Goal: Task Accomplishment & Management: Complete application form

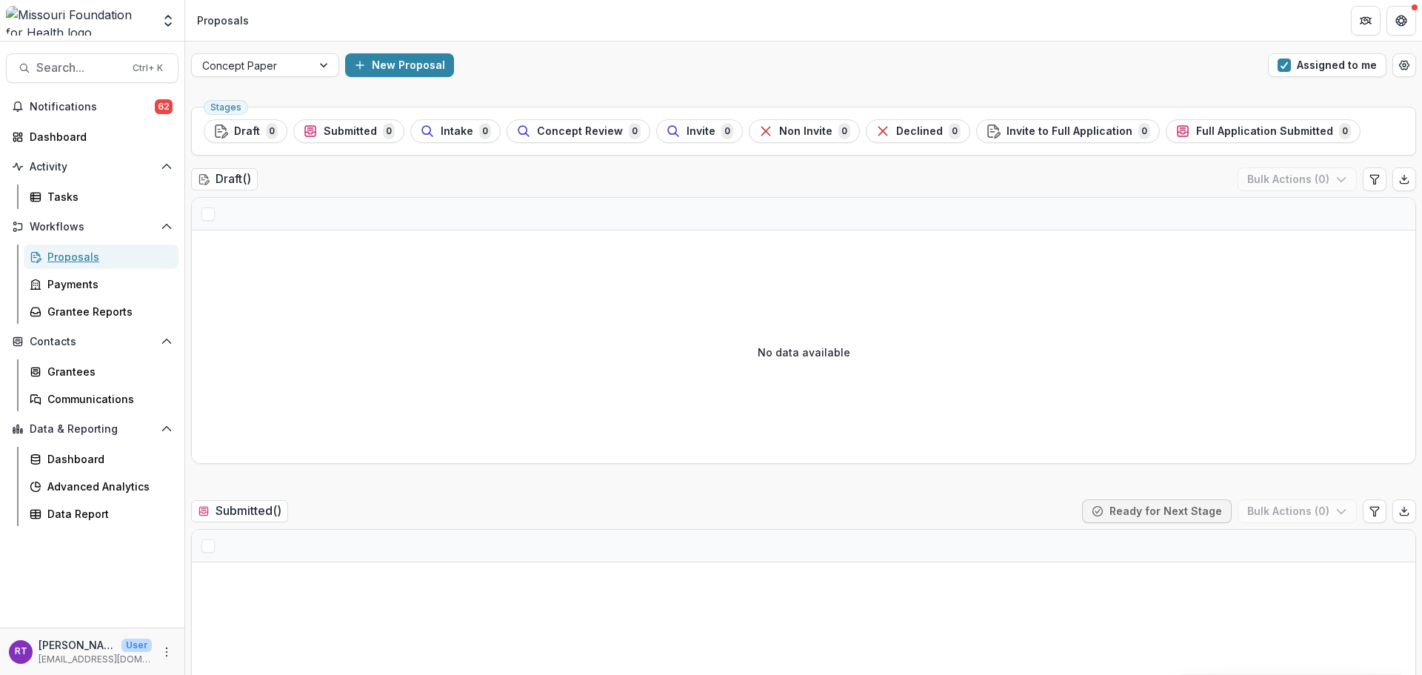
click at [113, 256] on div "Proposals" at bounding box center [106, 257] width 119 height 16
click at [69, 252] on div "Proposals" at bounding box center [106, 257] width 119 height 16
click at [477, 116] on div "Stages Draft 0 Submitted 0 Intake 0 Concept Review 0 Invite 0 Non Invite 0 Decl…" at bounding box center [803, 131] width 1225 height 49
click at [471, 130] on div "Intake 0" at bounding box center [455, 131] width 71 height 16
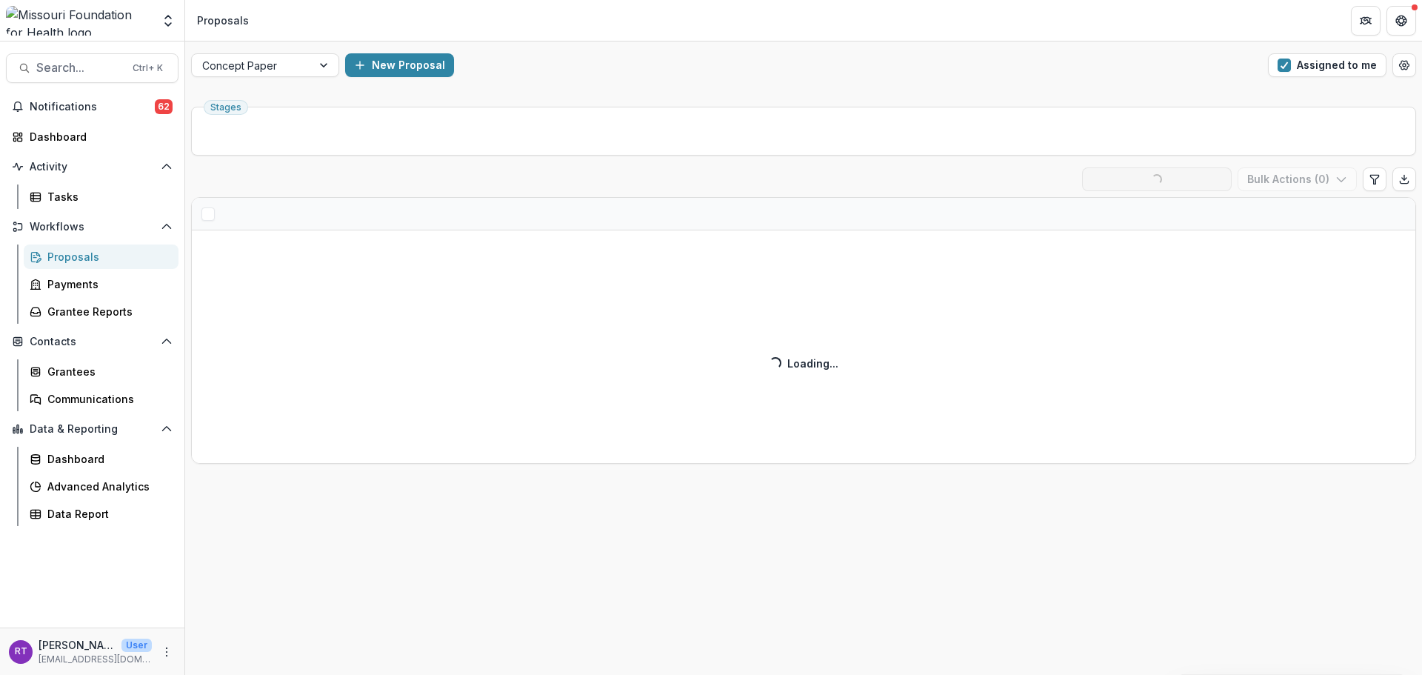
click at [751, 71] on div "New Proposal" at bounding box center [803, 65] width 917 height 24
click at [75, 105] on span "Notifications" at bounding box center [92, 107] width 125 height 13
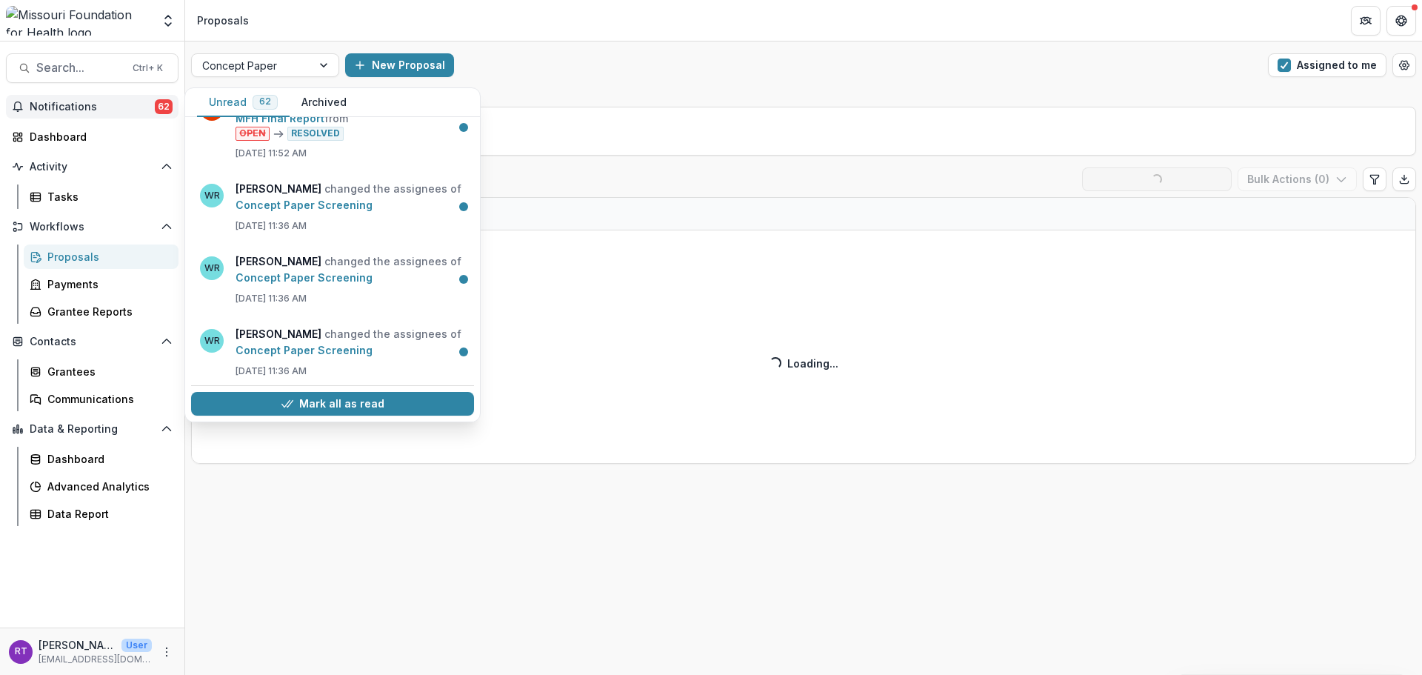
scroll to position [1108, 0]
click at [355, 205] on link "Concept Paper Screening" at bounding box center [303, 202] width 137 height 13
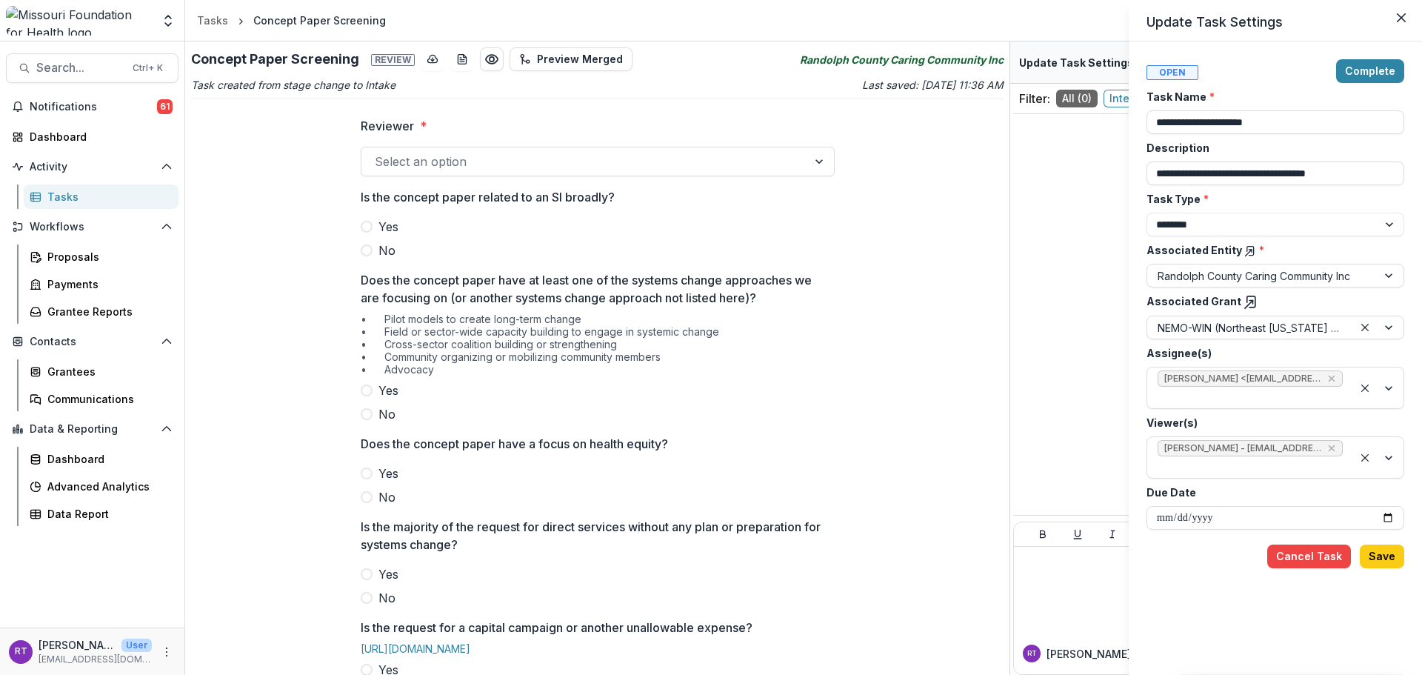
click at [1402, 19] on icon "Close" at bounding box center [1401, 17] width 9 height 9
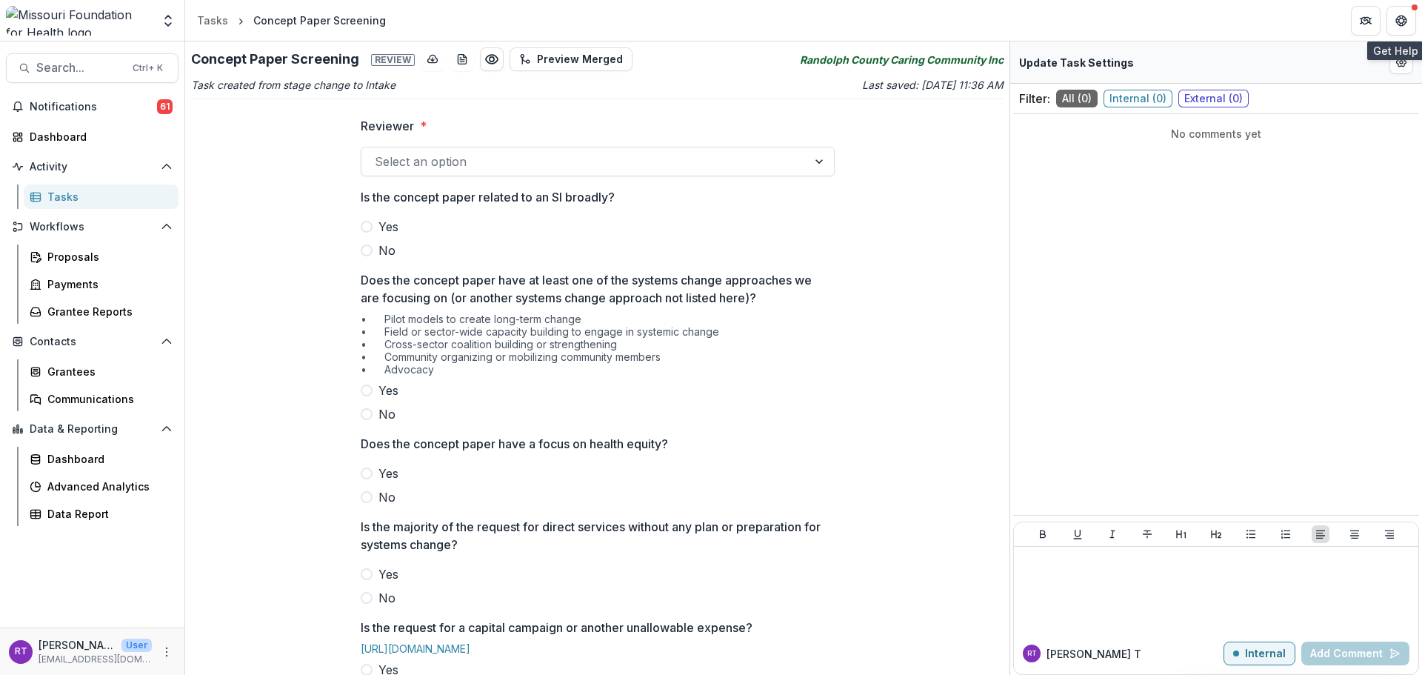
click at [1399, 33] on button "Get Help" at bounding box center [1401, 21] width 30 height 30
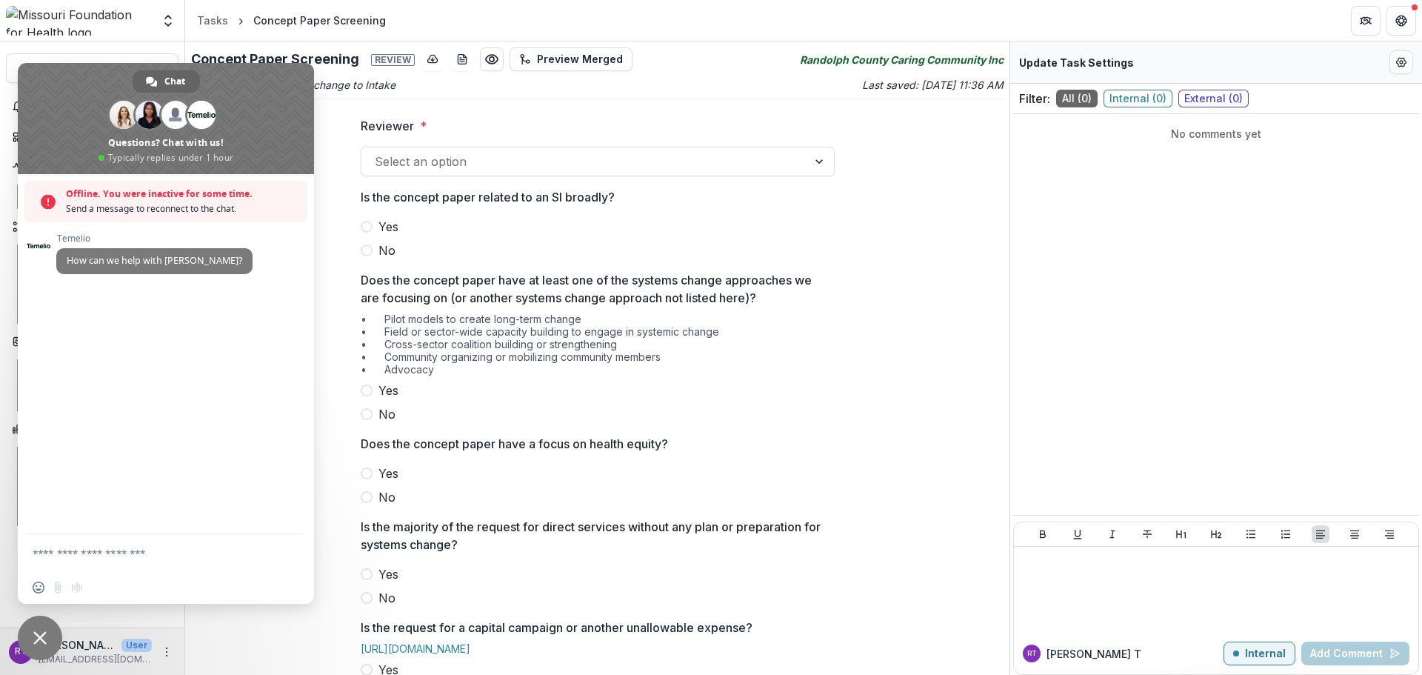
click at [361, 124] on p "Reviewer" at bounding box center [387, 126] width 53 height 18
click at [375, 153] on input "Reviewer *" at bounding box center [377, 162] width 4 height 18
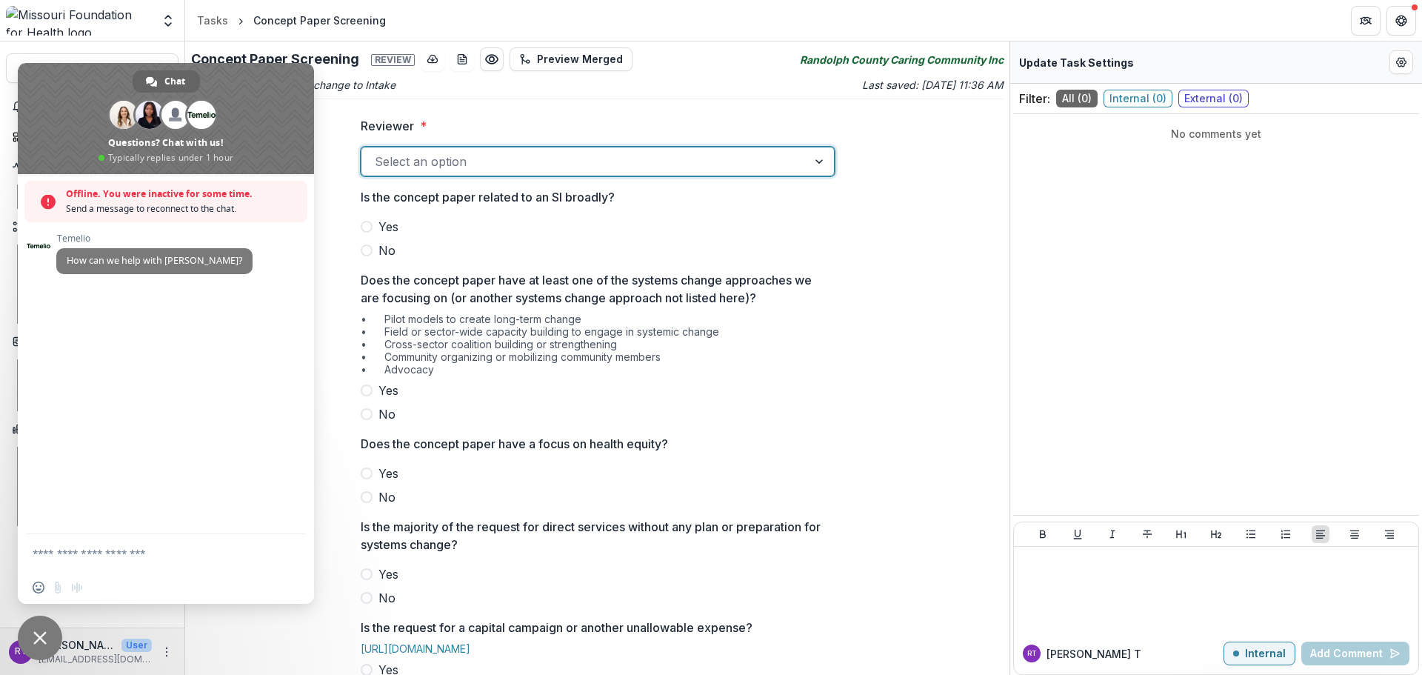
click at [1401, 24] on icon "Get Help" at bounding box center [1401, 21] width 12 height 12
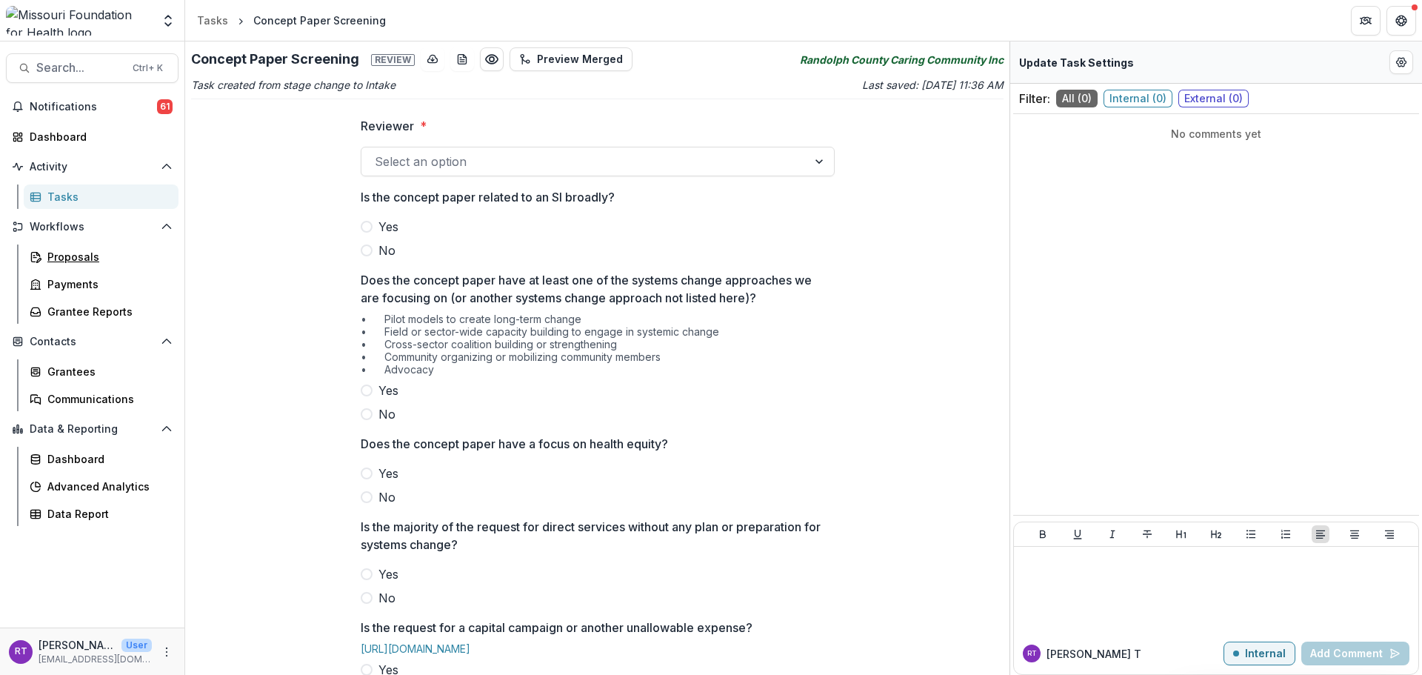
click at [79, 247] on link "Proposals" at bounding box center [101, 256] width 155 height 24
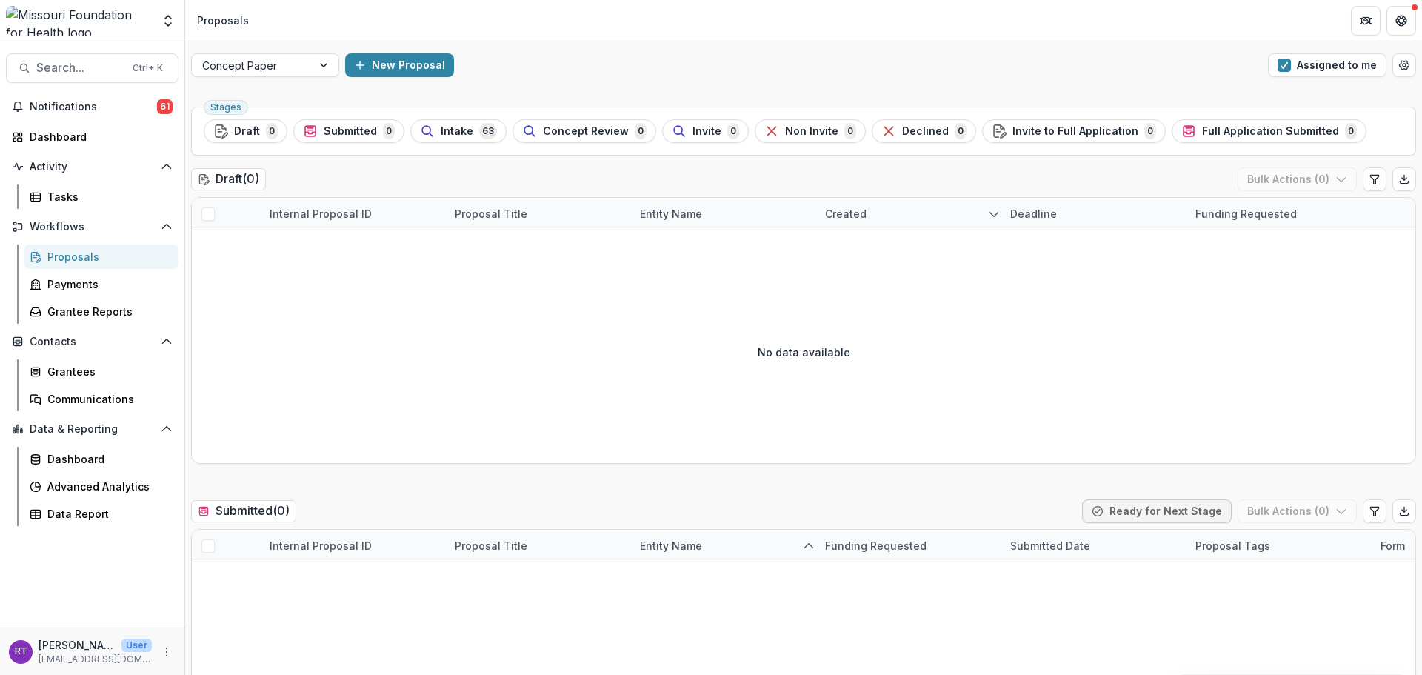
click at [463, 130] on span "Intake" at bounding box center [457, 131] width 33 height 13
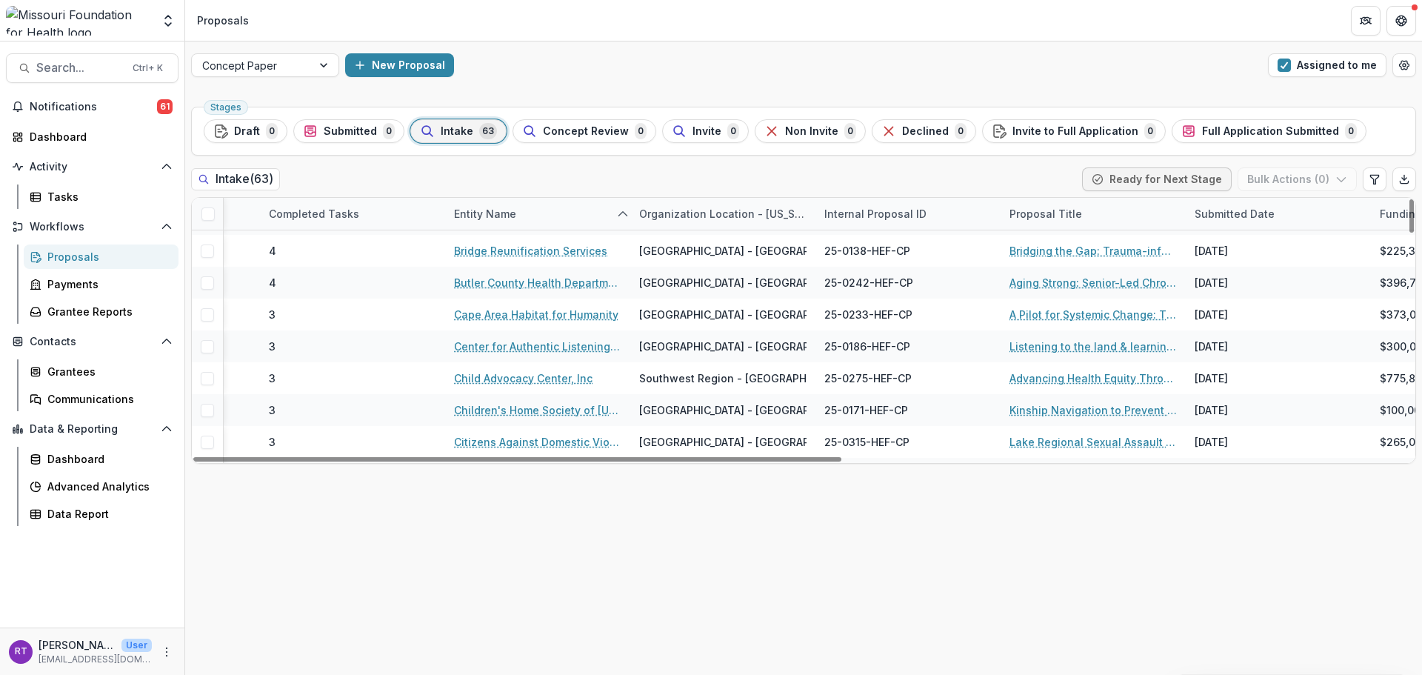
scroll to position [124, 371]
click at [1151, 312] on link "A Pilot for Systemic Change: The Southeast [US_STATE] Poverty Task Force" at bounding box center [1092, 314] width 167 height 16
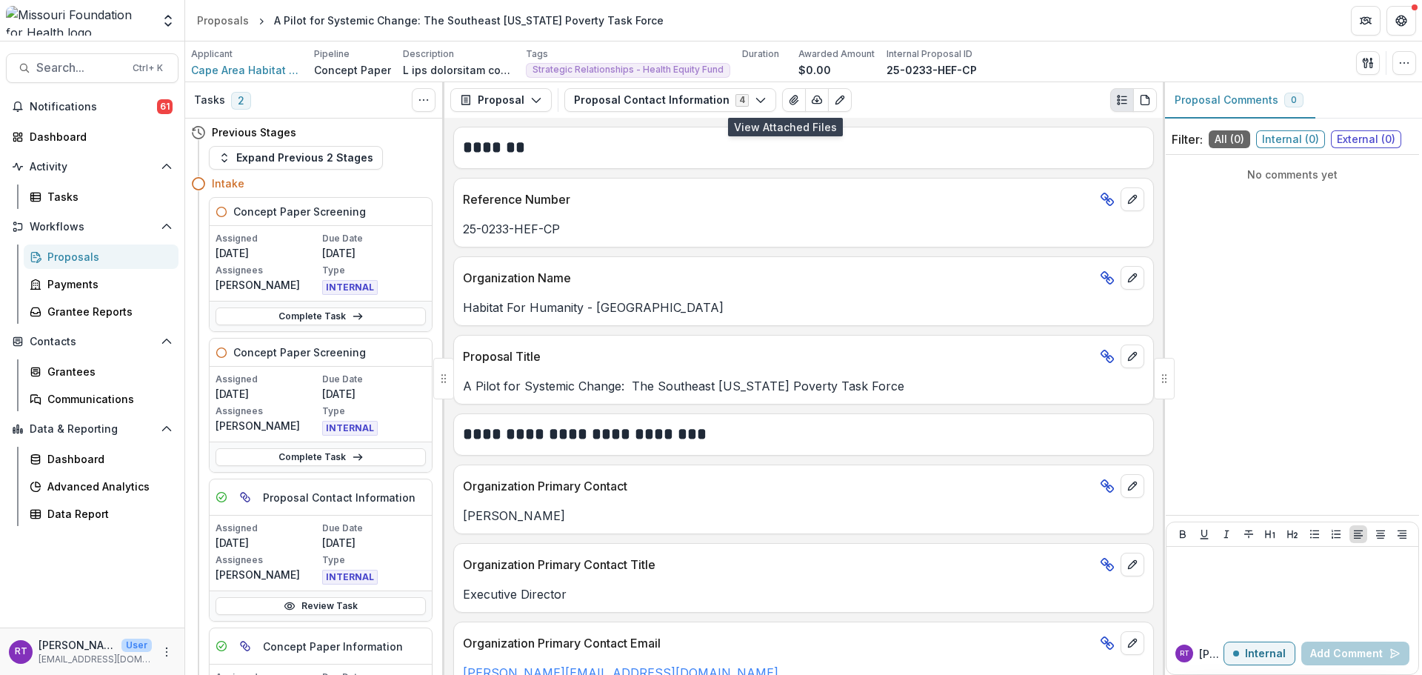
click at [789, 97] on icon "View Attached Files" at bounding box center [793, 100] width 8 height 9
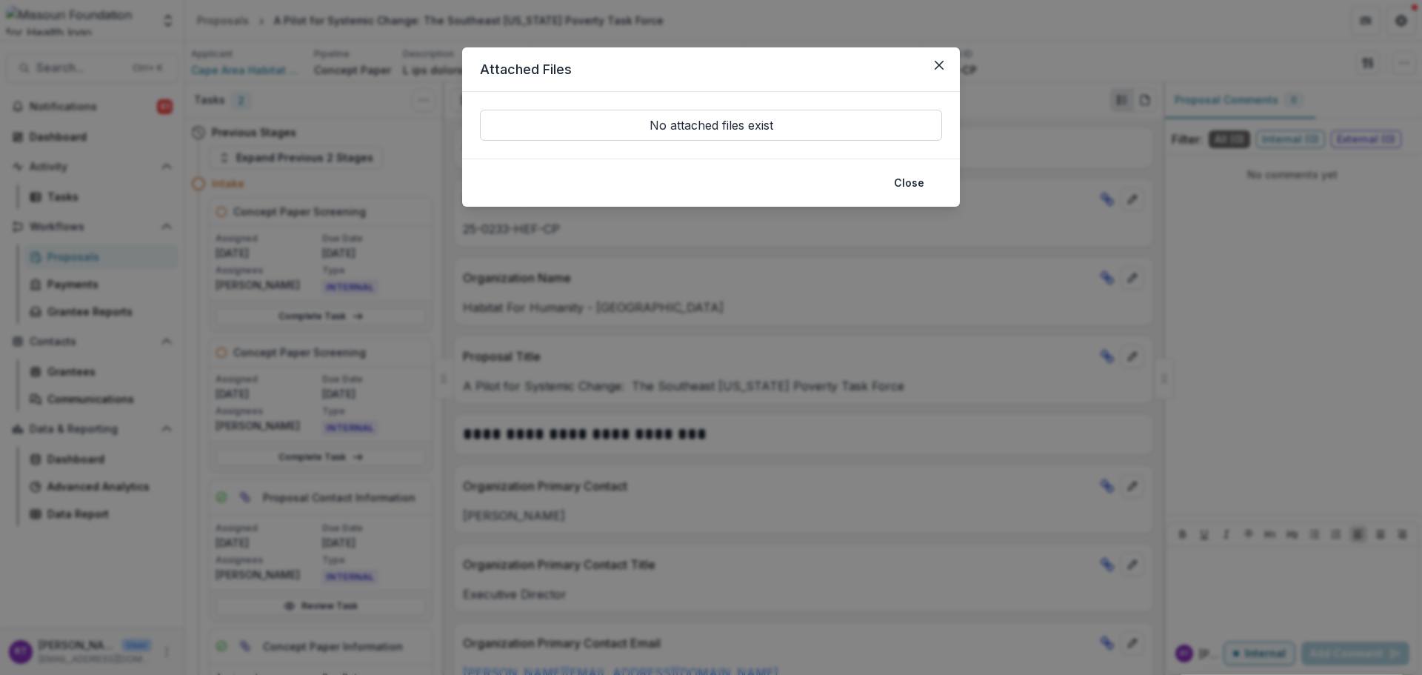
click at [939, 58] on button "Close" at bounding box center [939, 65] width 24 height 24
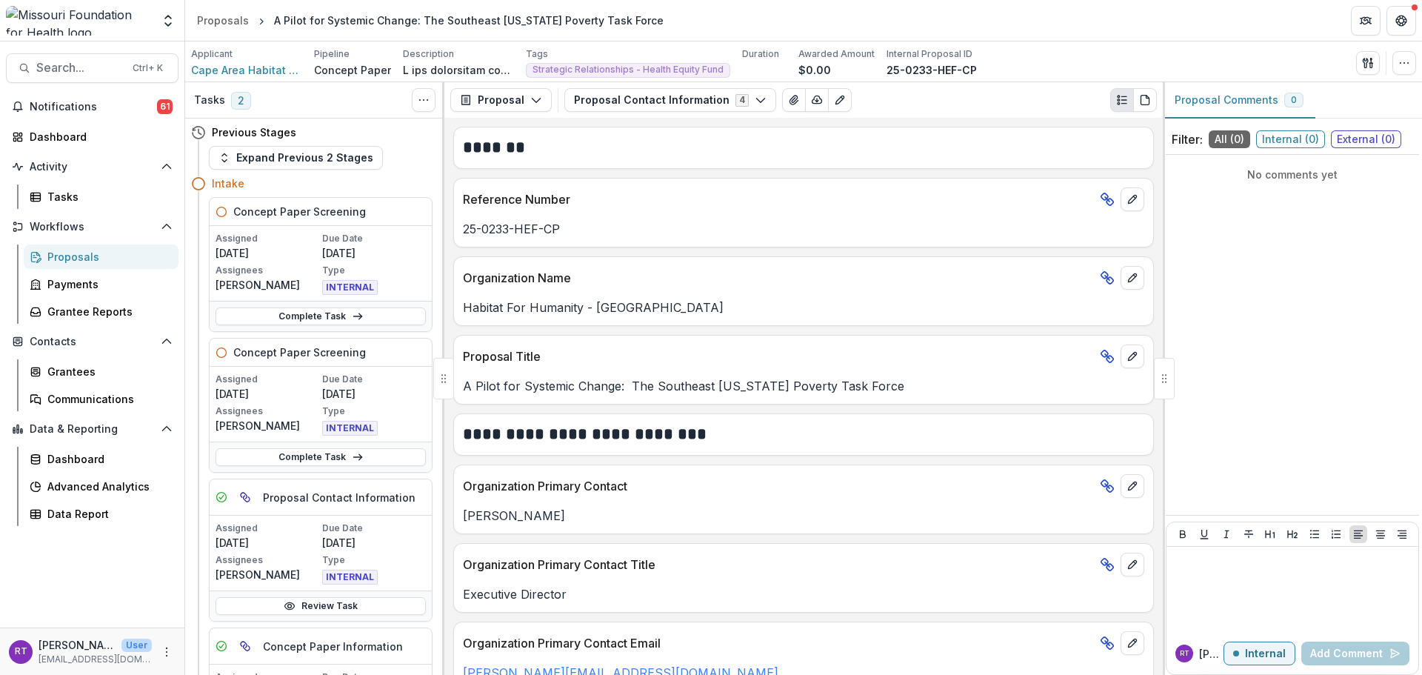
click at [684, 99] on button "Proposal Contact Information 4" at bounding box center [670, 100] width 212 height 24
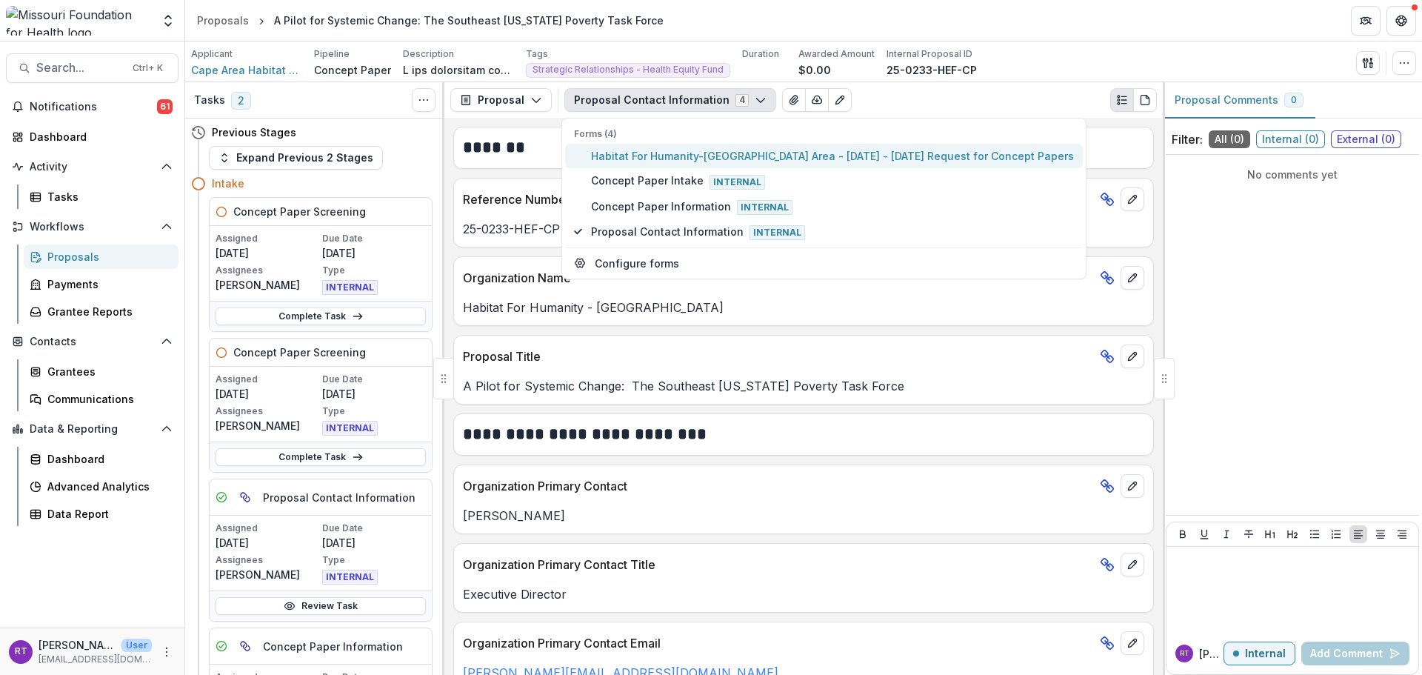
click at [691, 147] on button "Habitat For Humanity-[GEOGRAPHIC_DATA] Area - [DATE] - [DATE] Request for Conce…" at bounding box center [824, 156] width 518 height 24
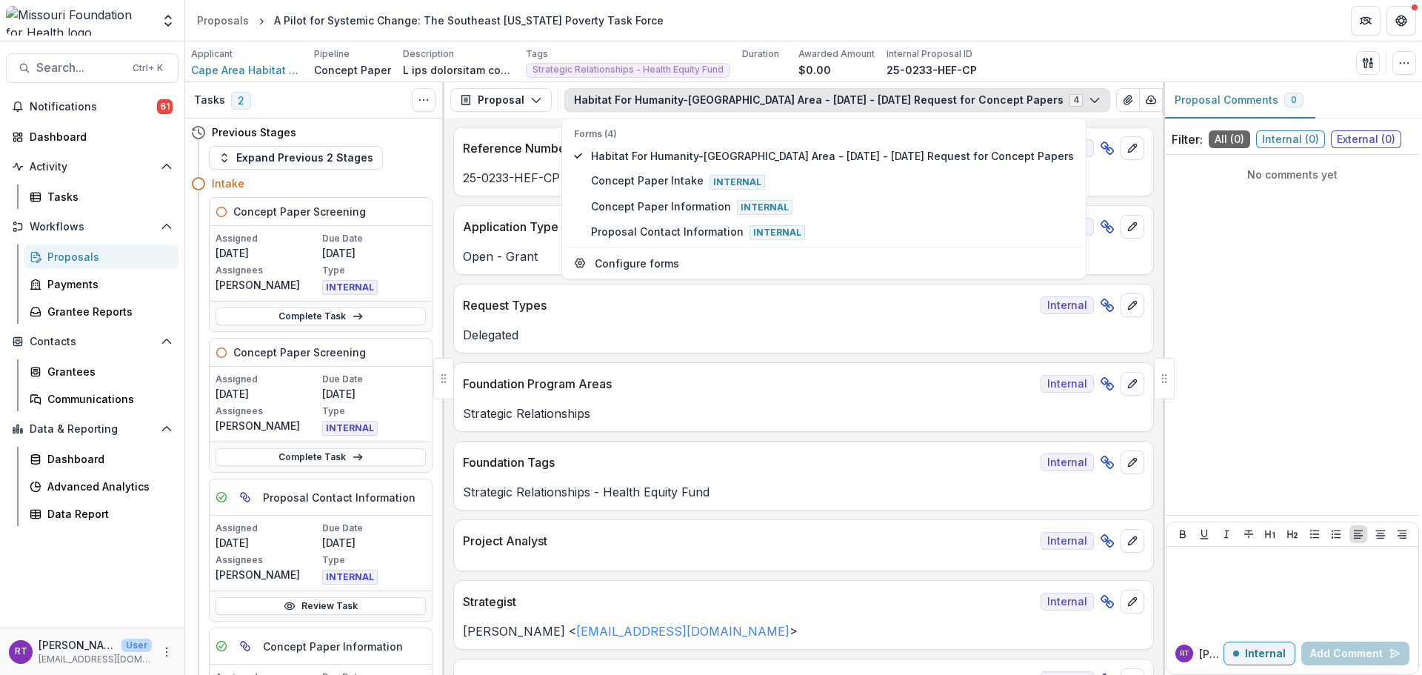
click at [1073, 53] on div "Applicant Cape Area Habitat for Humanity Pipeline Concept Paper Description Des…" at bounding box center [803, 62] width 1225 height 30
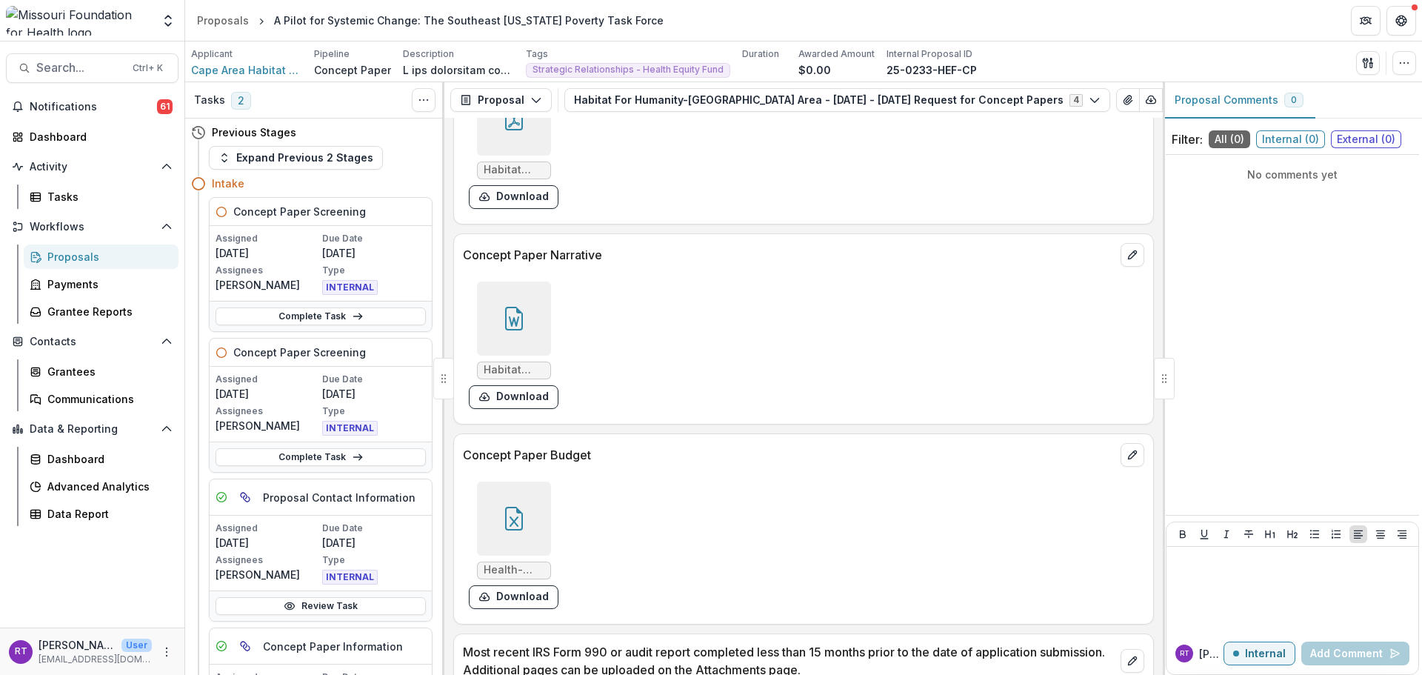
scroll to position [4169, 0]
click at [509, 344] on div at bounding box center [514, 318] width 74 height 74
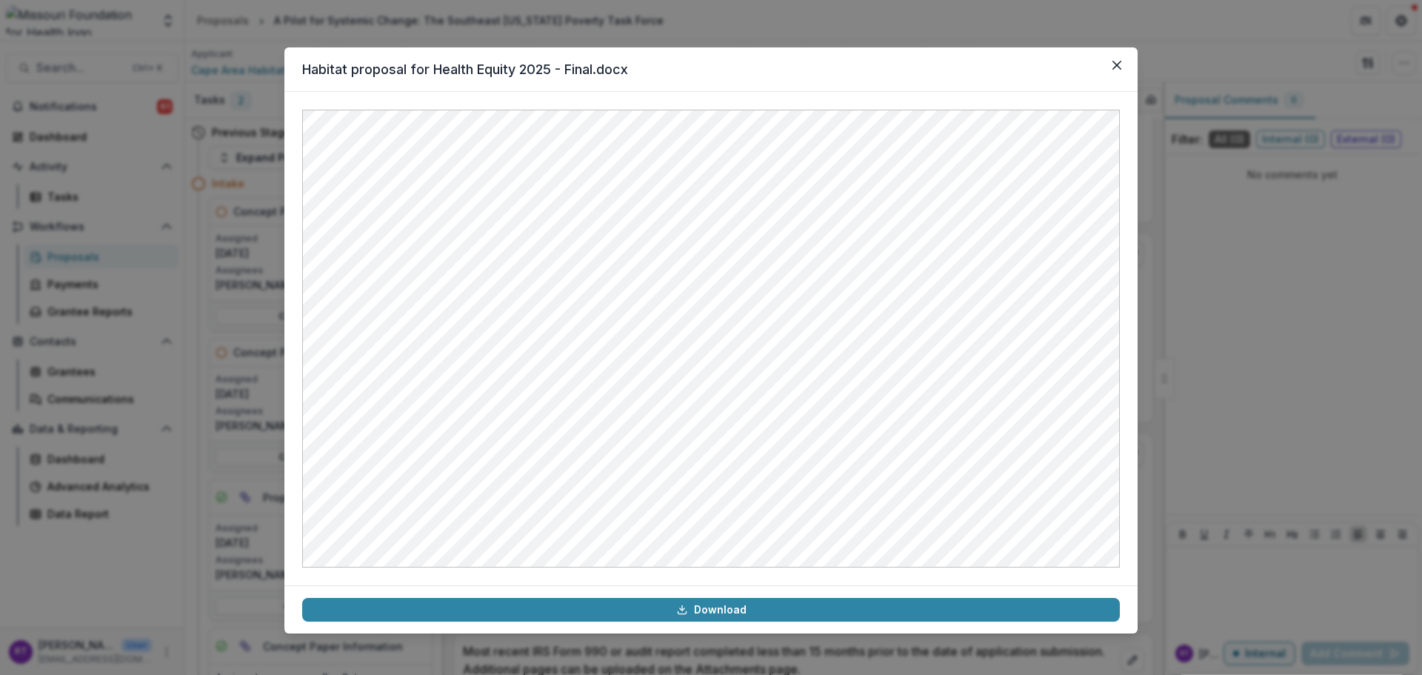
click at [1113, 61] on icon "Close" at bounding box center [1116, 65] width 9 height 9
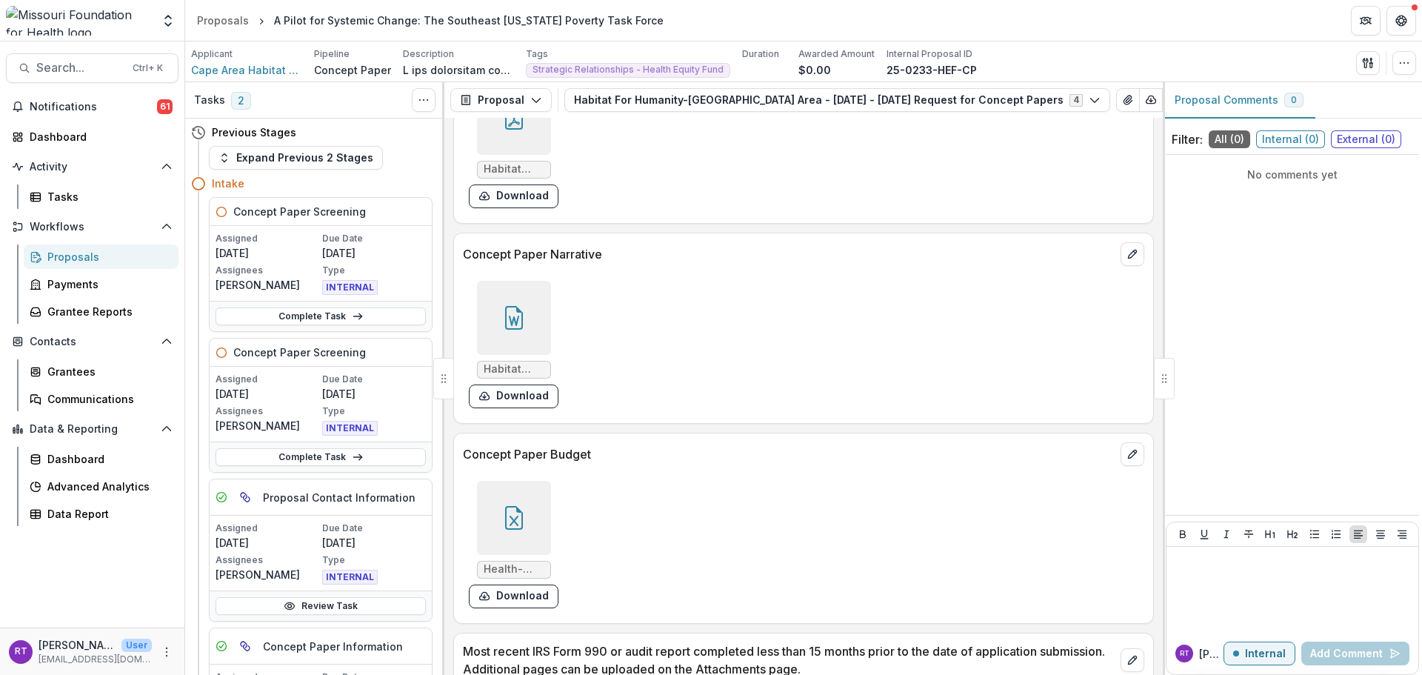
scroll to position [4381, 0]
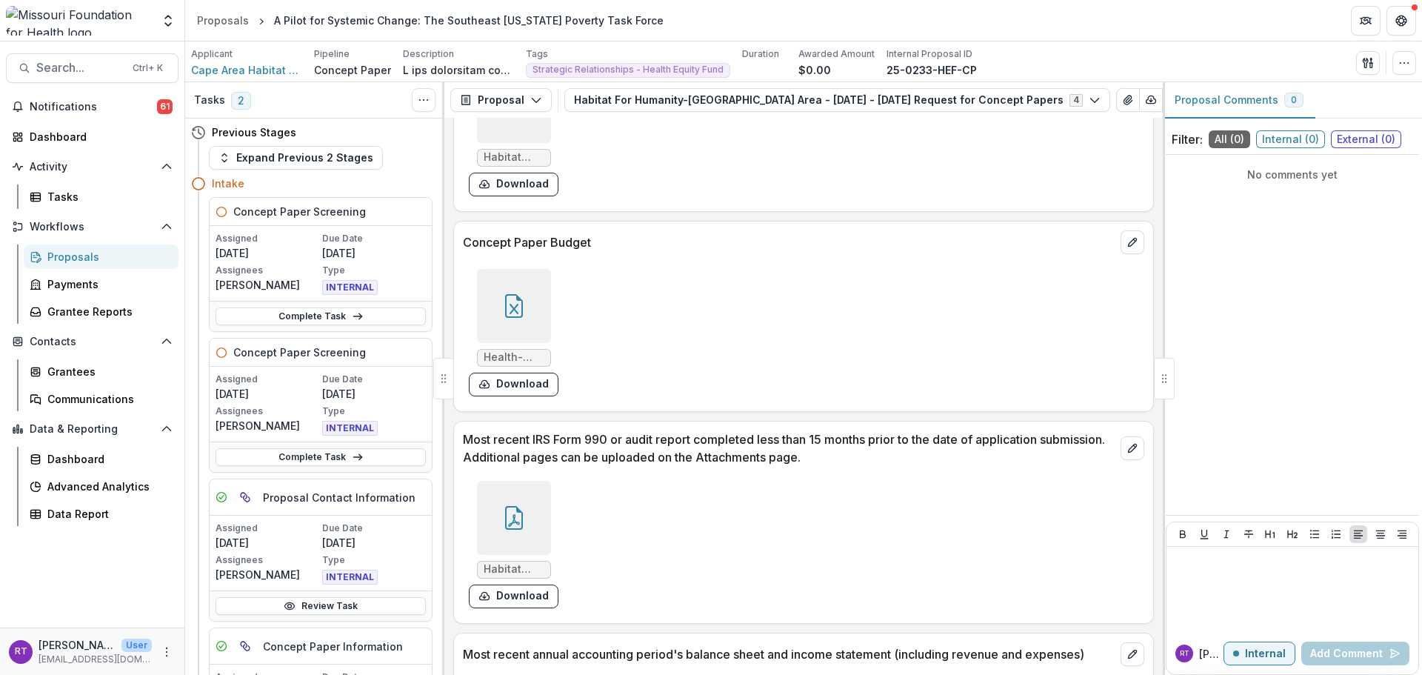
click at [527, 320] on div at bounding box center [514, 306] width 74 height 74
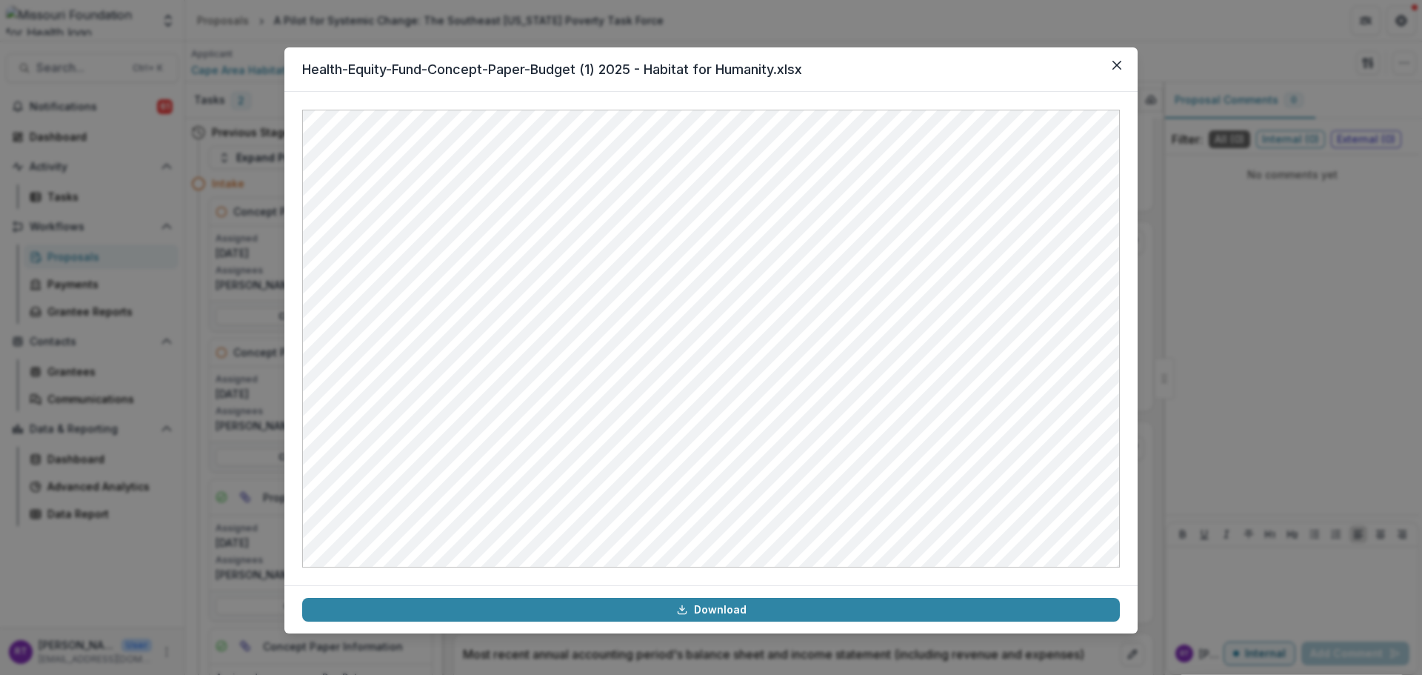
click at [1109, 66] on button "Close" at bounding box center [1117, 65] width 24 height 24
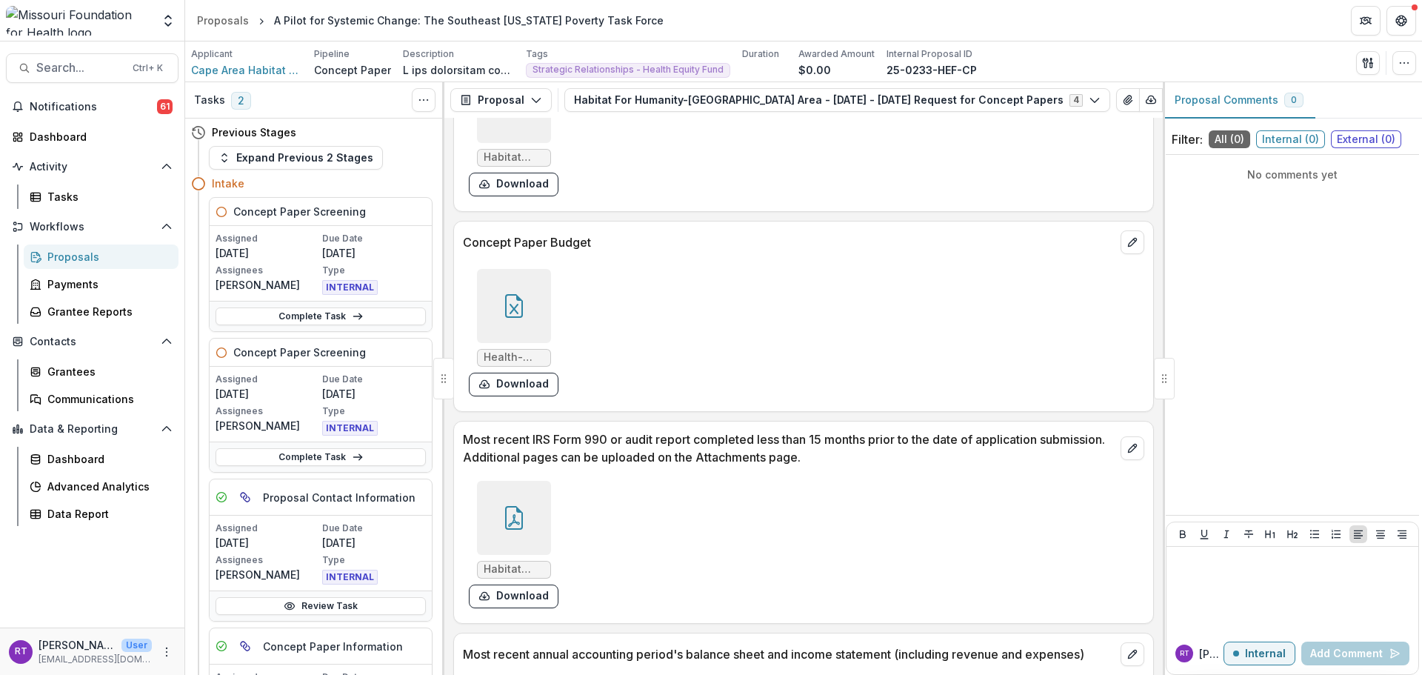
click at [341, 315] on link "Complete Task" at bounding box center [320, 316] width 210 height 18
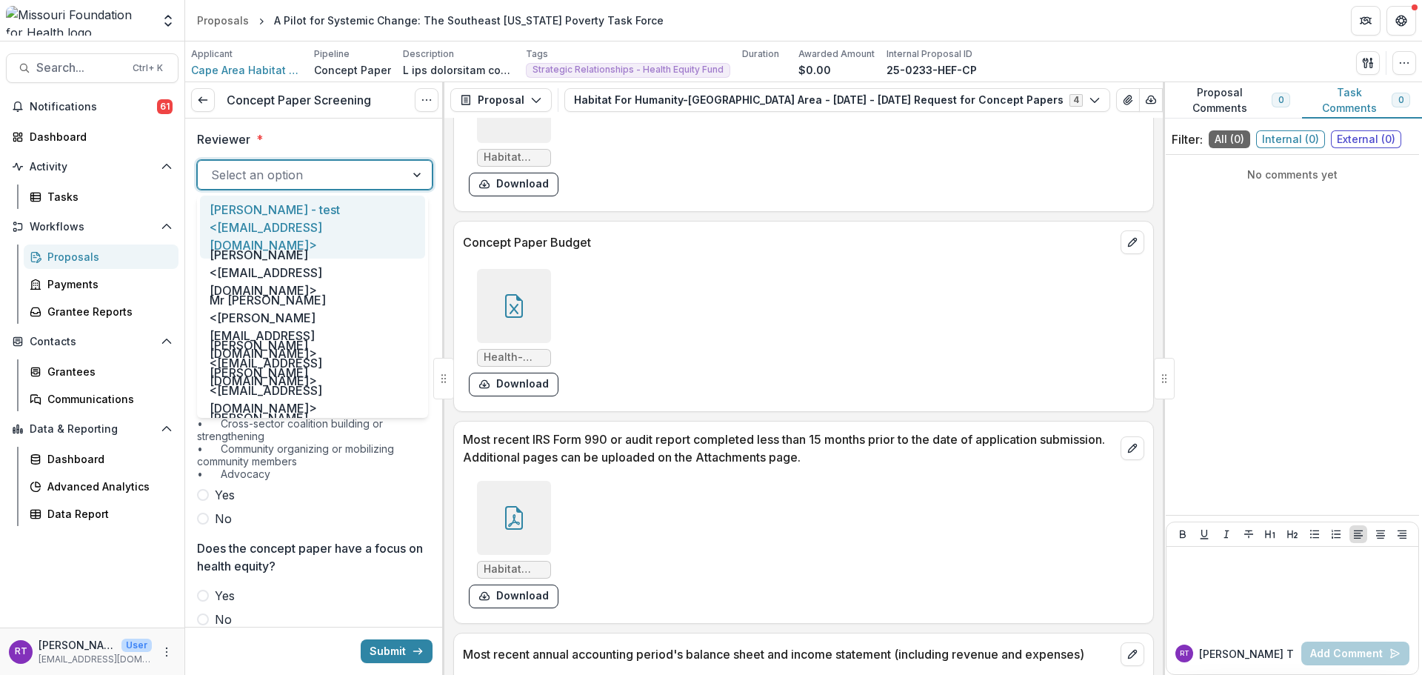
click at [274, 160] on div "Select an option" at bounding box center [314, 175] width 235 height 30
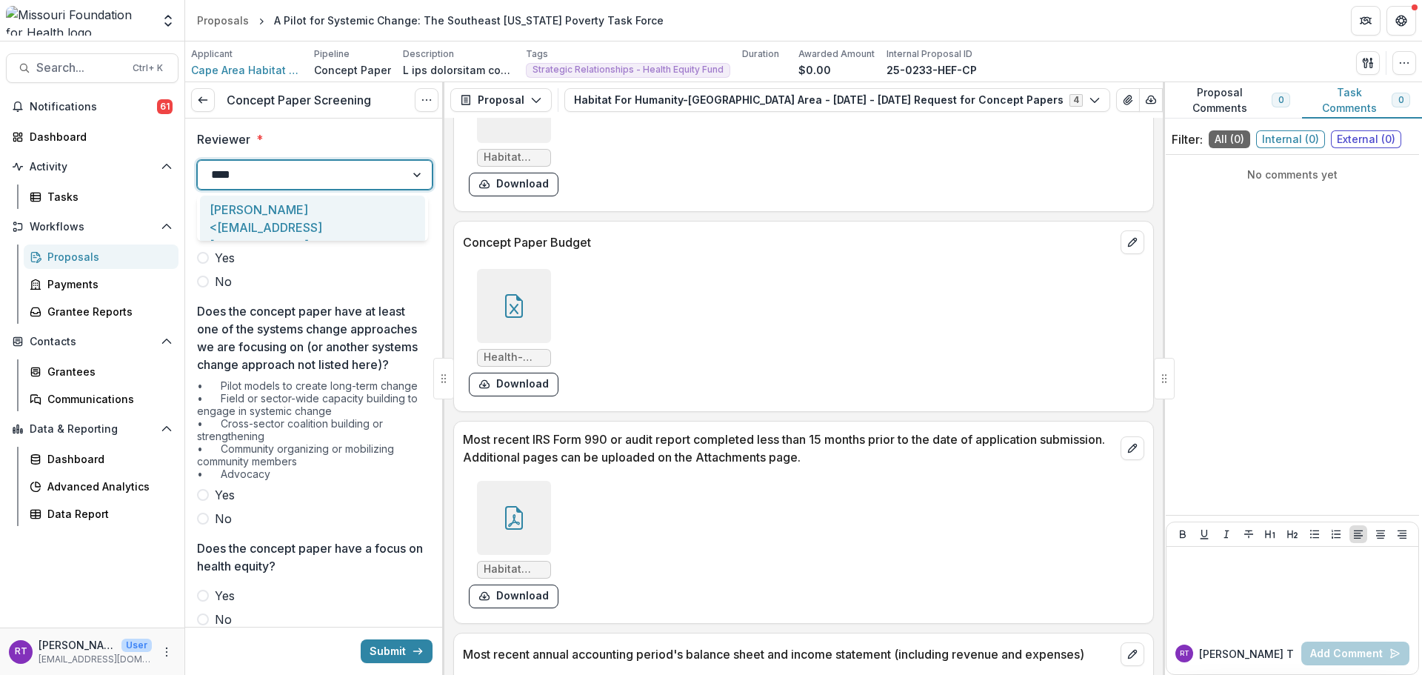
type input "*****"
click at [264, 230] on div "[PERSON_NAME] <[EMAIL_ADDRESS][DOMAIN_NAME]>" at bounding box center [312, 226] width 225 height 63
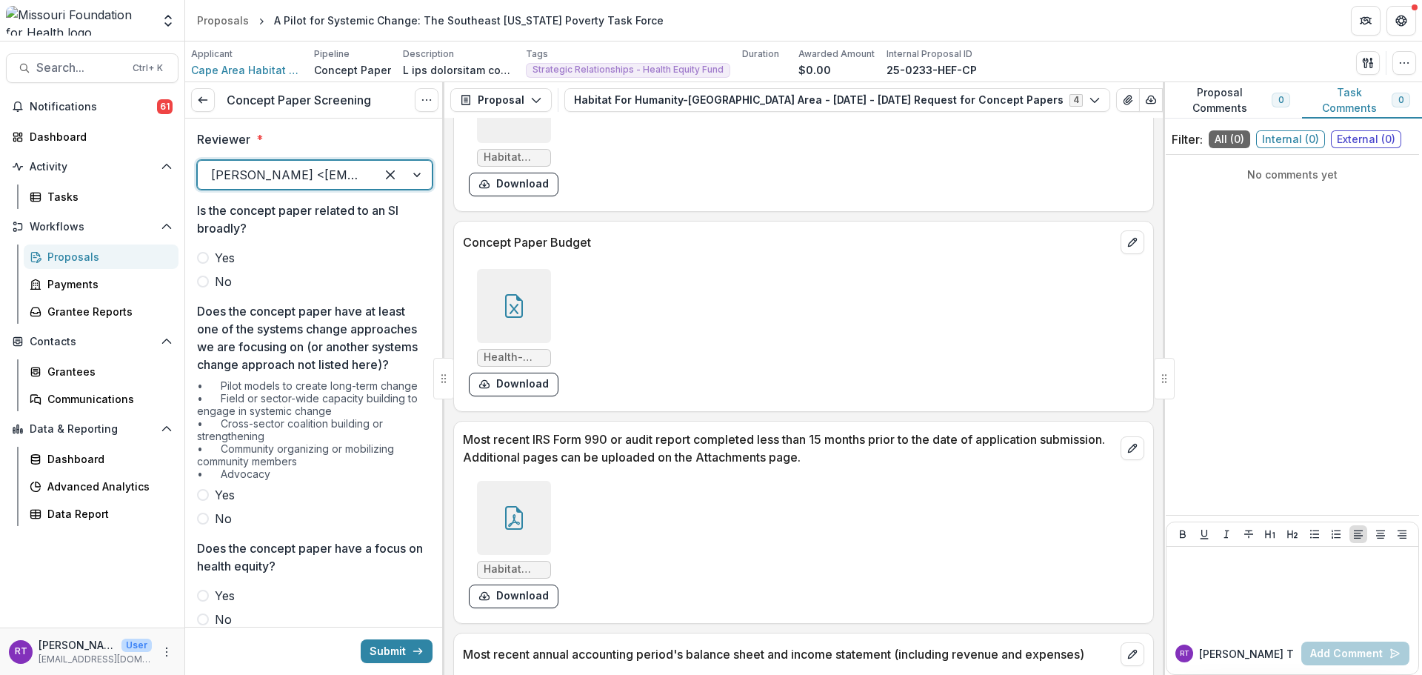
click at [230, 281] on span "No" at bounding box center [223, 281] width 17 height 18
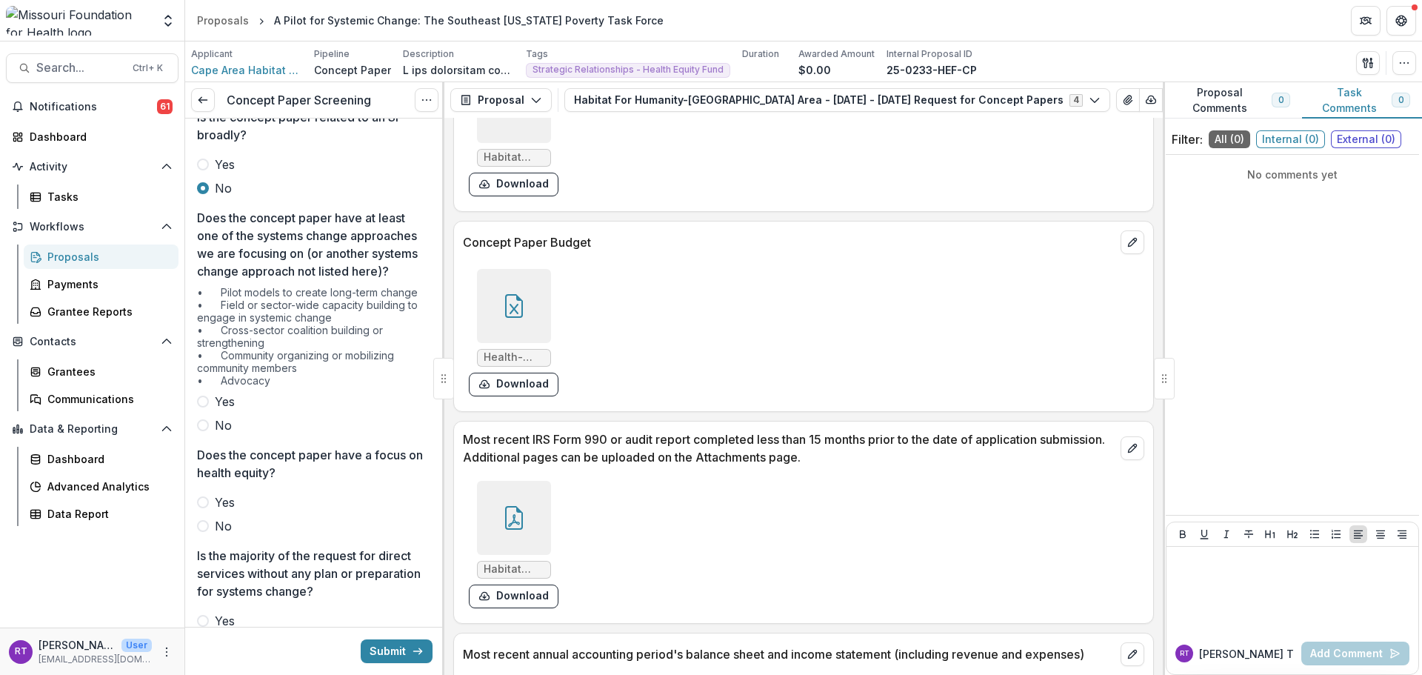
click at [241, 410] on label "Yes" at bounding box center [314, 401] width 235 height 18
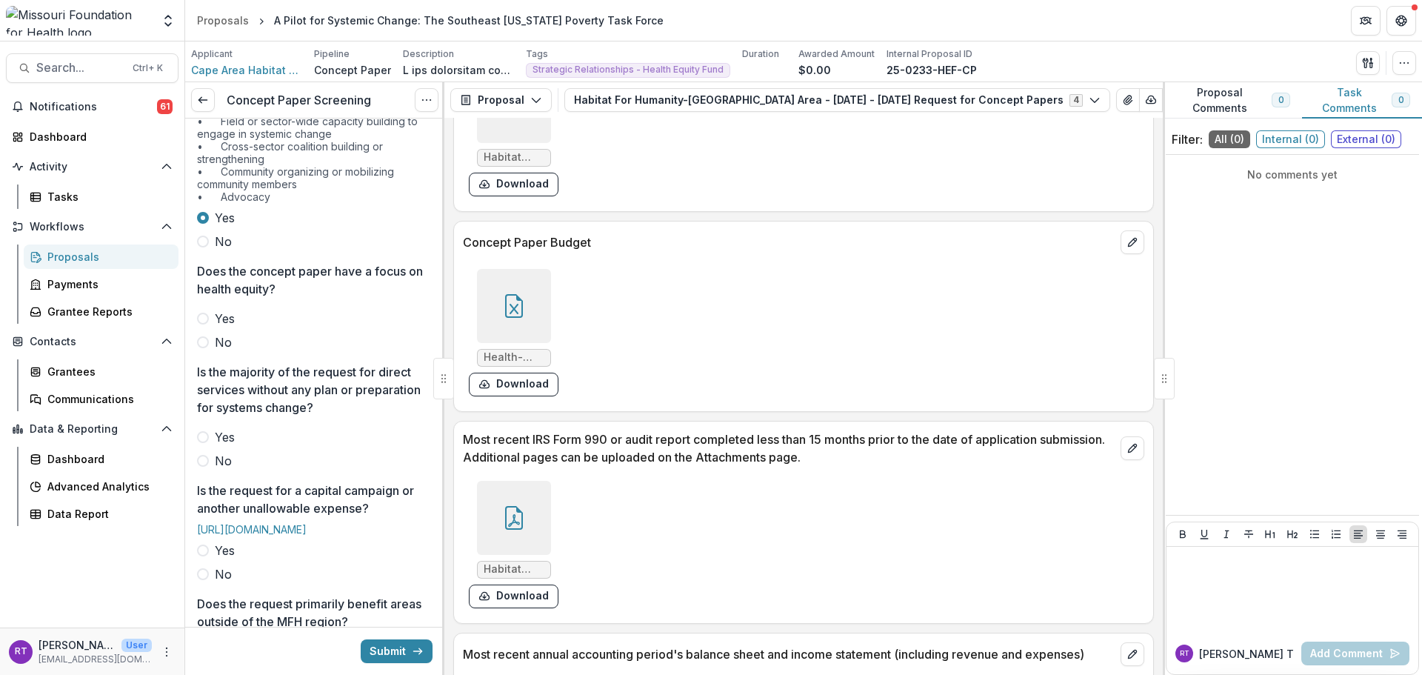
scroll to position [279, 0]
click at [210, 325] on label "Yes" at bounding box center [314, 316] width 235 height 18
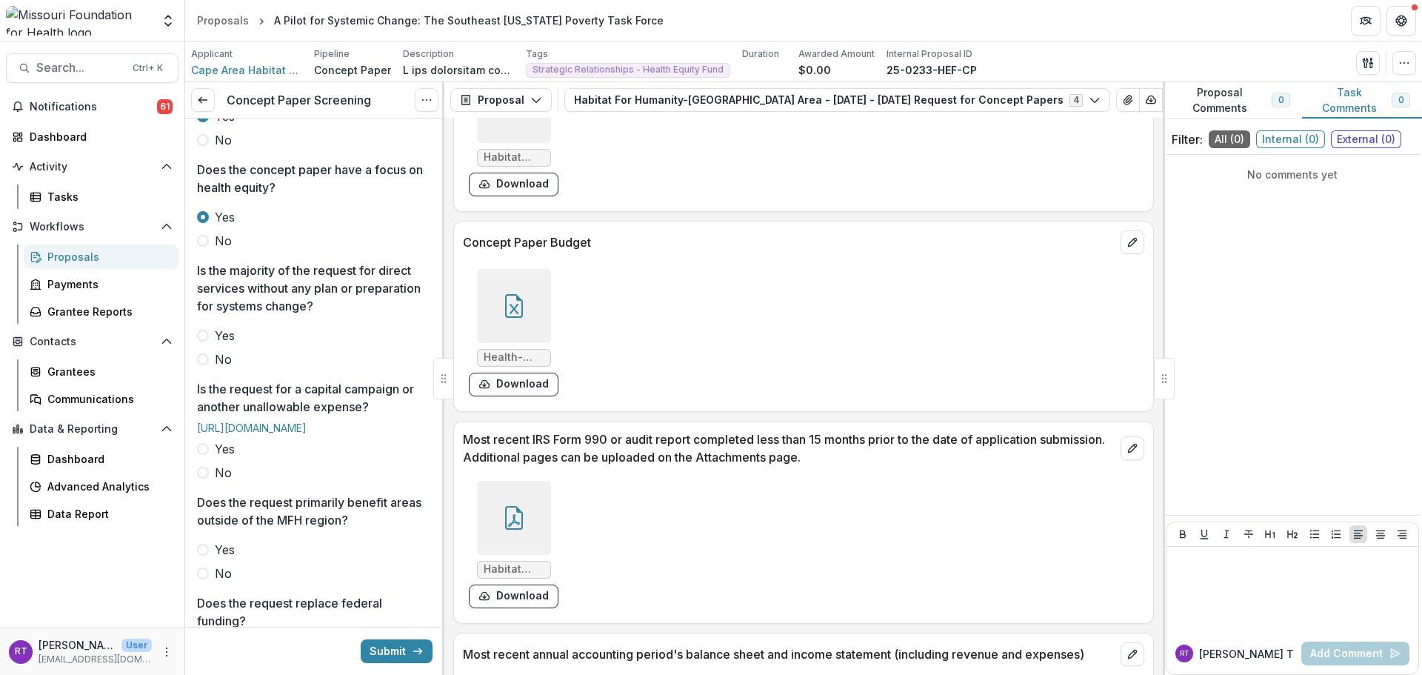
scroll to position [381, 0]
click at [221, 365] on span "No" at bounding box center [223, 356] width 17 height 18
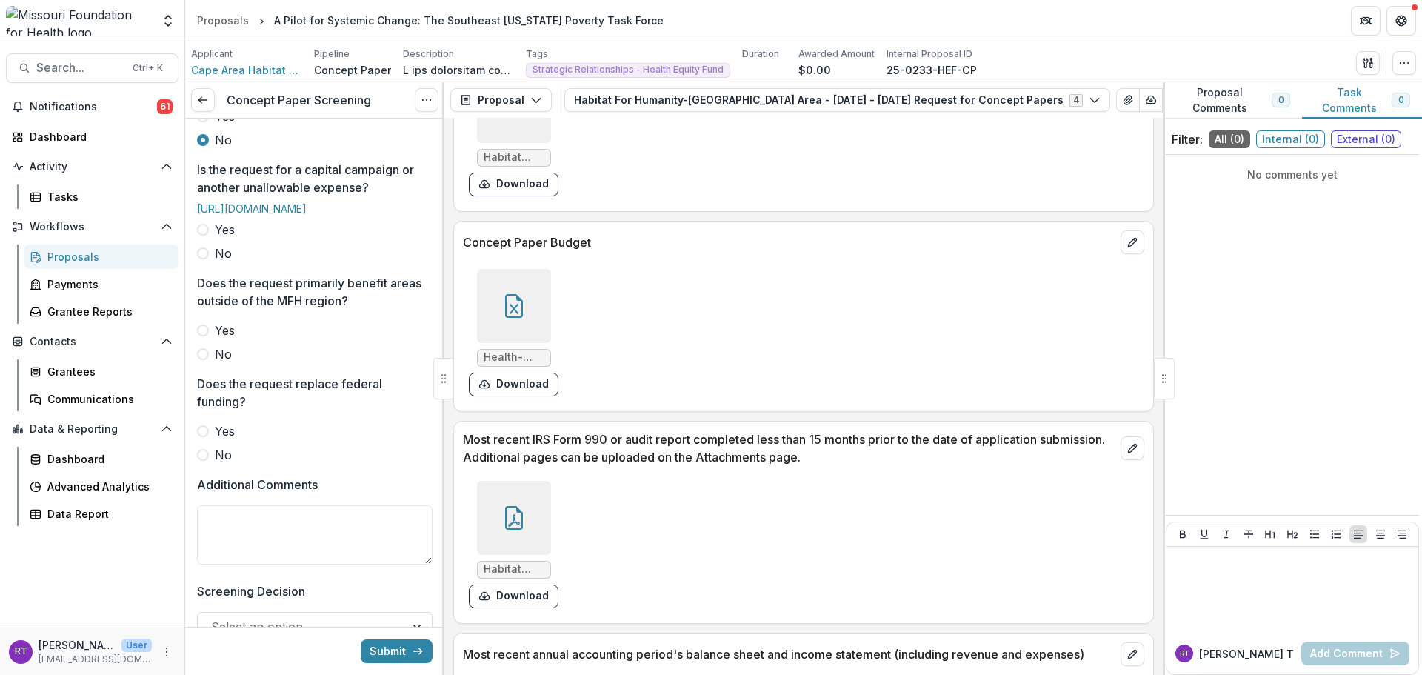
click at [208, 262] on label "No" at bounding box center [314, 253] width 235 height 18
click at [224, 363] on span "No" at bounding box center [223, 354] width 17 height 18
click at [235, 464] on label "No" at bounding box center [314, 455] width 235 height 18
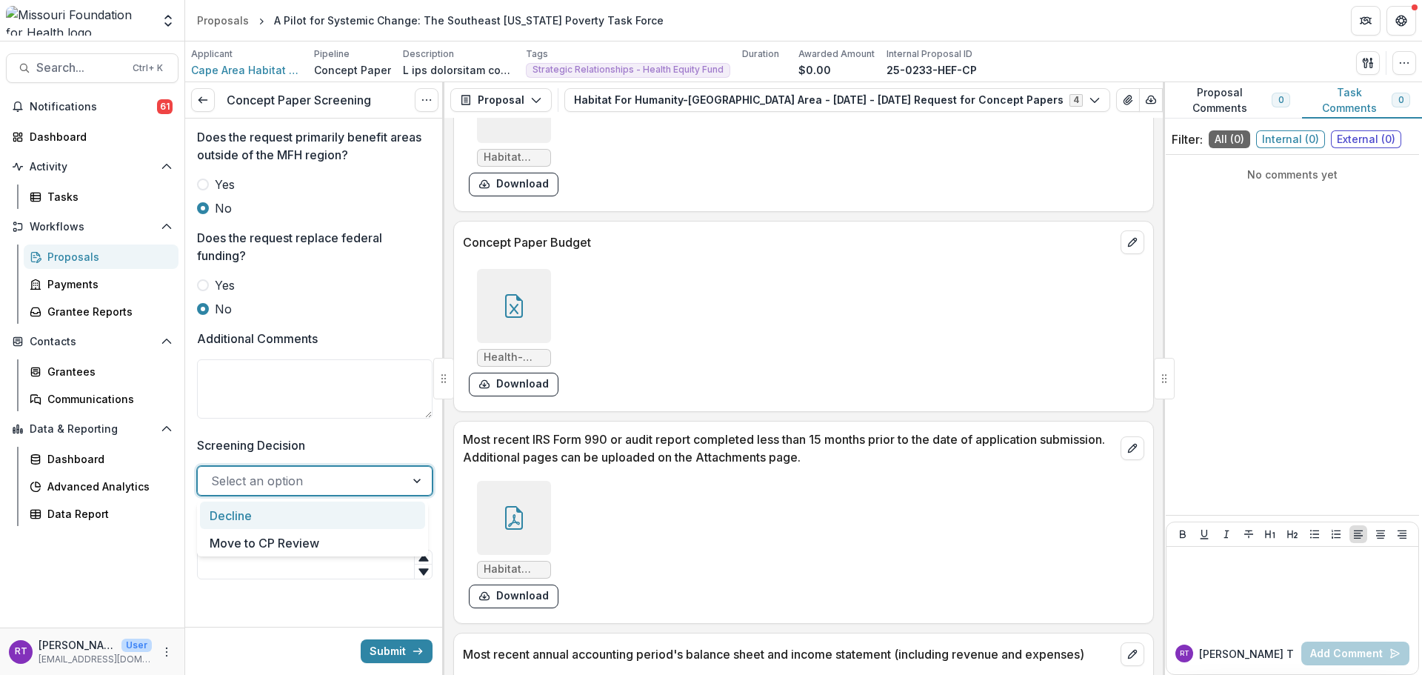
click at [345, 490] on div at bounding box center [301, 480] width 181 height 21
click at [329, 546] on div "Move to CP Review" at bounding box center [312, 542] width 225 height 27
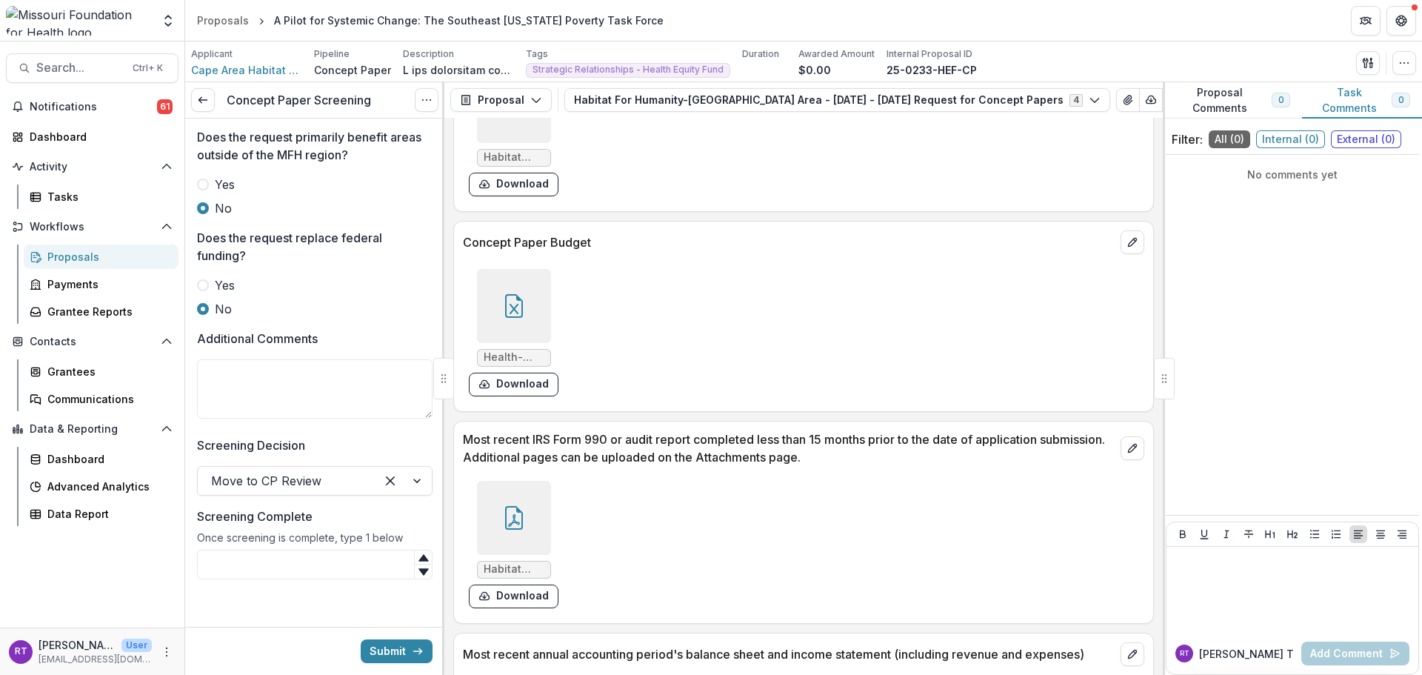
click at [283, 561] on input "Screening Complete" at bounding box center [314, 564] width 235 height 30
type input "*"
click at [387, 652] on button "Submit" at bounding box center [397, 651] width 72 height 24
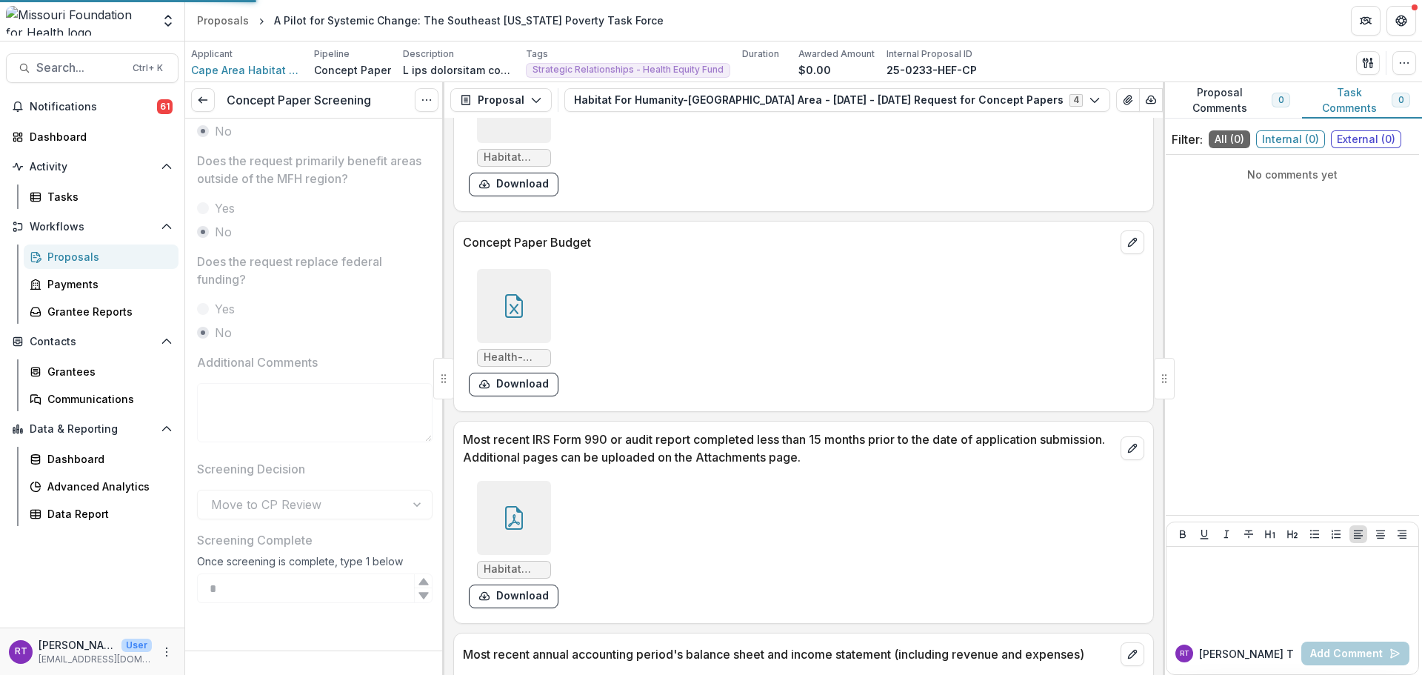
scroll to position [788, 0]
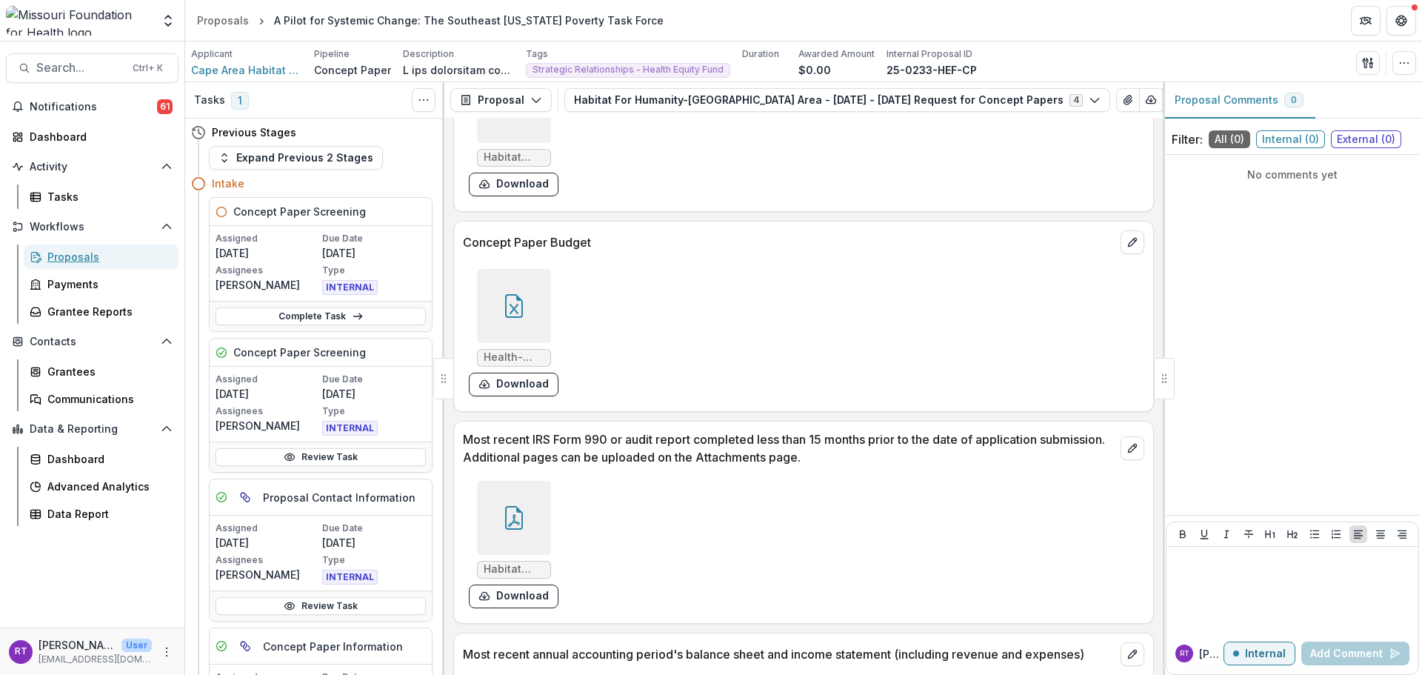
click at [96, 250] on div "Proposals" at bounding box center [106, 257] width 119 height 16
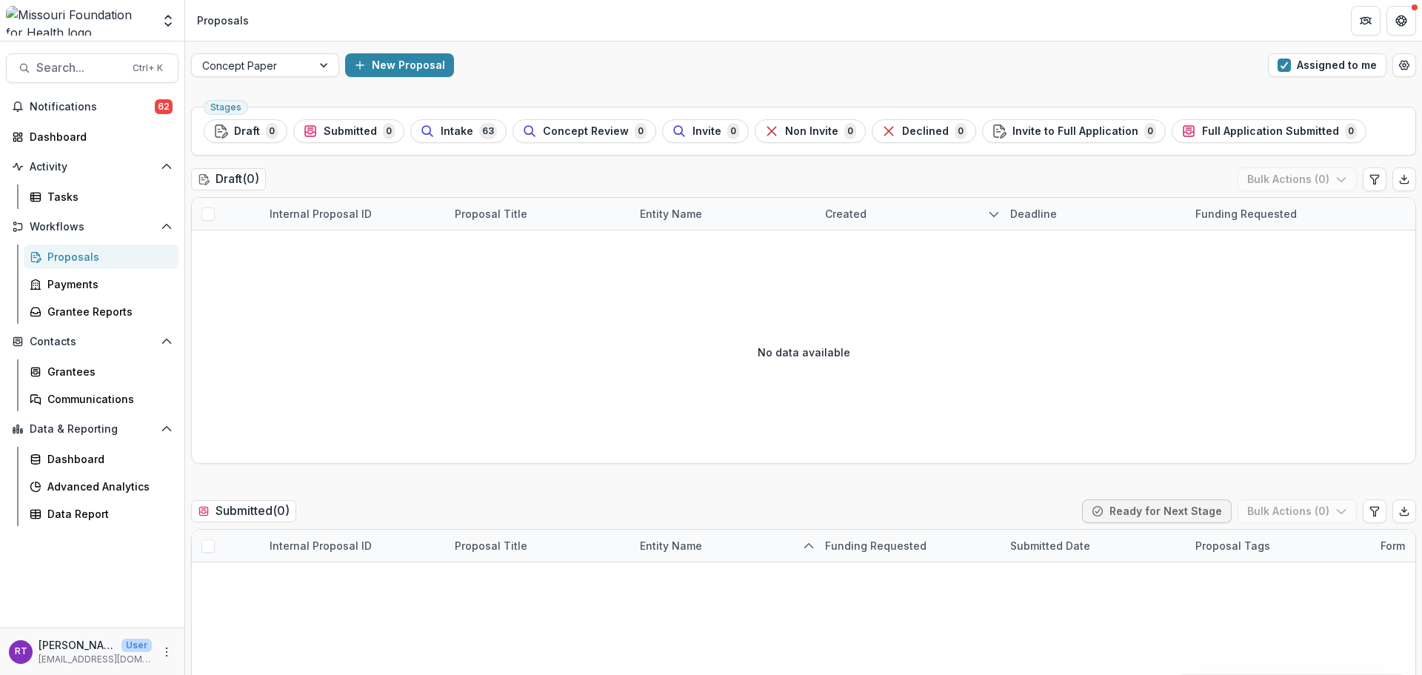
click at [459, 142] on button "Intake 63" at bounding box center [458, 131] width 96 height 24
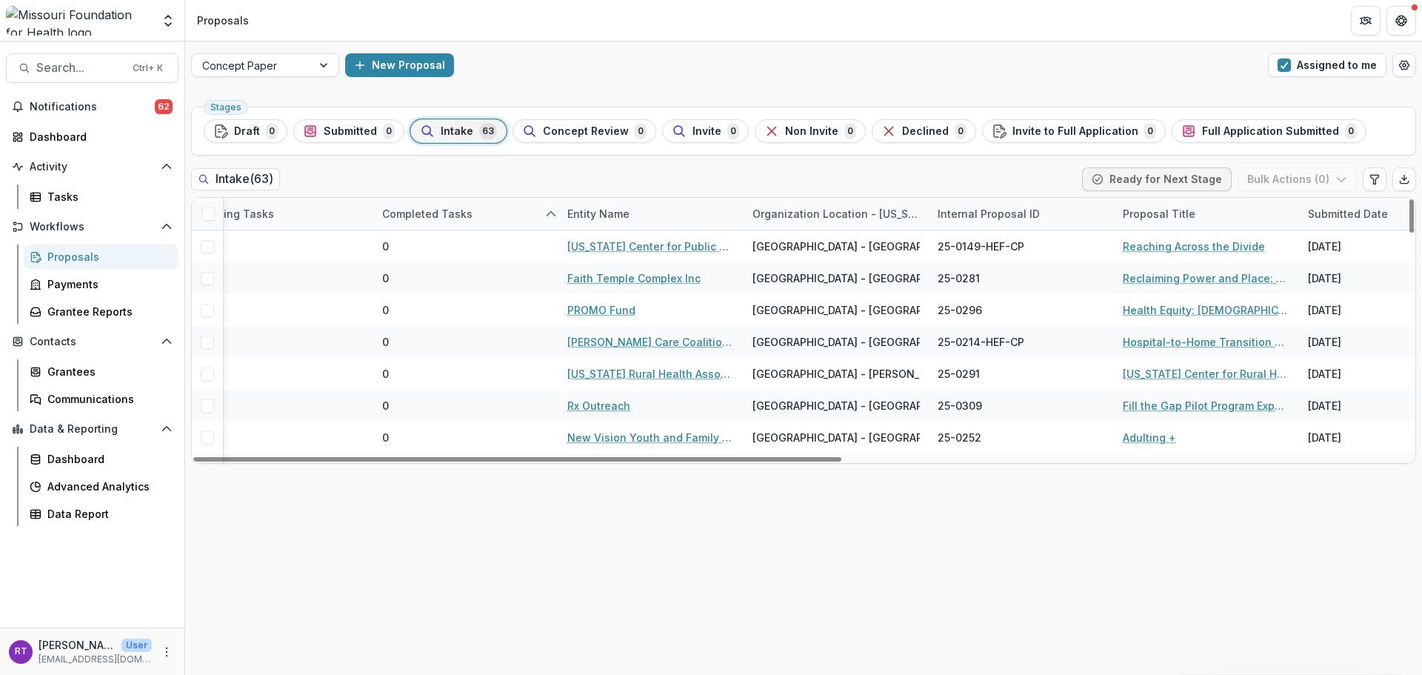
scroll to position [0, 258]
click at [666, 199] on div "Entity Name" at bounding box center [650, 214] width 185 height 32
click at [655, 272] on span "Sort Ascending" at bounding box center [626, 278] width 78 height 13
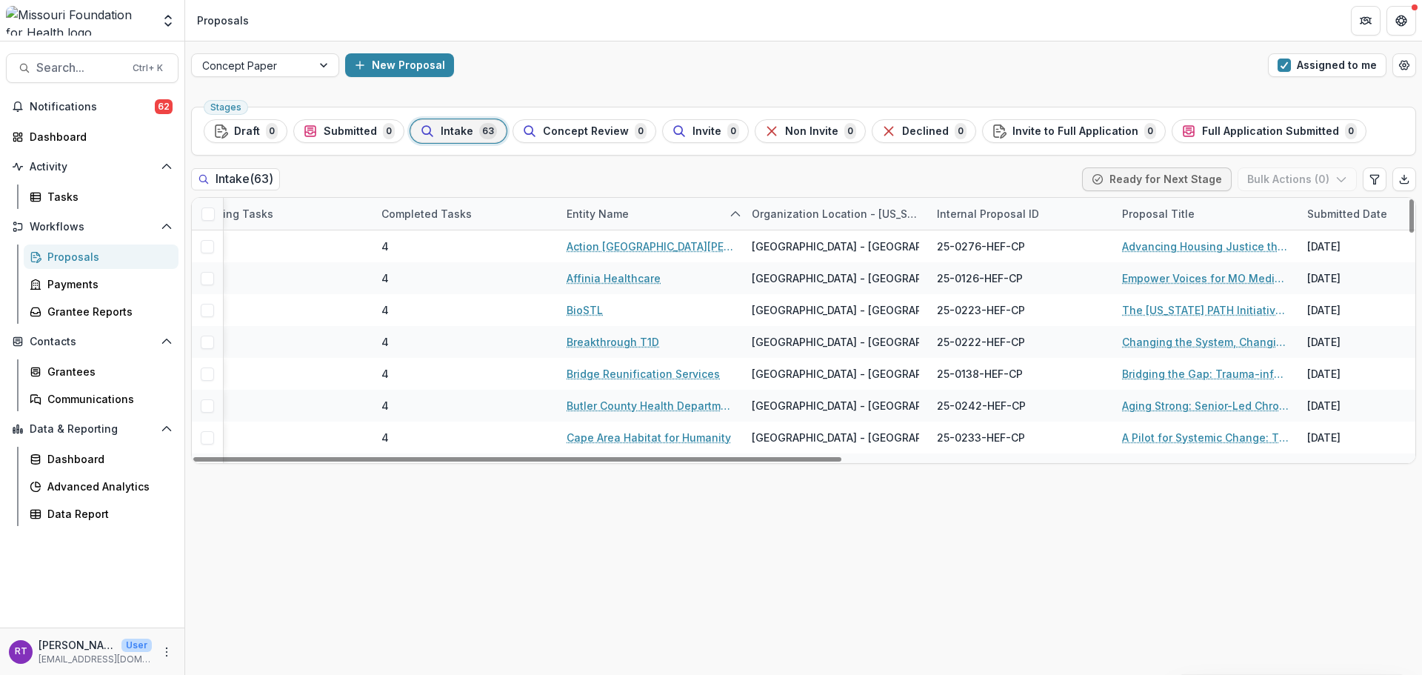
click at [885, 174] on div "Intake ( 63 ) Ready for Next Stage Bulk Actions ( 0 )" at bounding box center [803, 182] width 1225 height 30
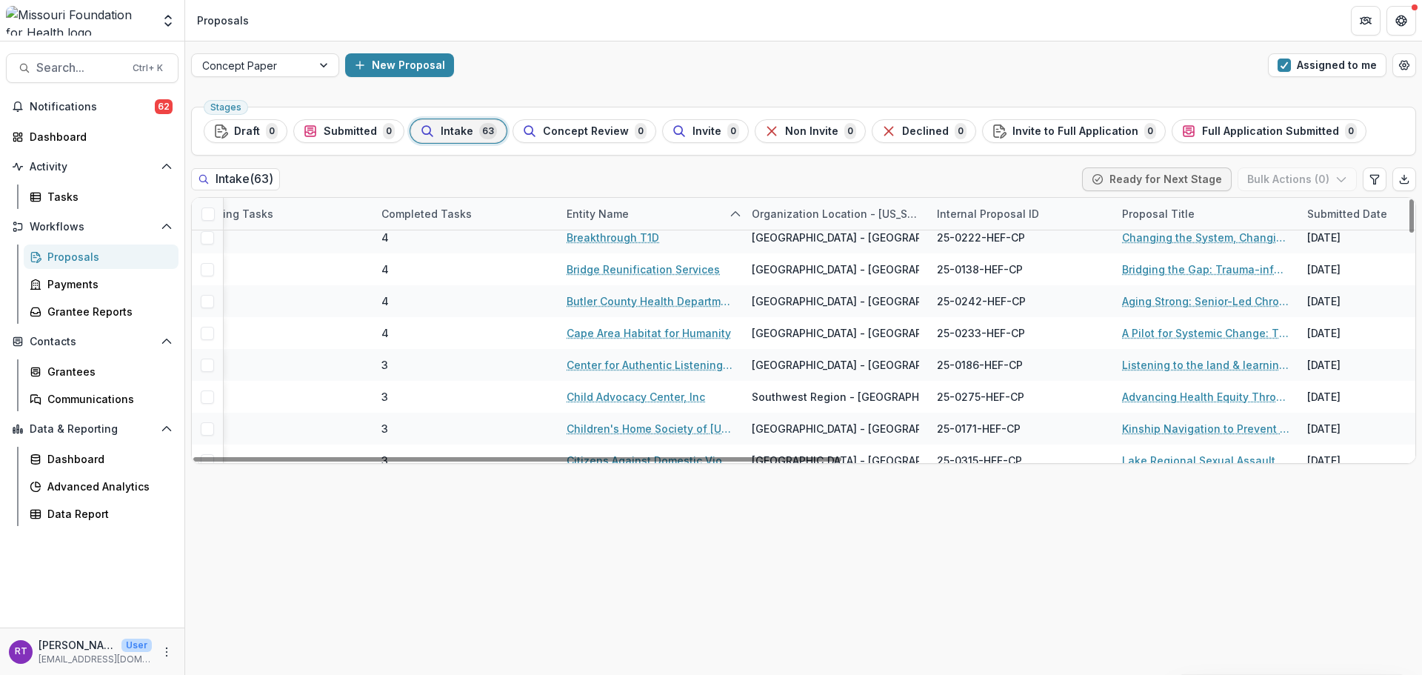
scroll to position [108, 258]
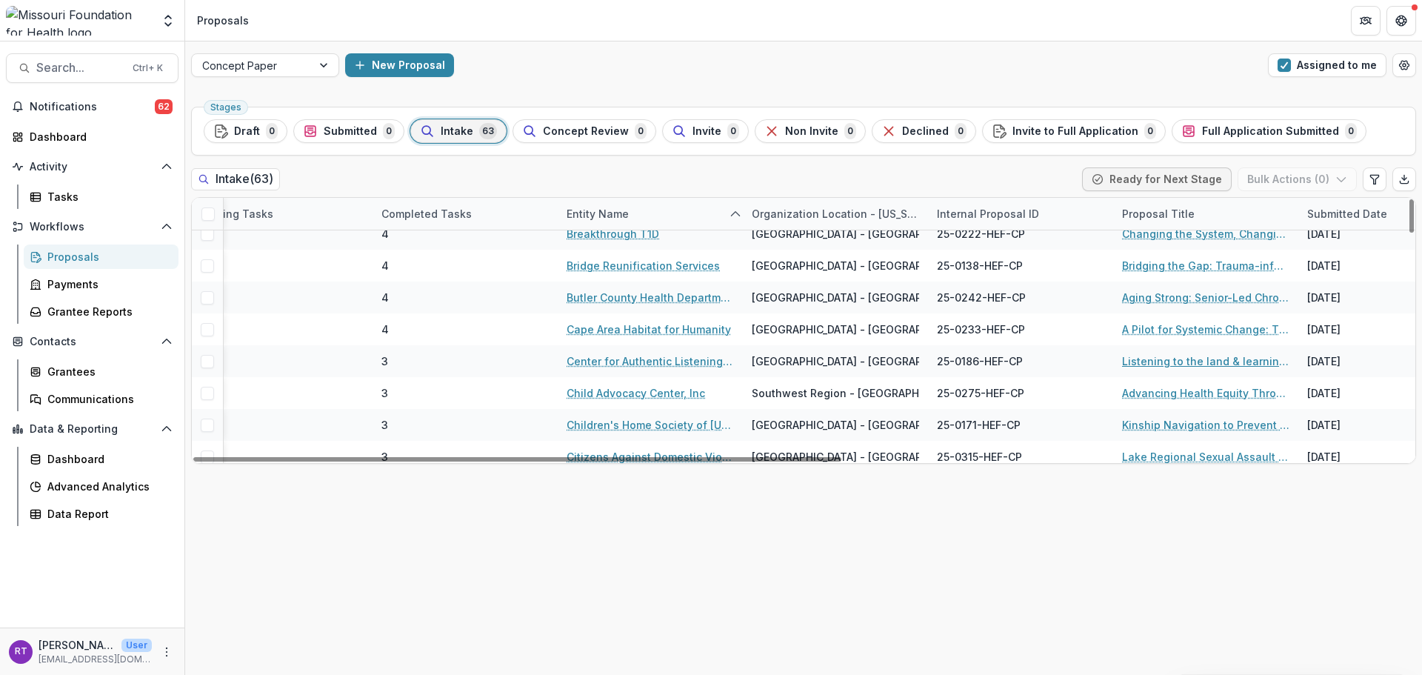
click at [1185, 355] on link "Listening to the land & learning from each other: A cultural wellness series" at bounding box center [1205, 361] width 167 height 16
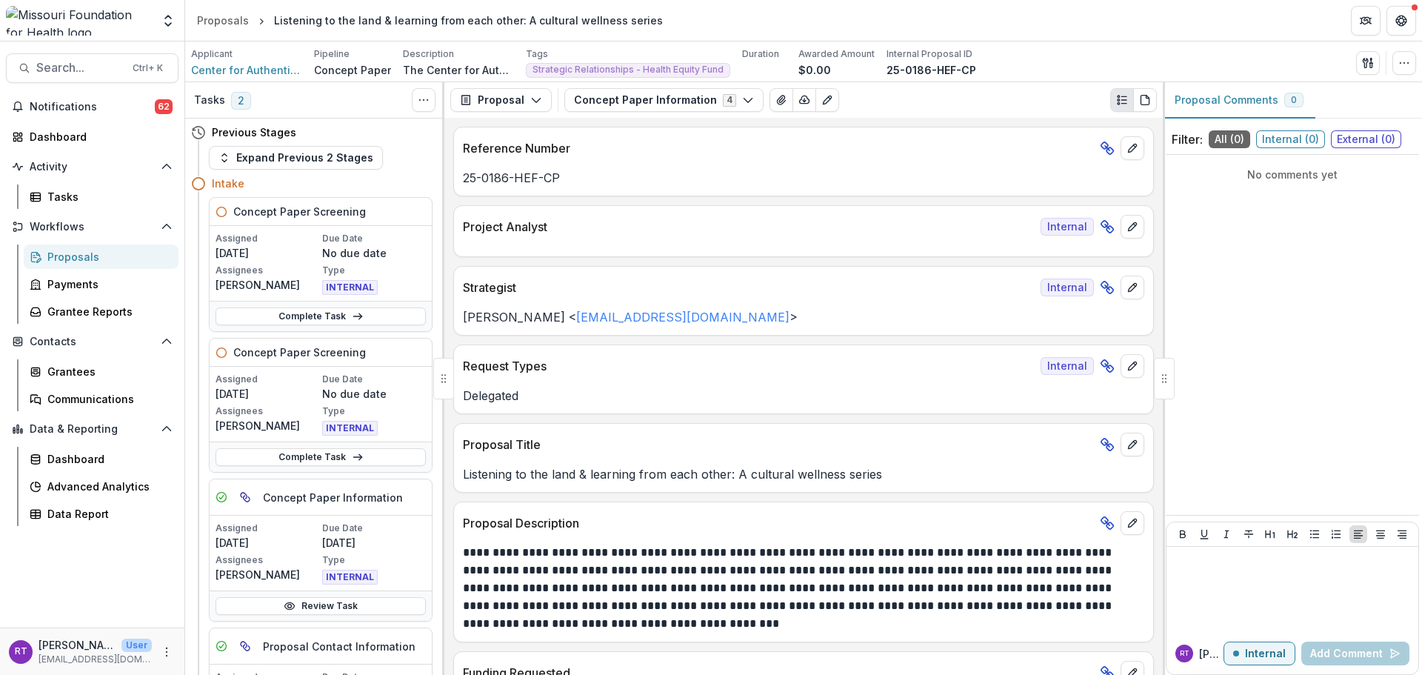
click at [694, 100] on button "Concept Paper Information 4" at bounding box center [663, 100] width 199 height 24
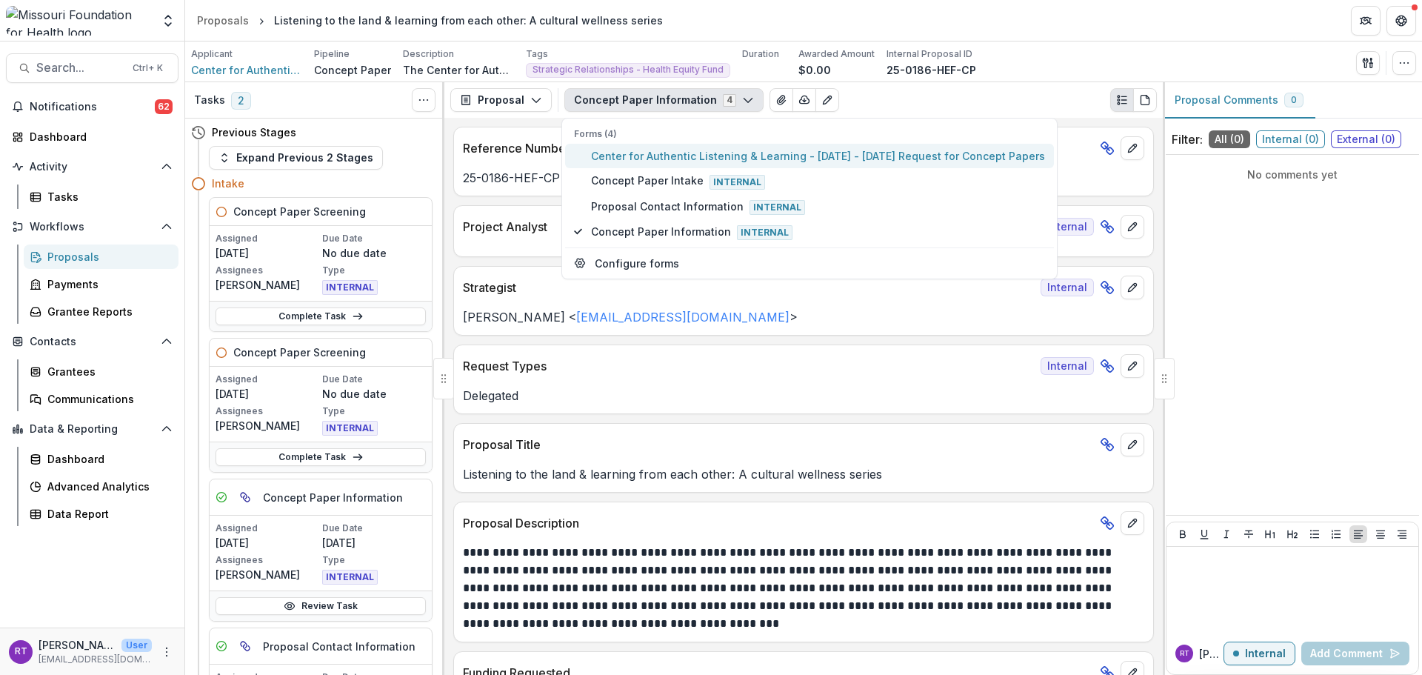
click at [701, 158] on span "Center for Authentic Listening & Learning - [DATE] - [DATE] Request for Concept…" at bounding box center [818, 156] width 454 height 16
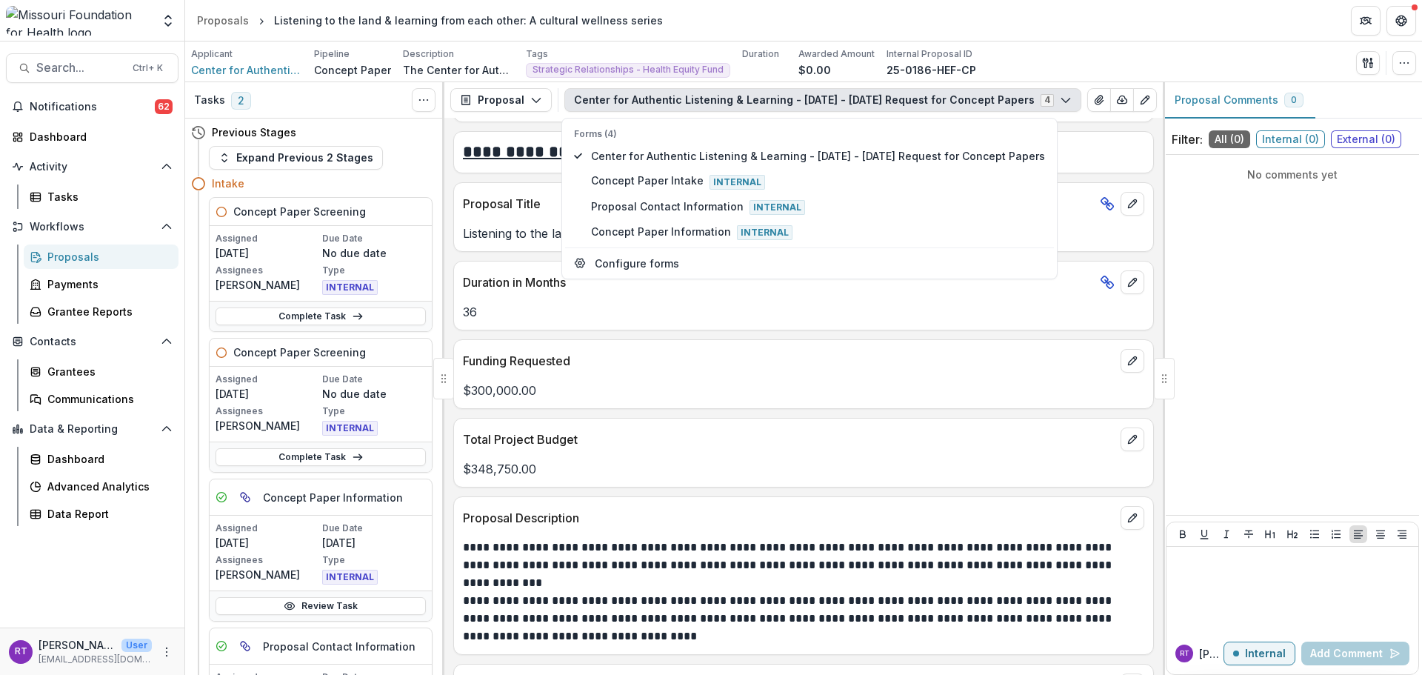
scroll to position [3060, 0]
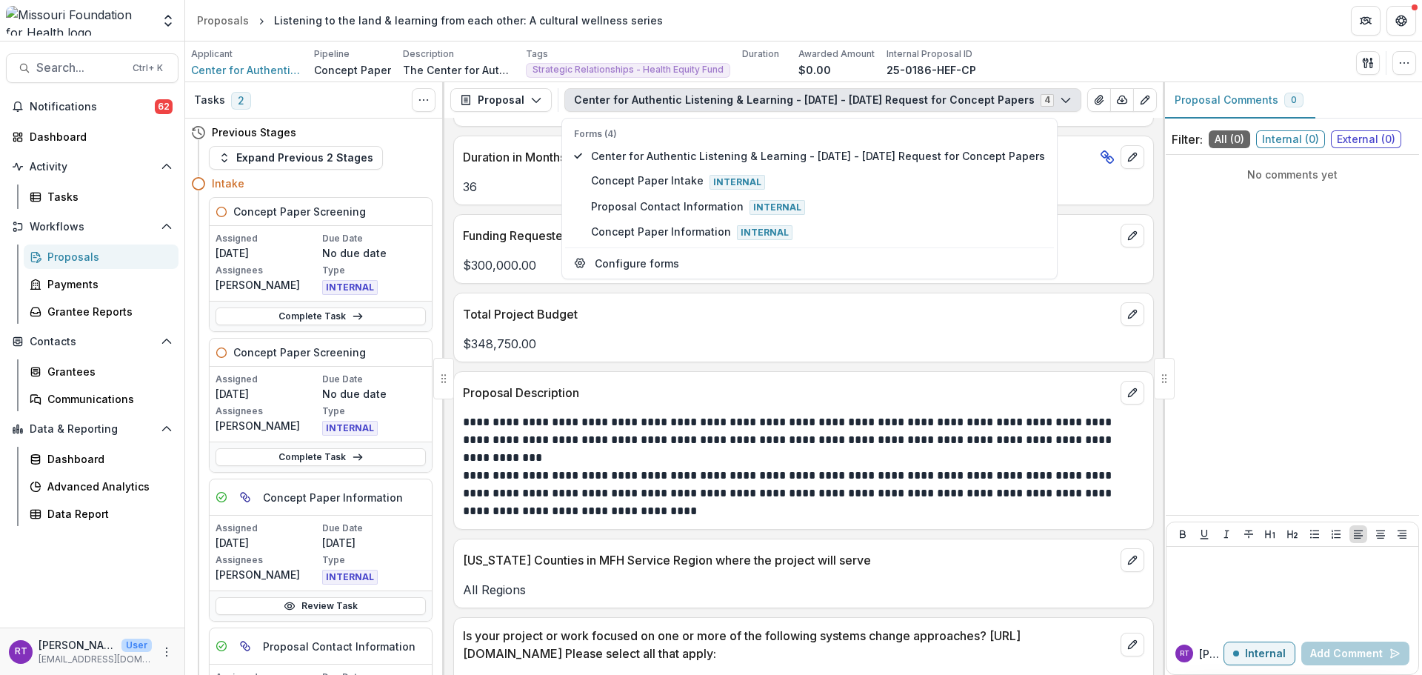
click at [765, 459] on p at bounding box center [803, 458] width 681 height 18
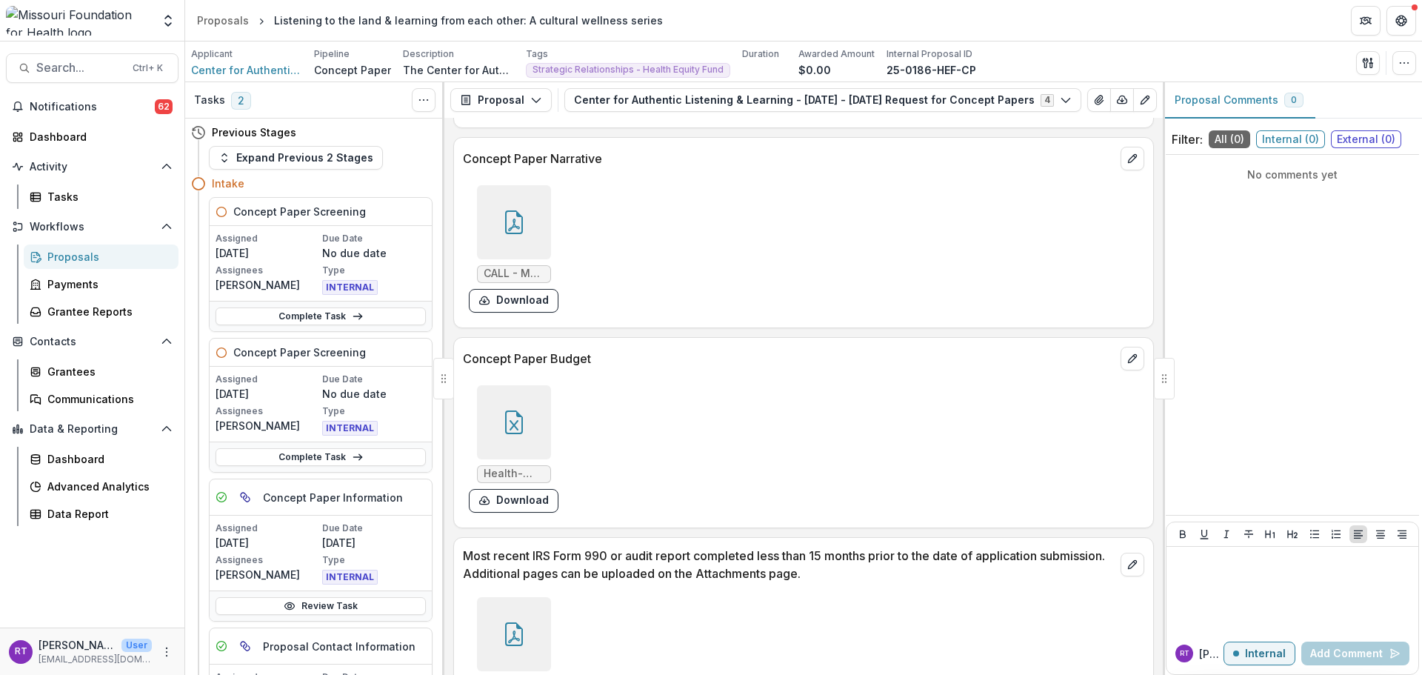
scroll to position [3968, 0]
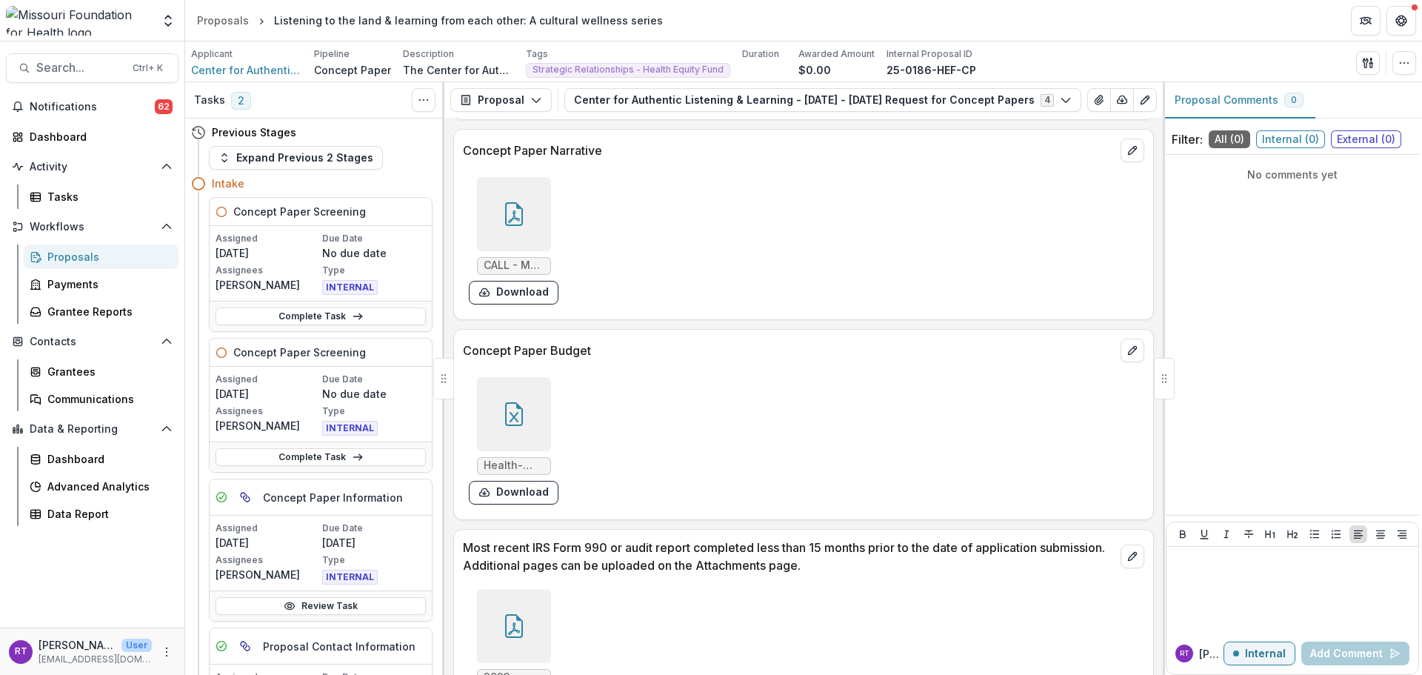
click at [531, 395] on div at bounding box center [514, 414] width 74 height 74
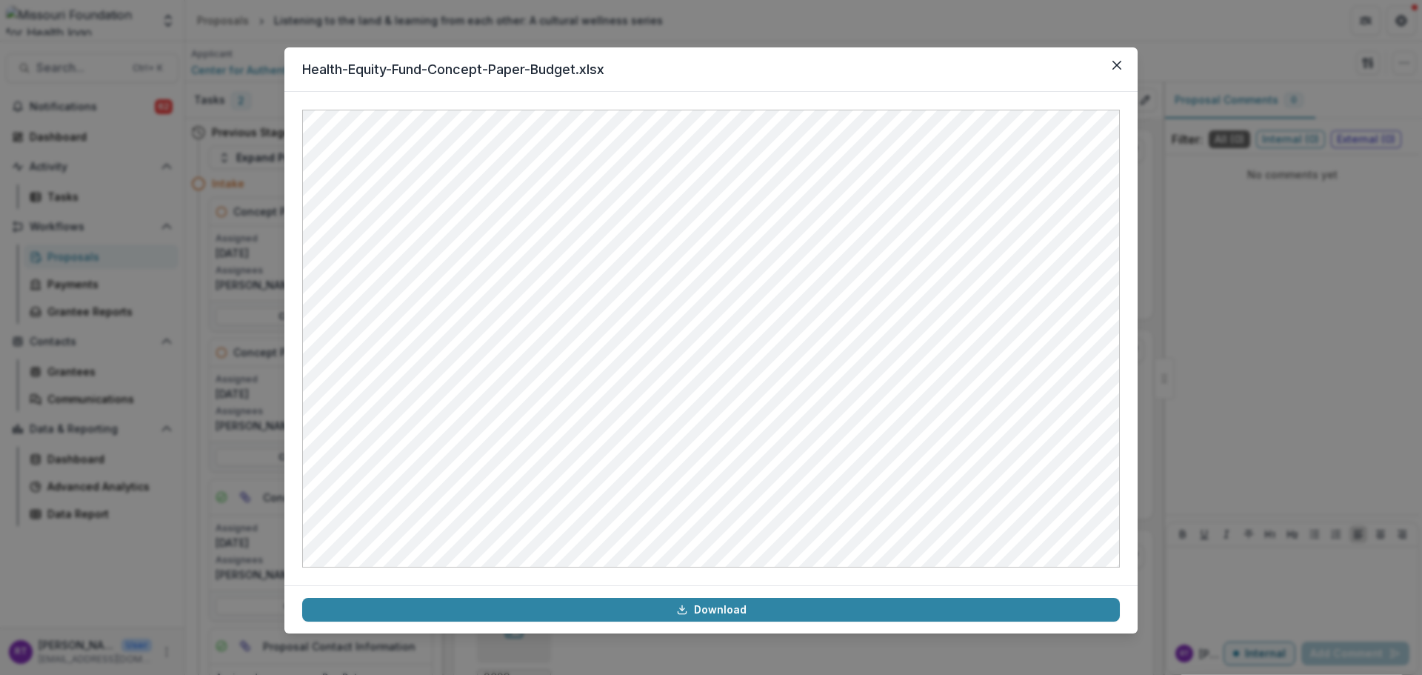
click at [1111, 64] on button "Close" at bounding box center [1117, 65] width 24 height 24
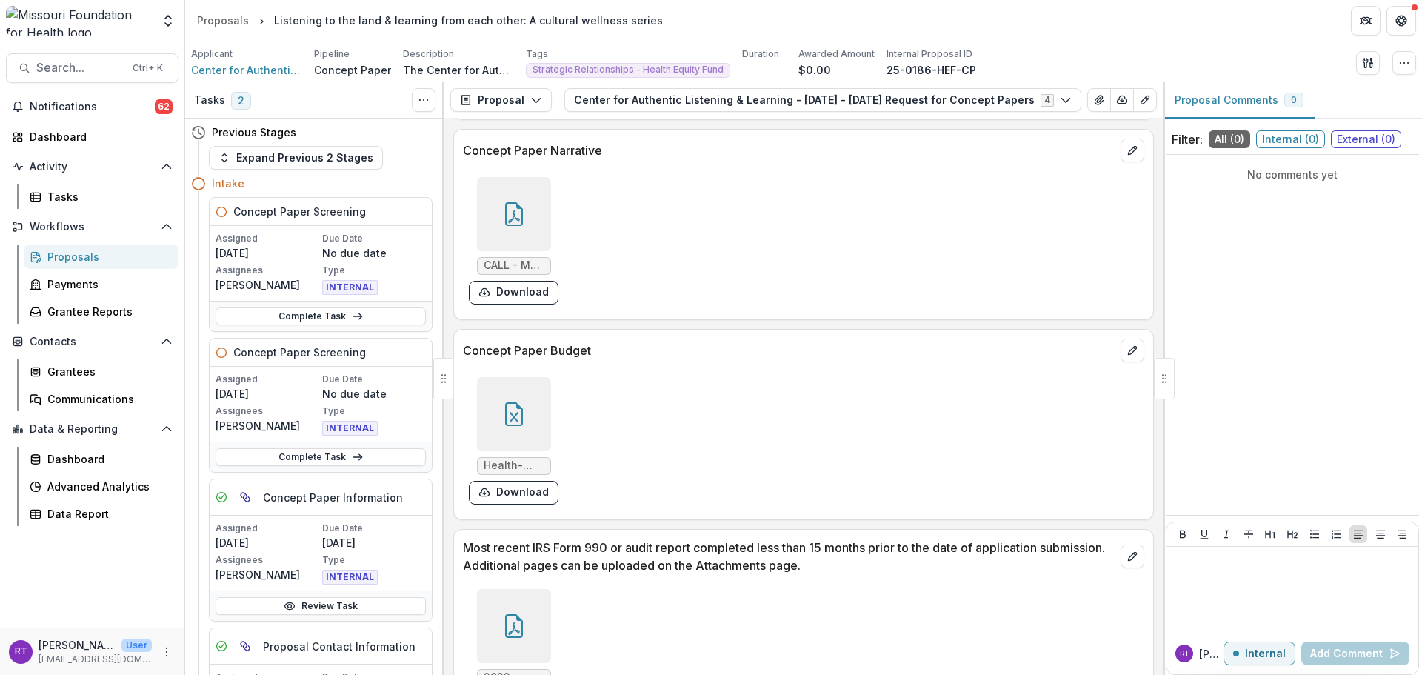
click at [509, 208] on icon at bounding box center [514, 214] width 24 height 24
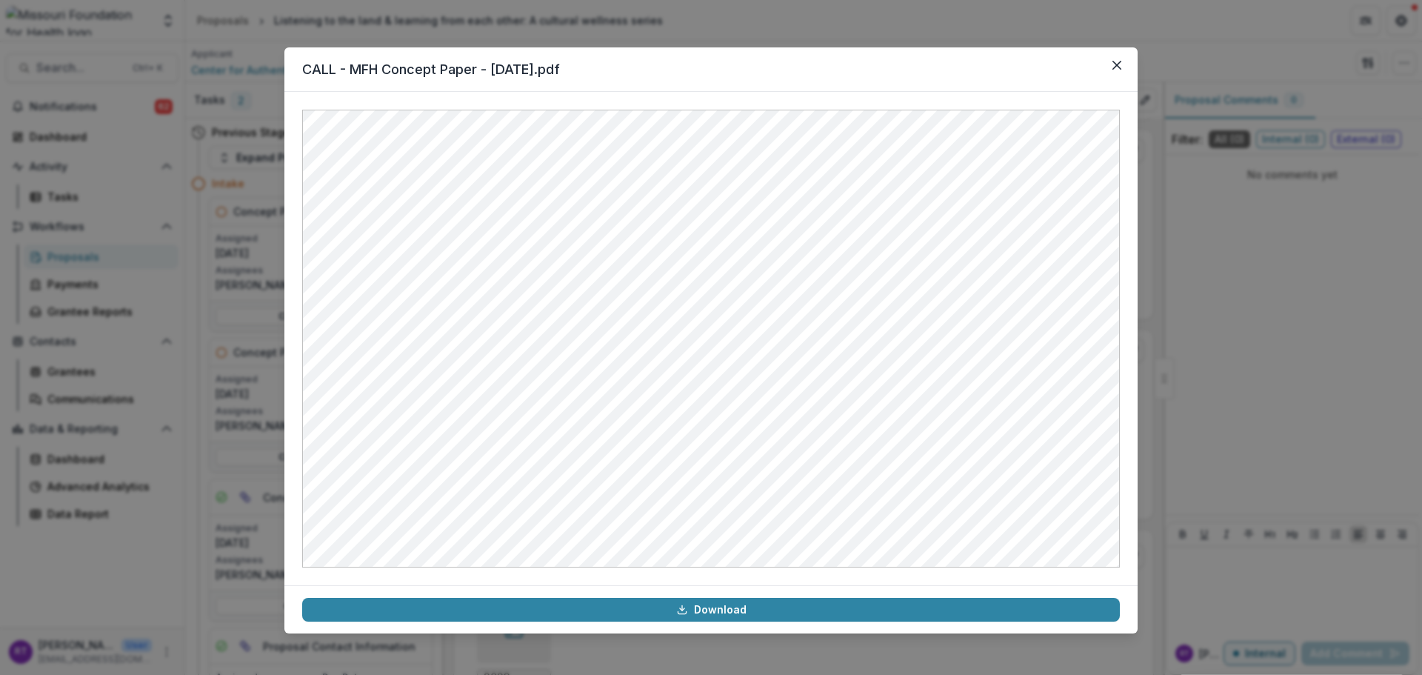
click at [1108, 70] on button "Close" at bounding box center [1117, 65] width 24 height 24
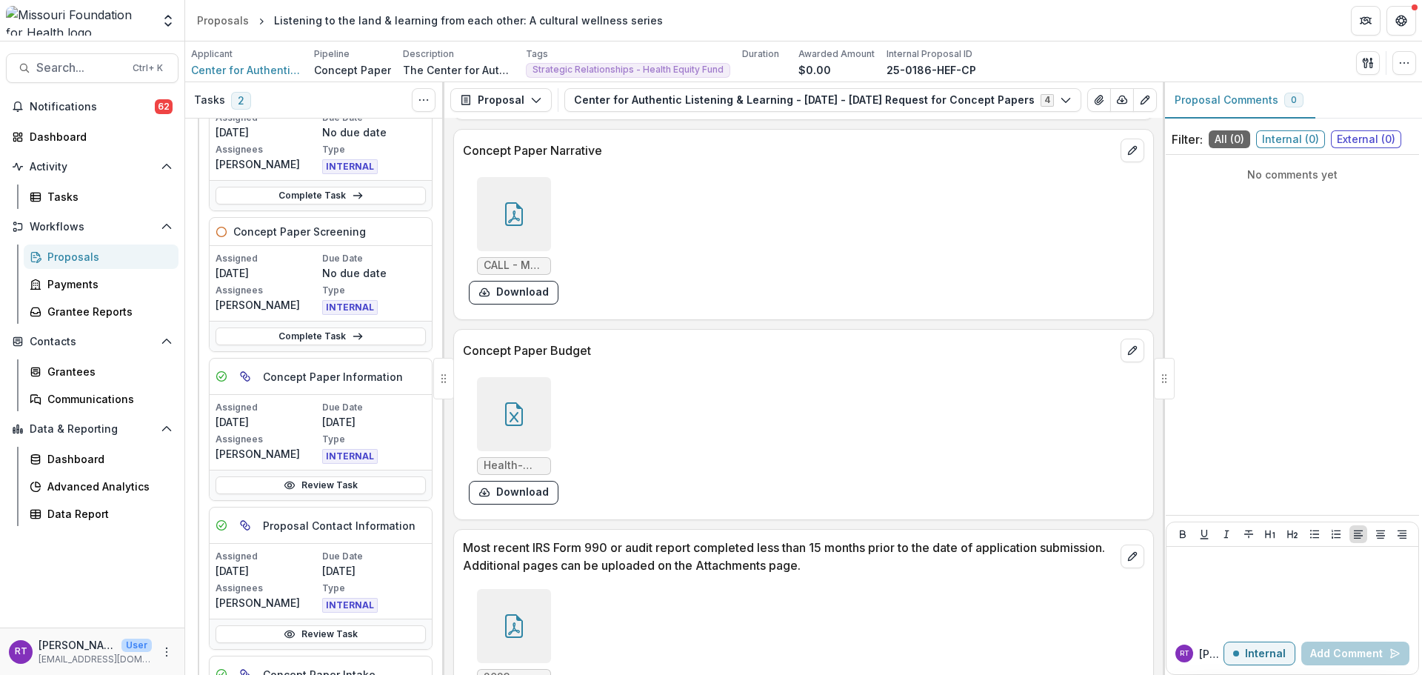
scroll to position [122, 0]
click at [347, 333] on link "Complete Task" at bounding box center [320, 335] width 210 height 18
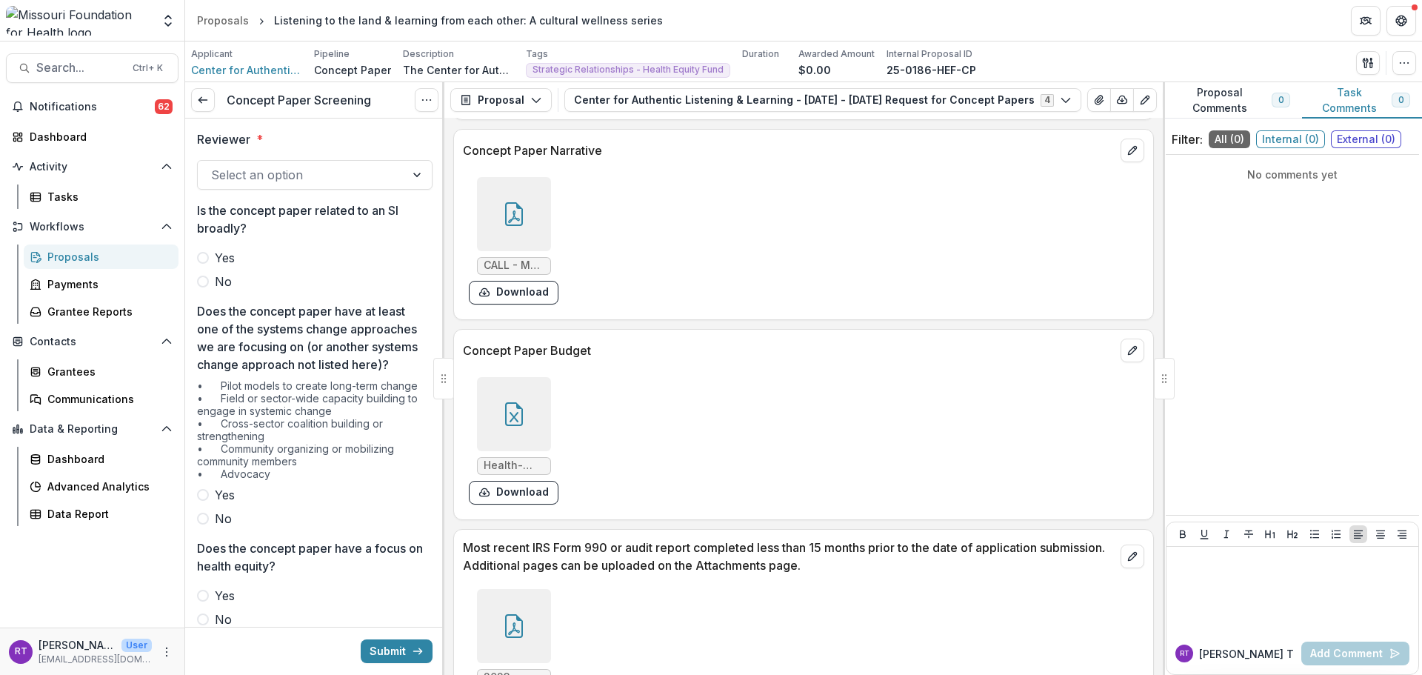
click at [300, 179] on div at bounding box center [301, 174] width 181 height 21
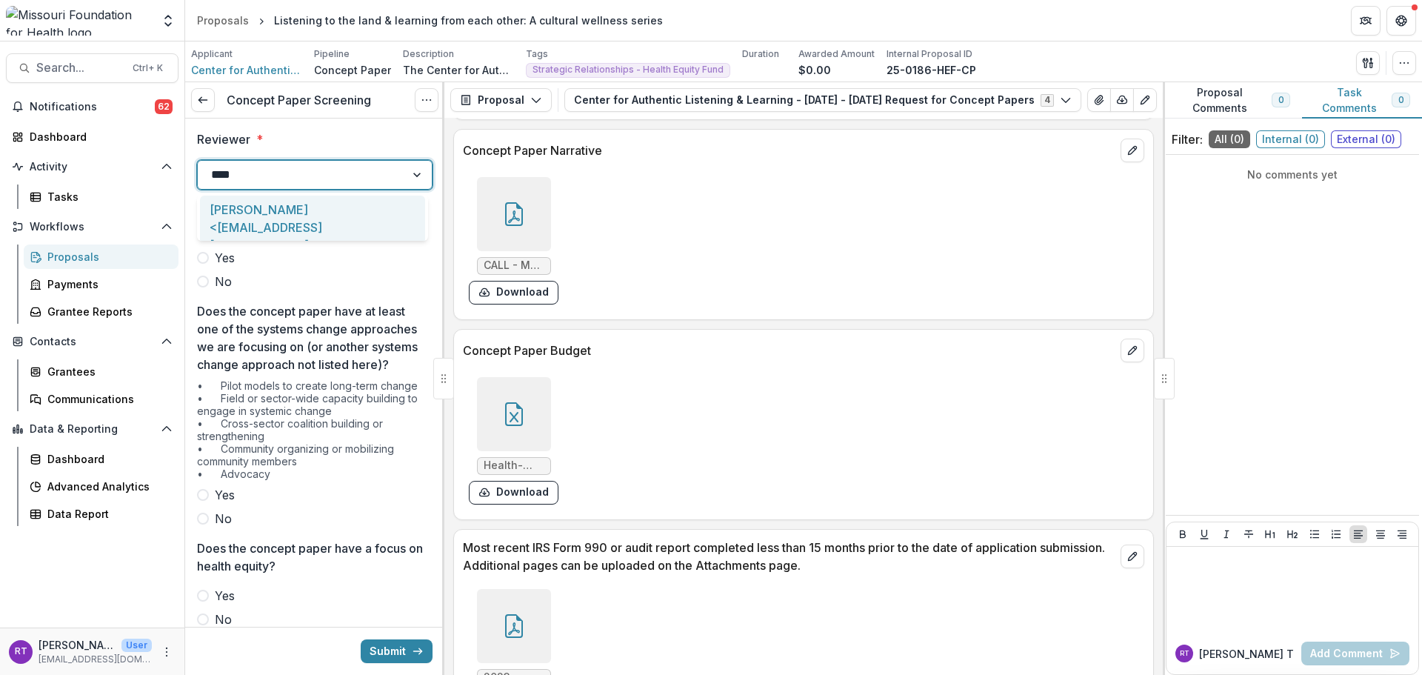
type input "*****"
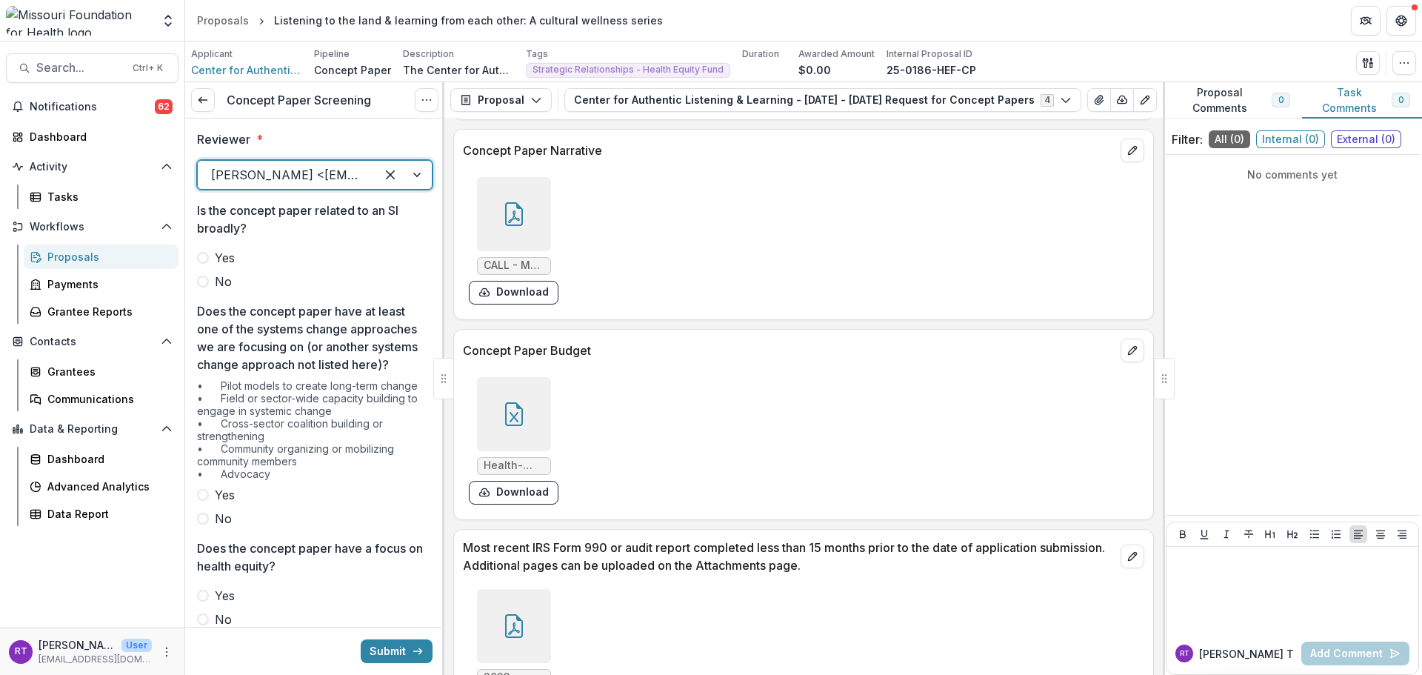
click at [224, 280] on span "No" at bounding box center [223, 281] width 17 height 18
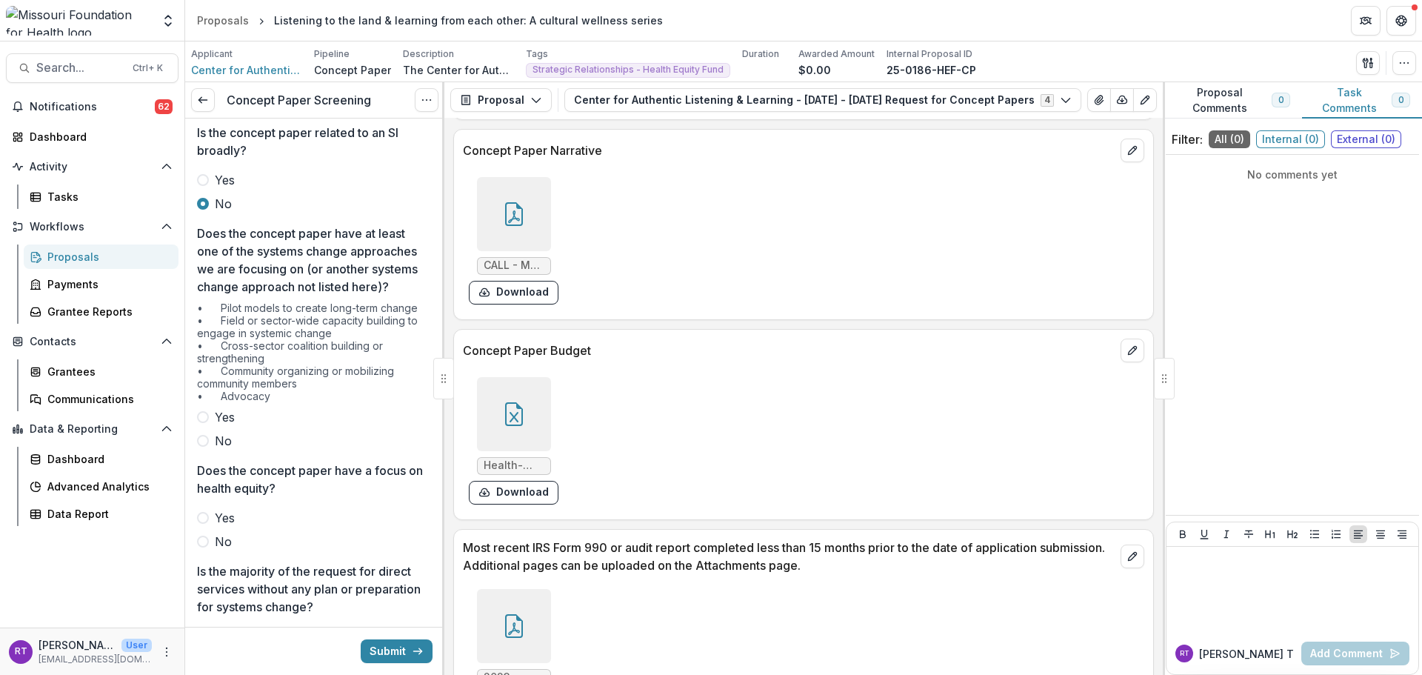
scroll to position [78, 0]
click at [220, 449] on span "No" at bounding box center [223, 440] width 17 height 18
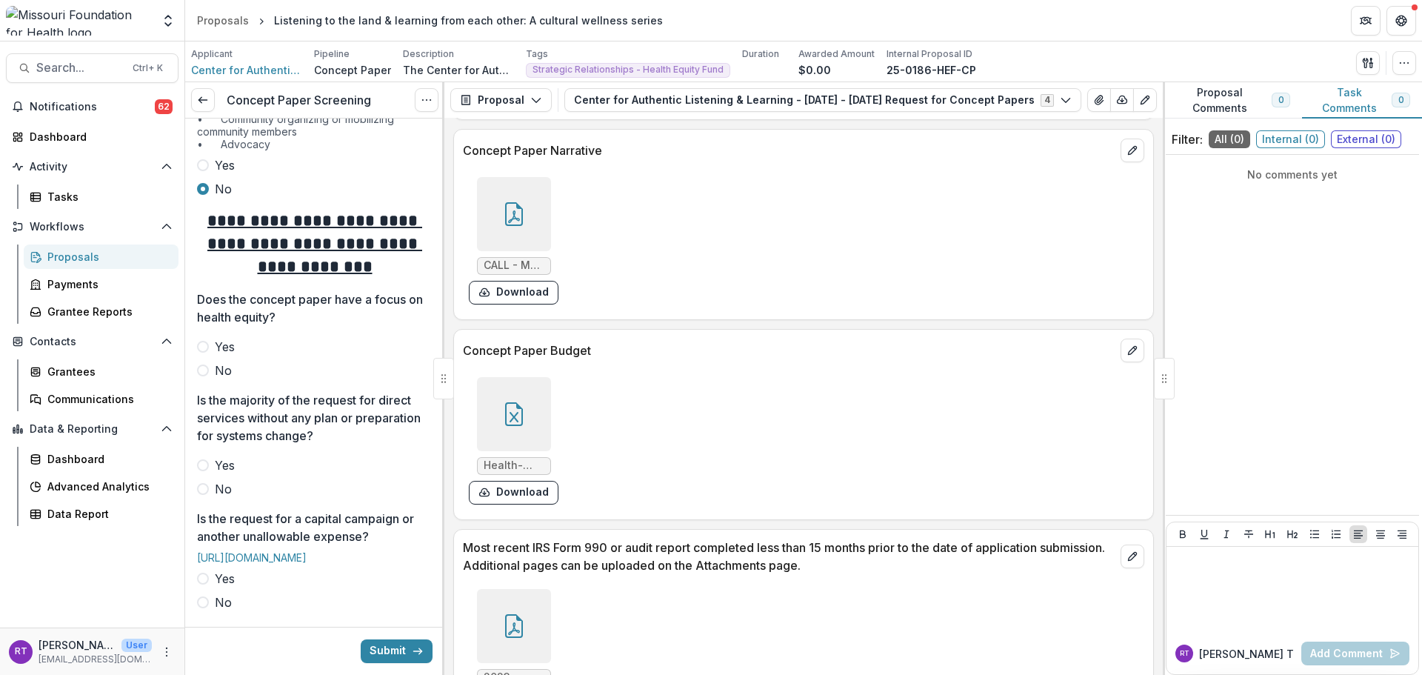
scroll to position [330, 0]
click at [229, 355] on span "Yes" at bounding box center [225, 346] width 20 height 18
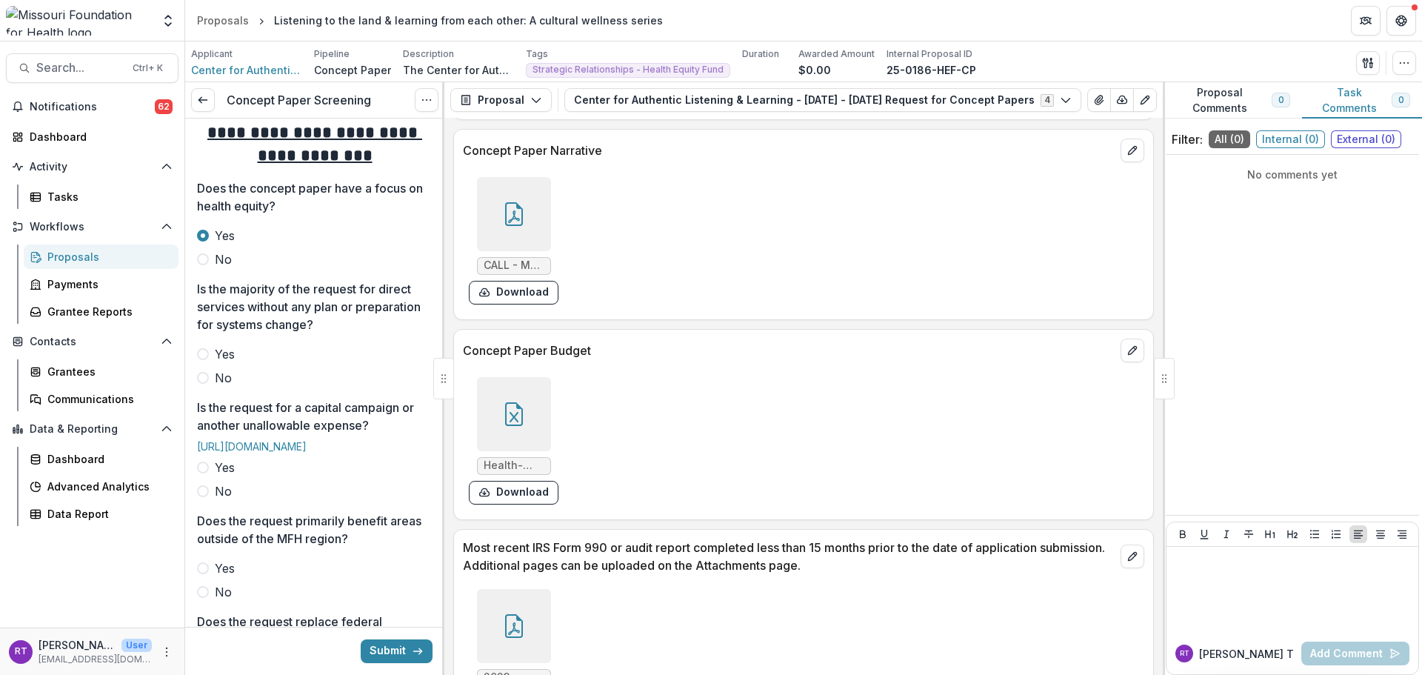
scroll to position [447, 0]
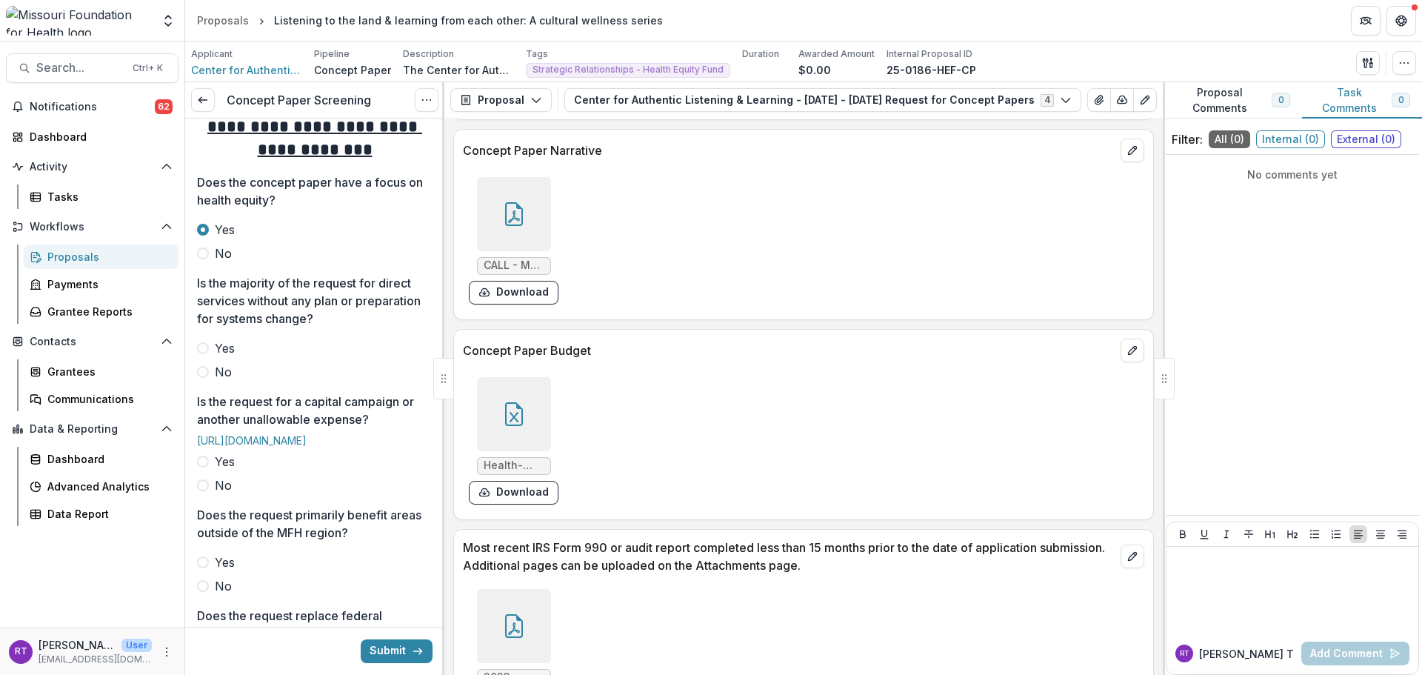
click at [233, 357] on span "Yes" at bounding box center [225, 348] width 20 height 18
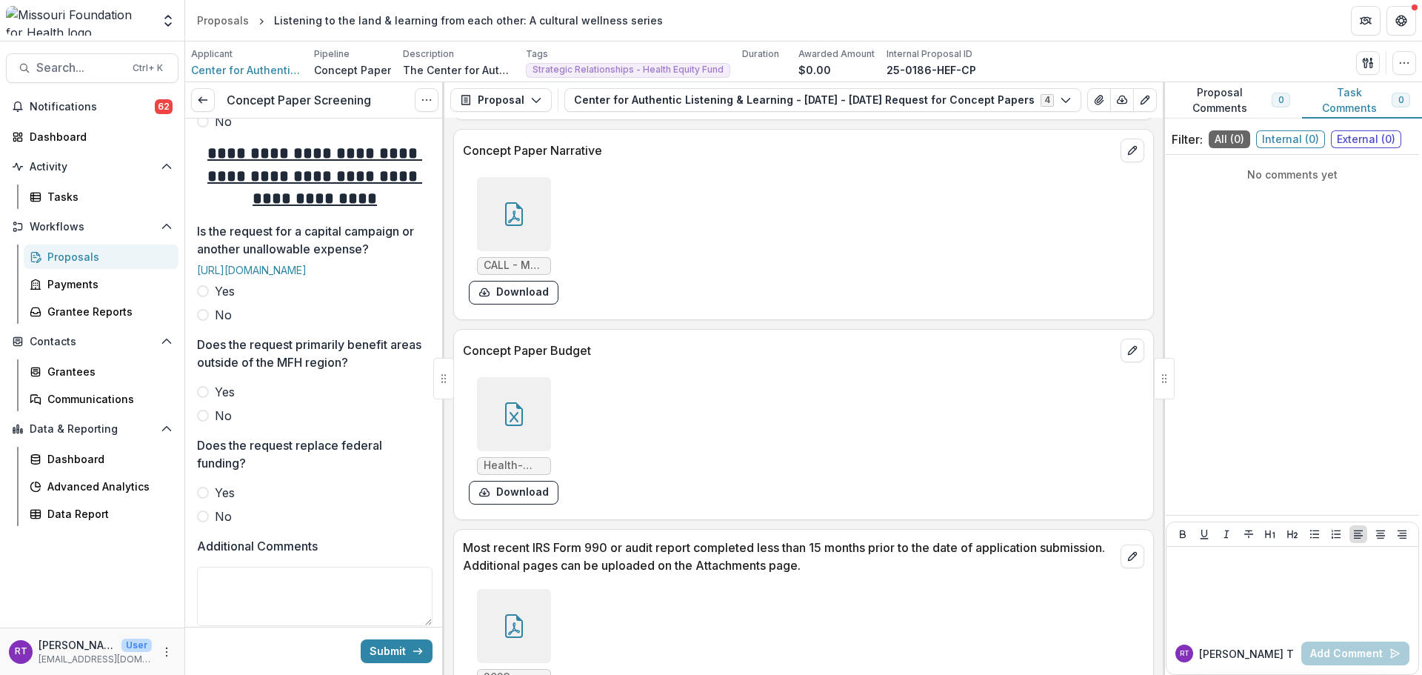
scroll to position [698, 0]
click at [219, 323] on span "No" at bounding box center [223, 314] width 17 height 18
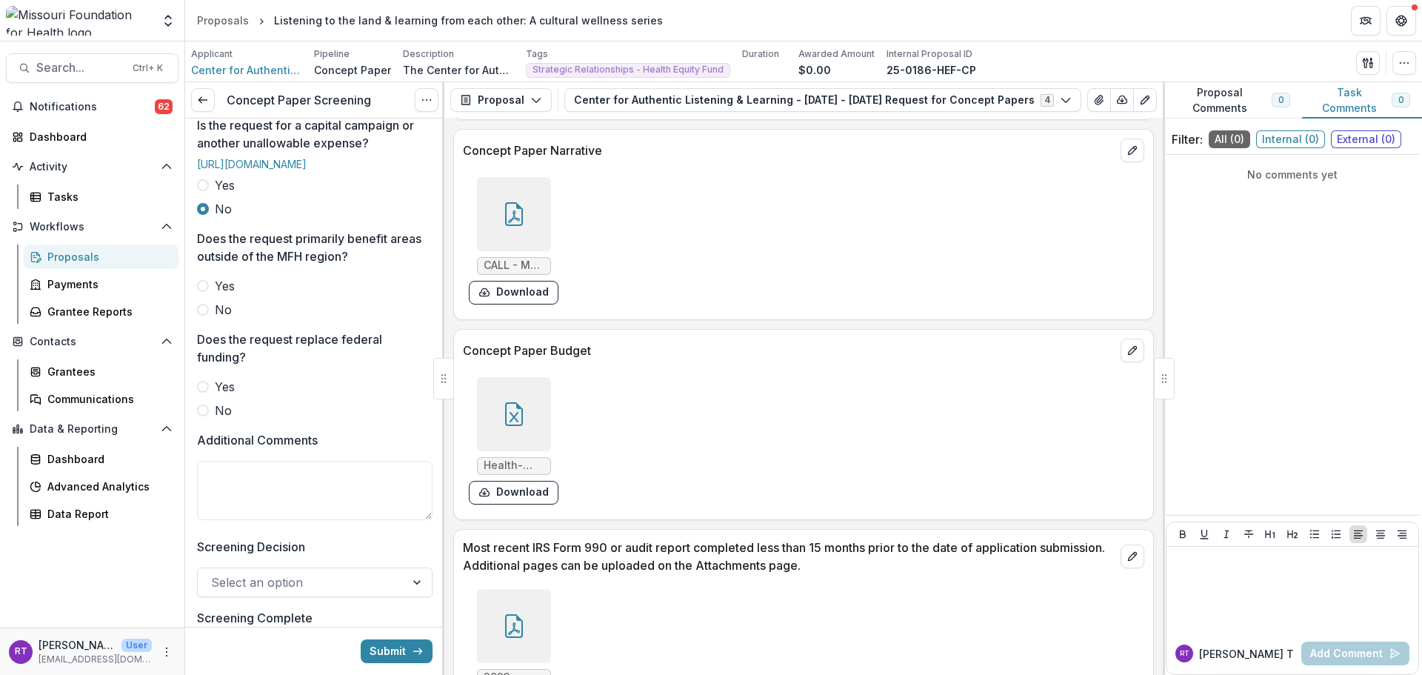
click at [225, 318] on span "No" at bounding box center [223, 310] width 17 height 18
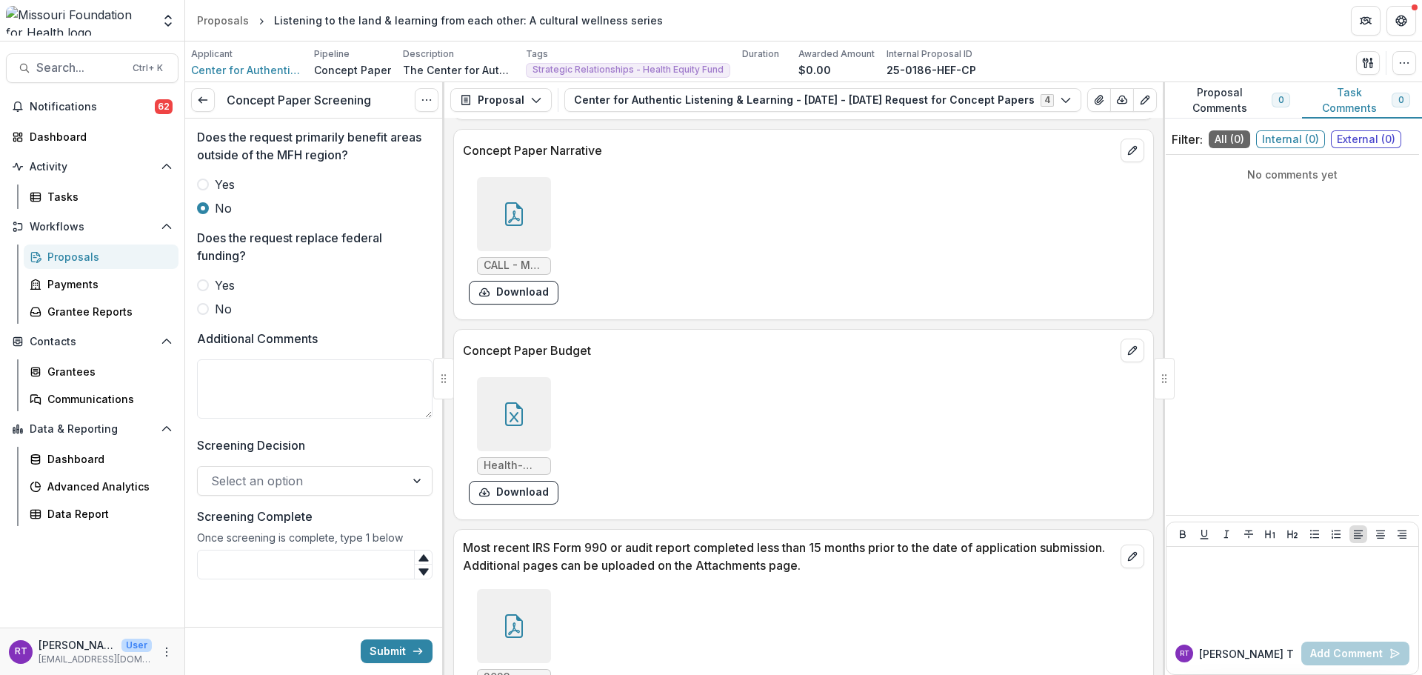
click at [221, 318] on div "Yes No" at bounding box center [314, 296] width 235 height 41
click at [221, 318] on span "No" at bounding box center [223, 309] width 17 height 18
click at [298, 418] on textarea "Additional Comments" at bounding box center [314, 388] width 235 height 59
click at [207, 418] on textarea "**********" at bounding box center [312, 388] width 231 height 59
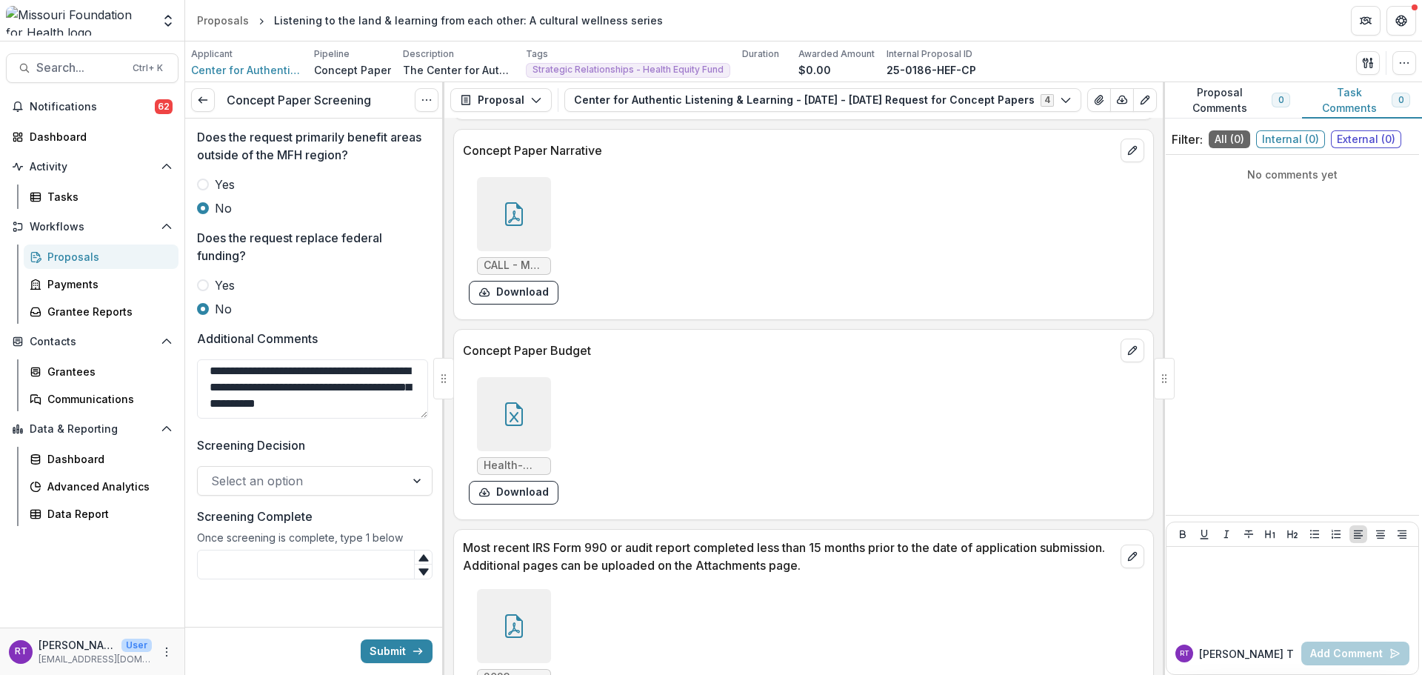
scroll to position [972, 0]
type textarea "**********"
click at [300, 487] on div at bounding box center [301, 480] width 181 height 21
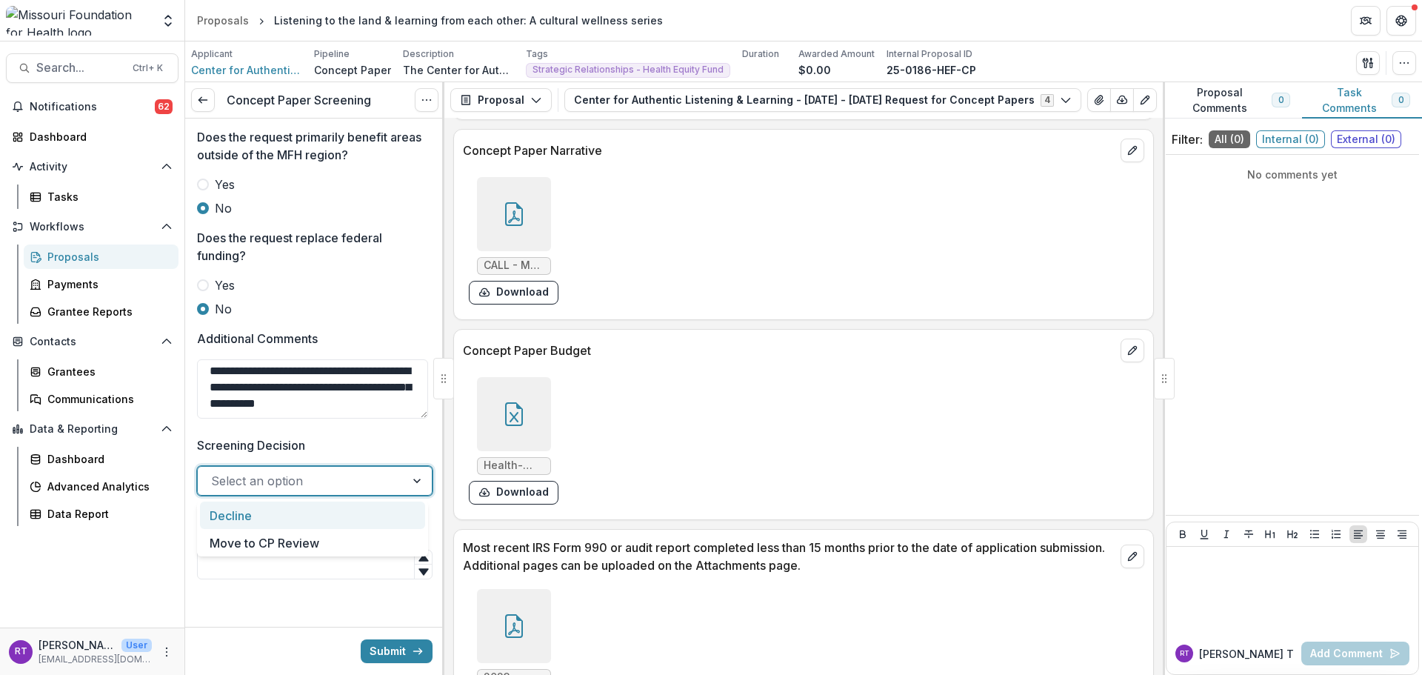
click at [303, 523] on div "Decline" at bounding box center [312, 514] width 225 height 27
click at [310, 555] on input "Screening Complete" at bounding box center [314, 564] width 235 height 30
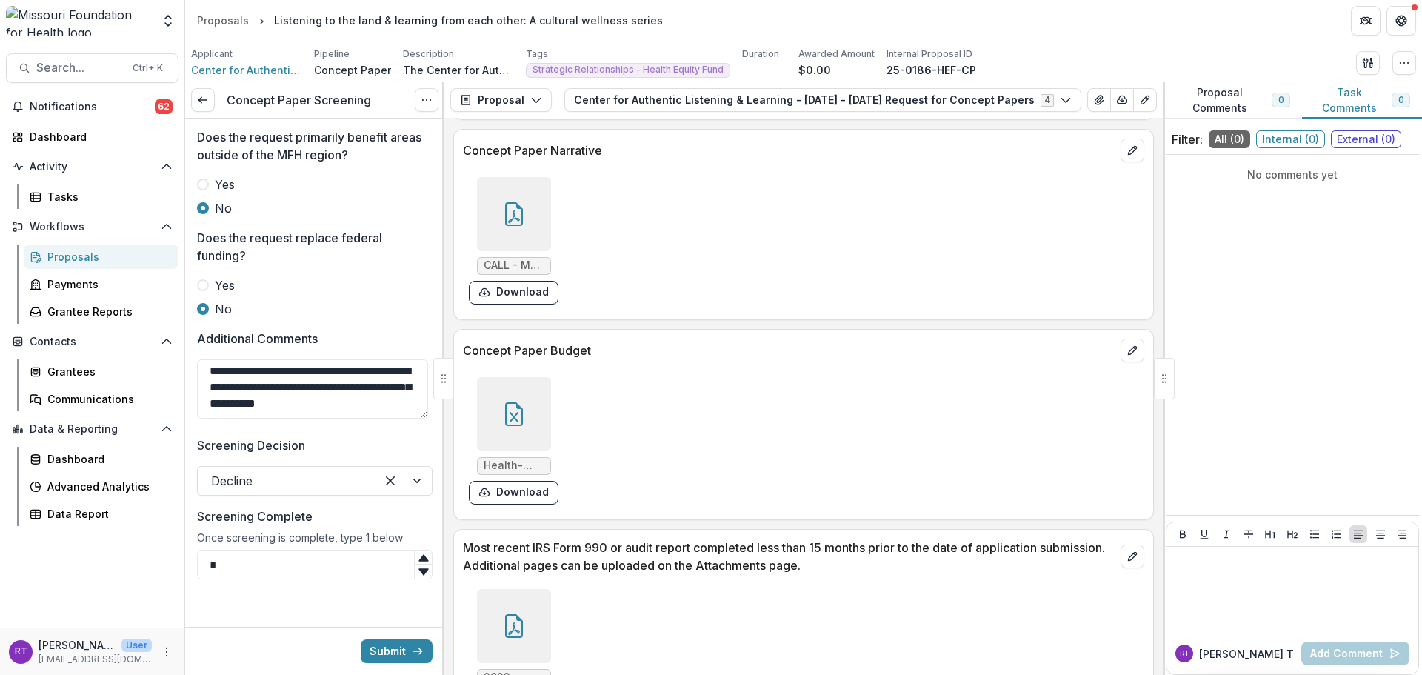
type input "*"
click at [375, 642] on button "Submit" at bounding box center [397, 651] width 72 height 24
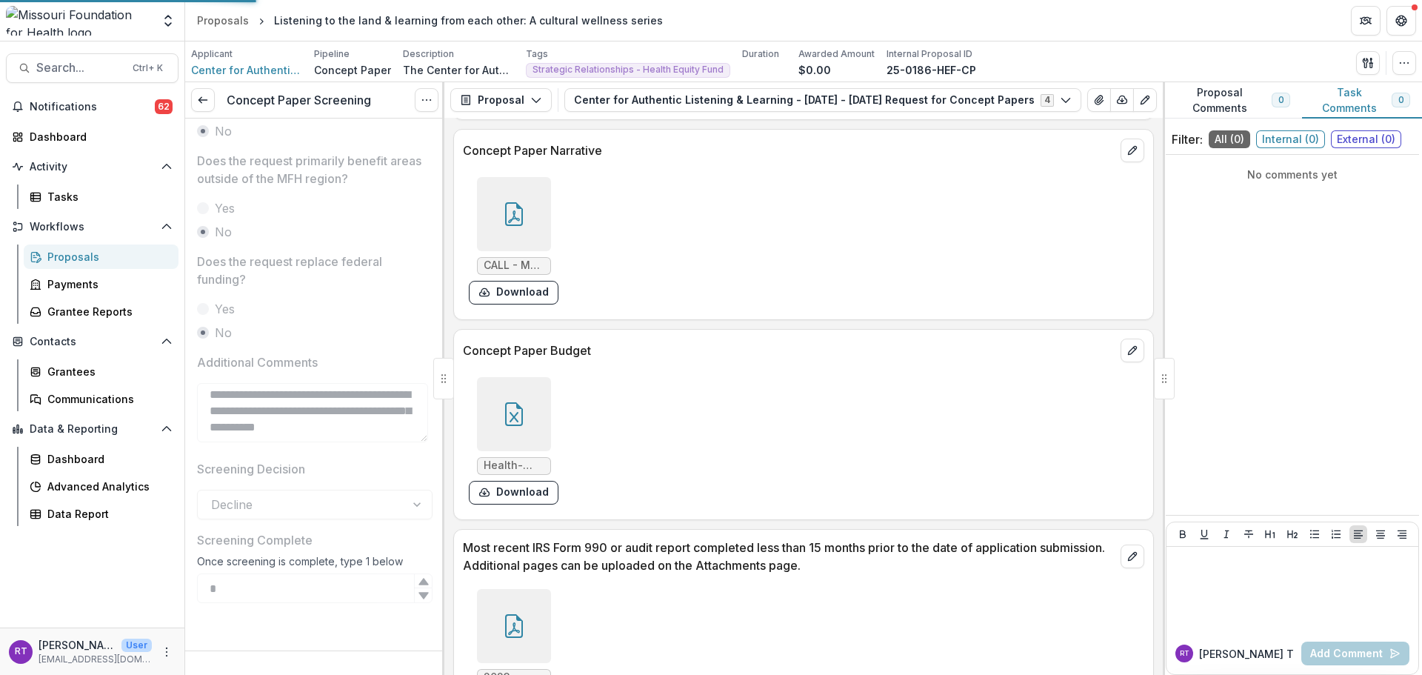
scroll to position [949, 0]
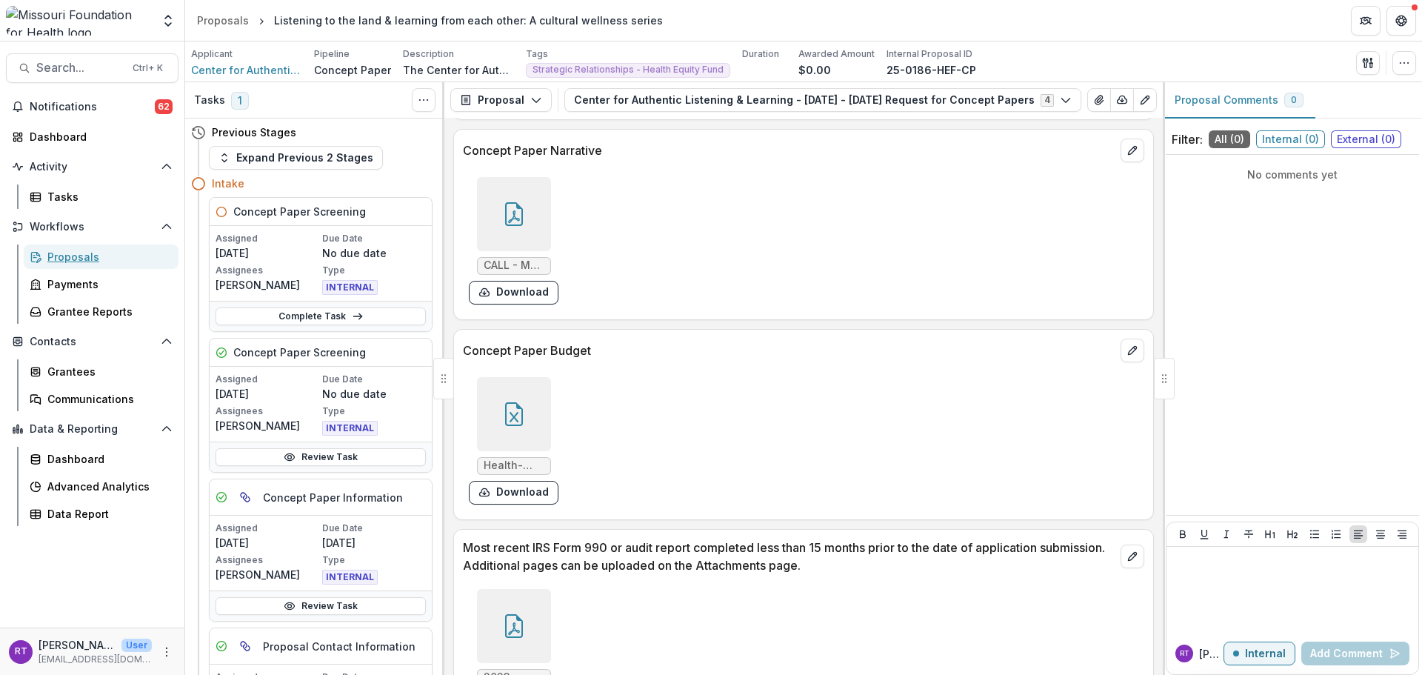
click at [96, 256] on div "Proposals" at bounding box center [106, 257] width 119 height 16
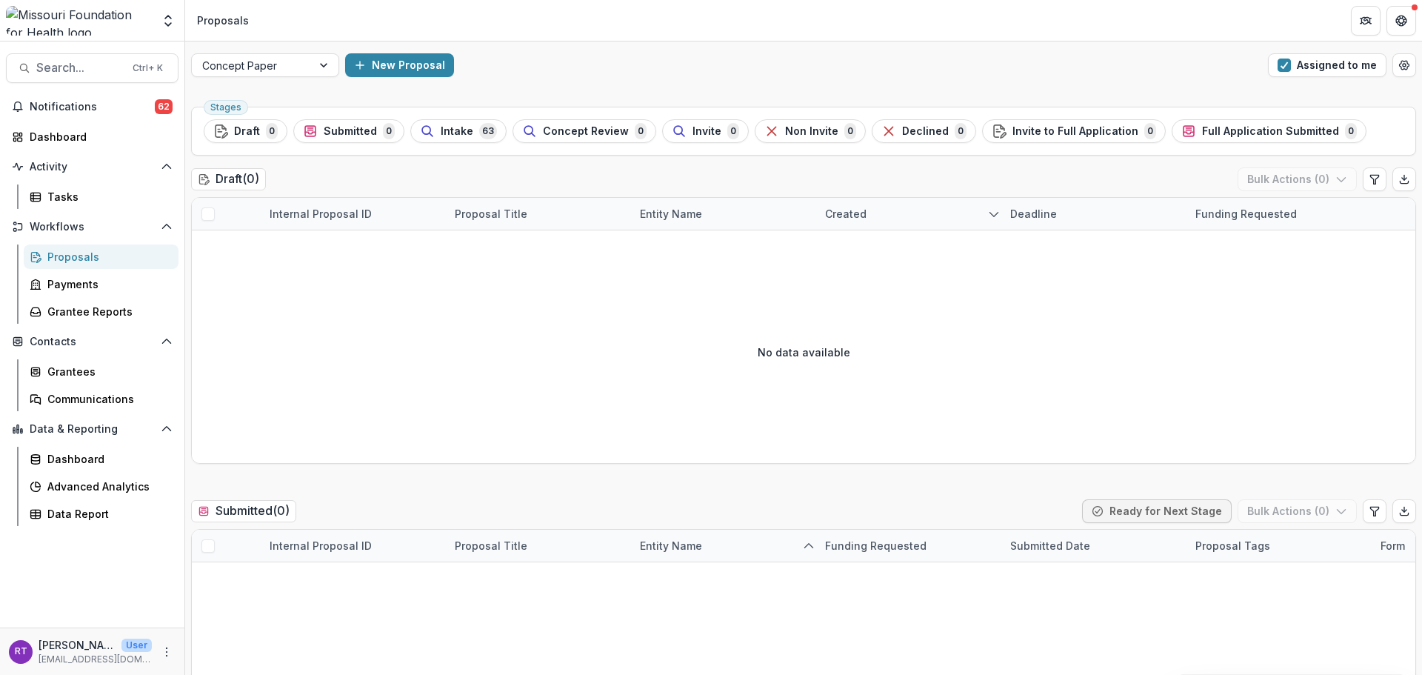
click at [449, 130] on span "Intake" at bounding box center [457, 131] width 33 height 13
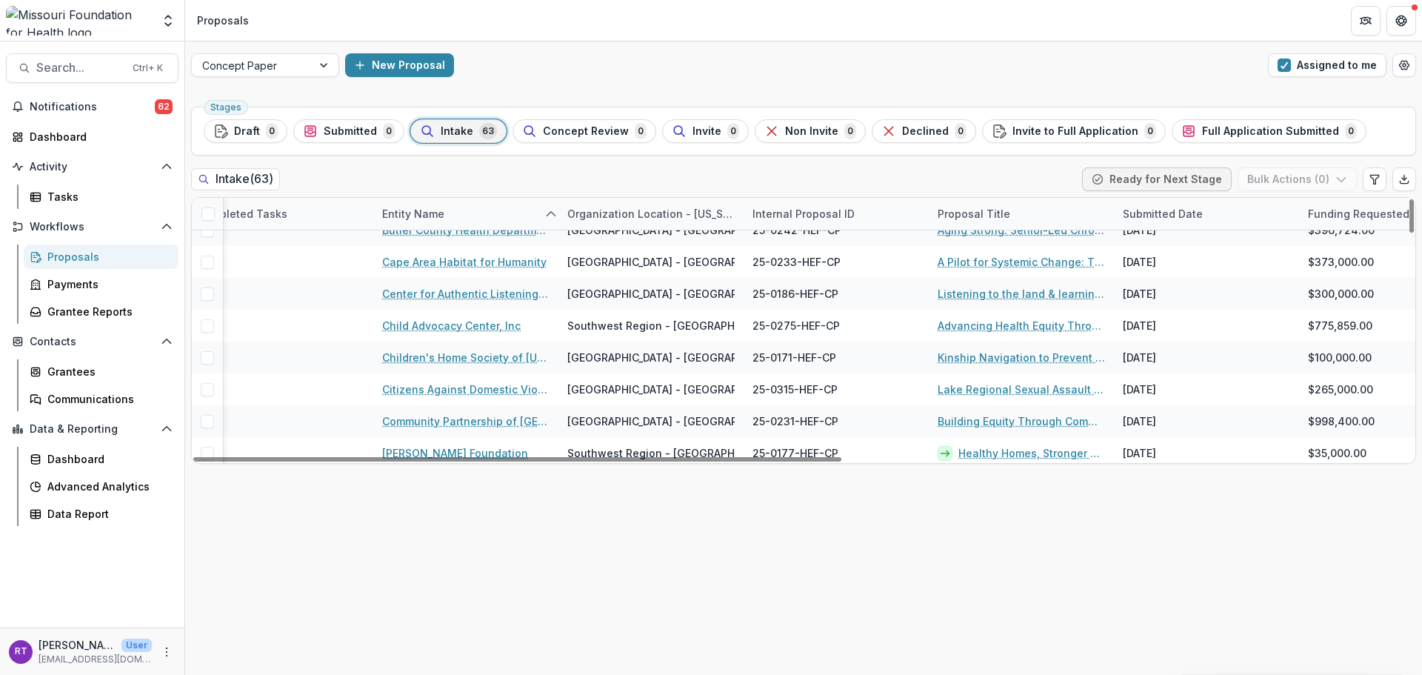
scroll to position [176, 443]
click at [1016, 320] on link "Advancing Health Equity Through Multidisciplinary Training to Strengthen [MEDIC…" at bounding box center [1020, 325] width 167 height 16
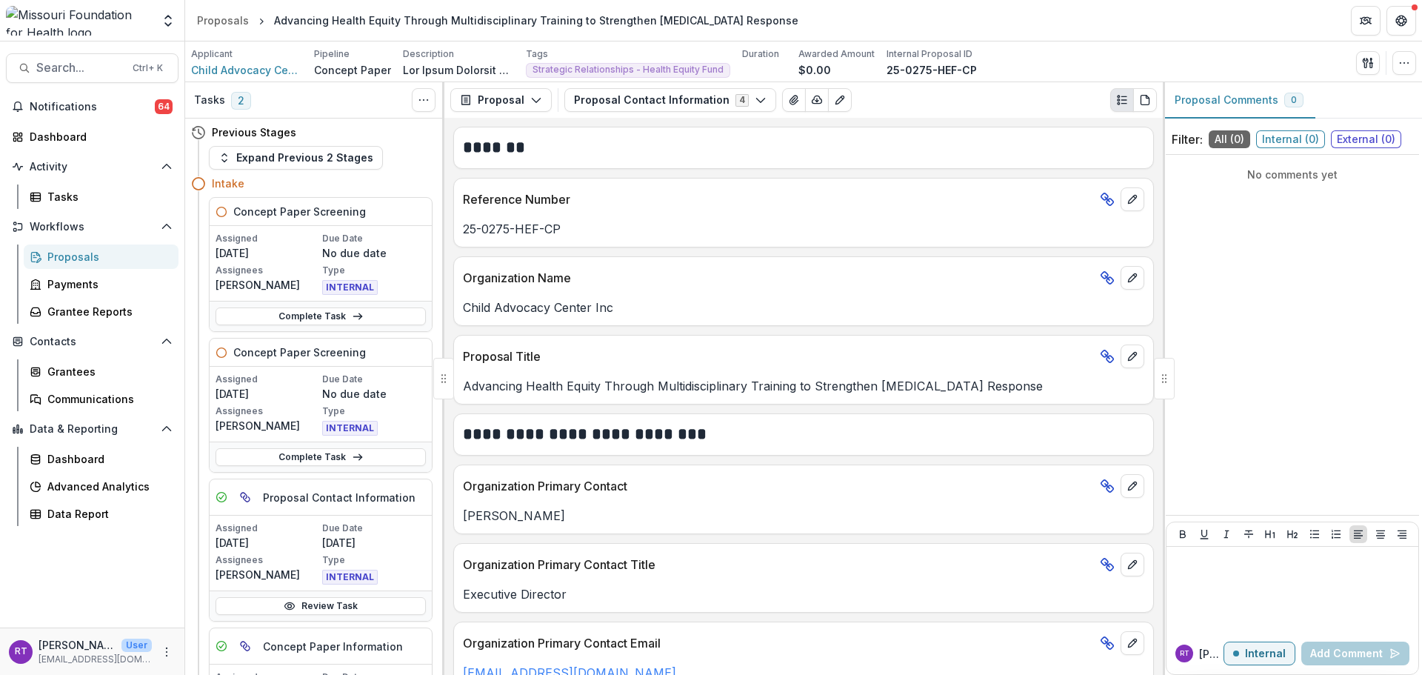
click at [695, 108] on button "Proposal Contact Information 4" at bounding box center [670, 100] width 212 height 24
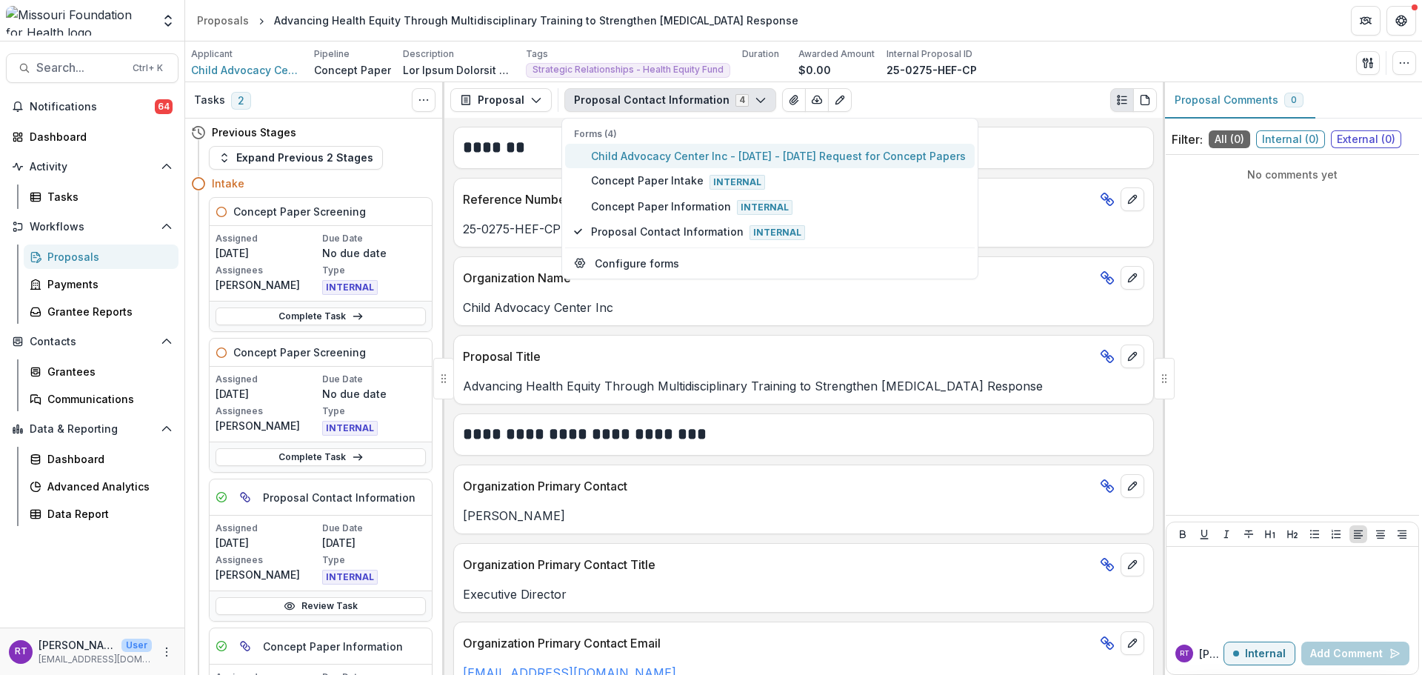
click at [724, 156] on span "Child Advocacy Center Inc - [DATE] - [DATE] Request for Concept Papers" at bounding box center [778, 156] width 375 height 16
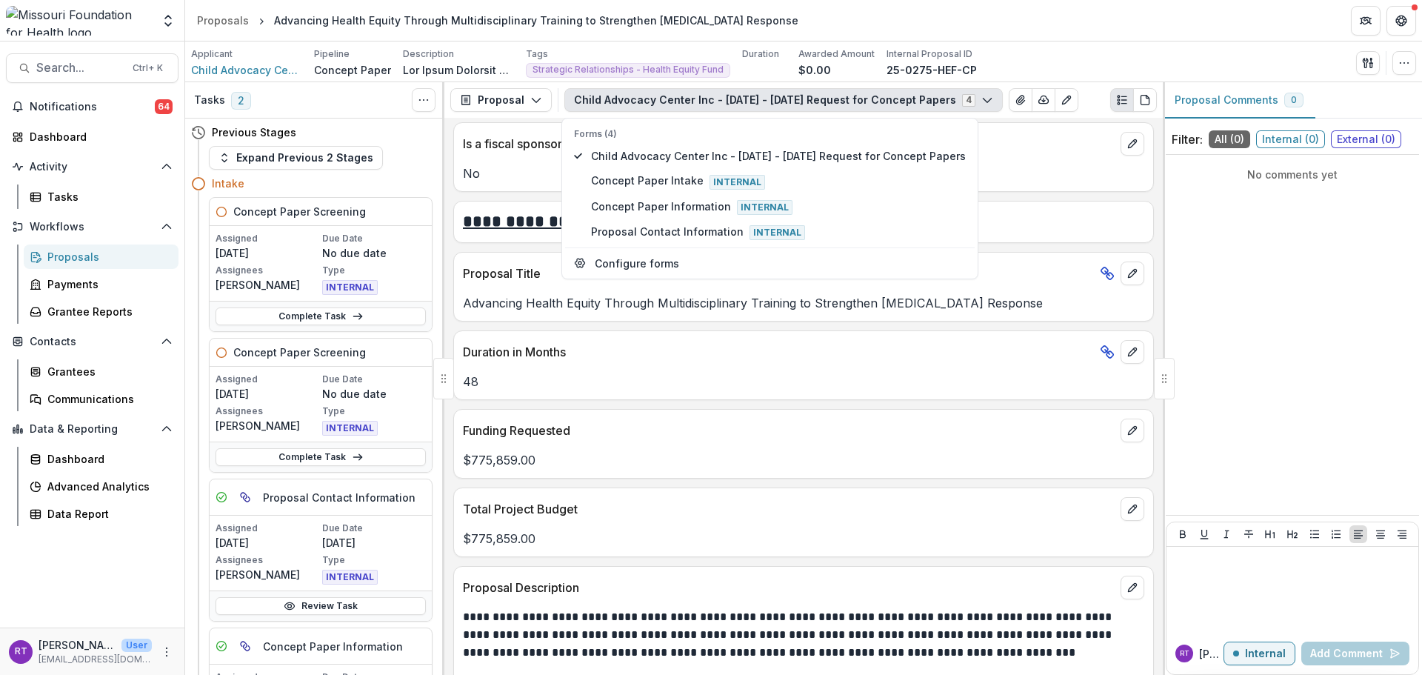
scroll to position [2820, 0]
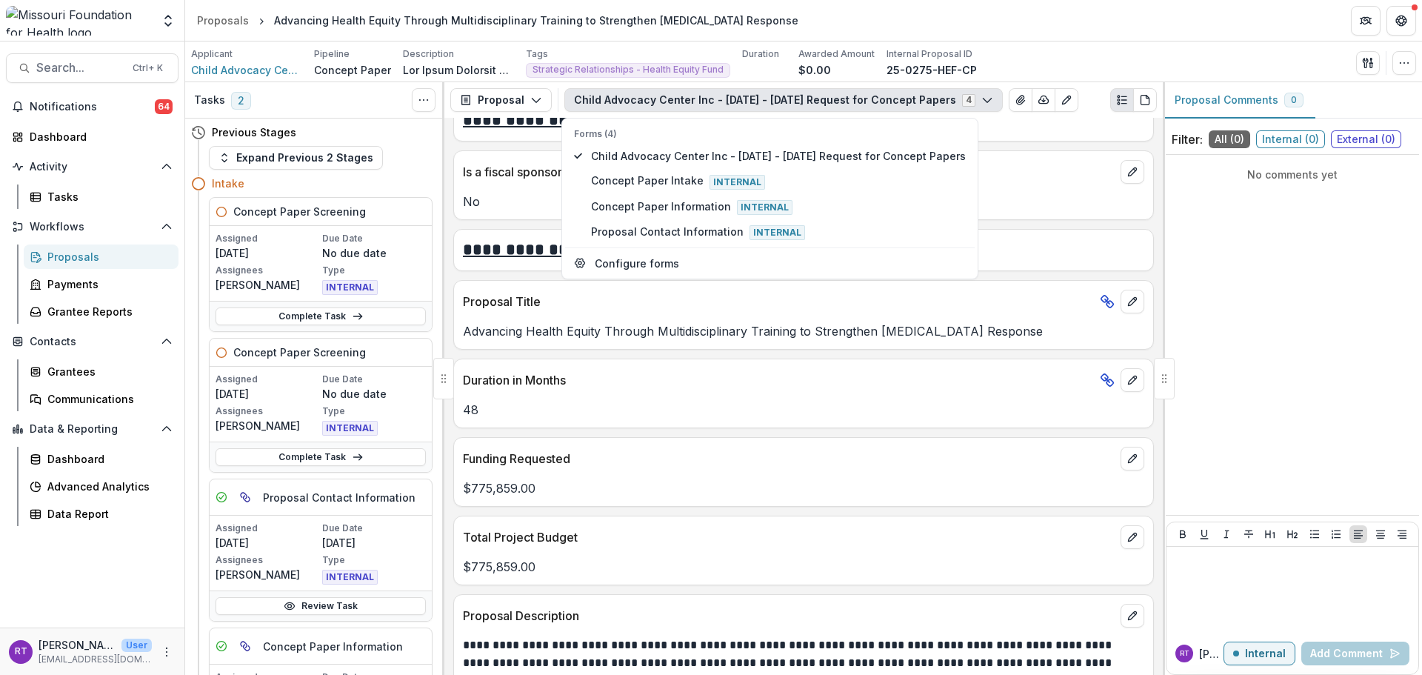
click at [867, 318] on div "Advancing Health Equity Through Multidisciplinary Training to Strengthen [MEDIC…" at bounding box center [803, 326] width 699 height 27
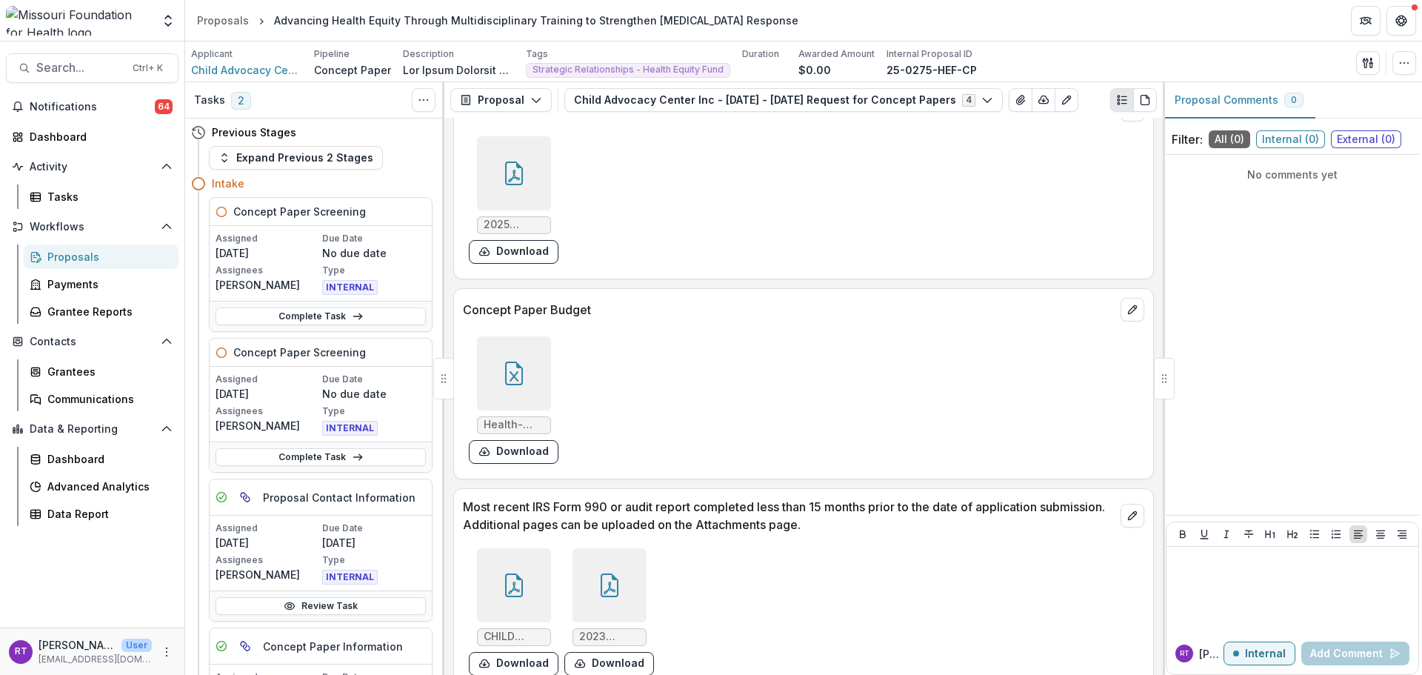
scroll to position [4116, 0]
click at [520, 387] on div at bounding box center [514, 372] width 74 height 74
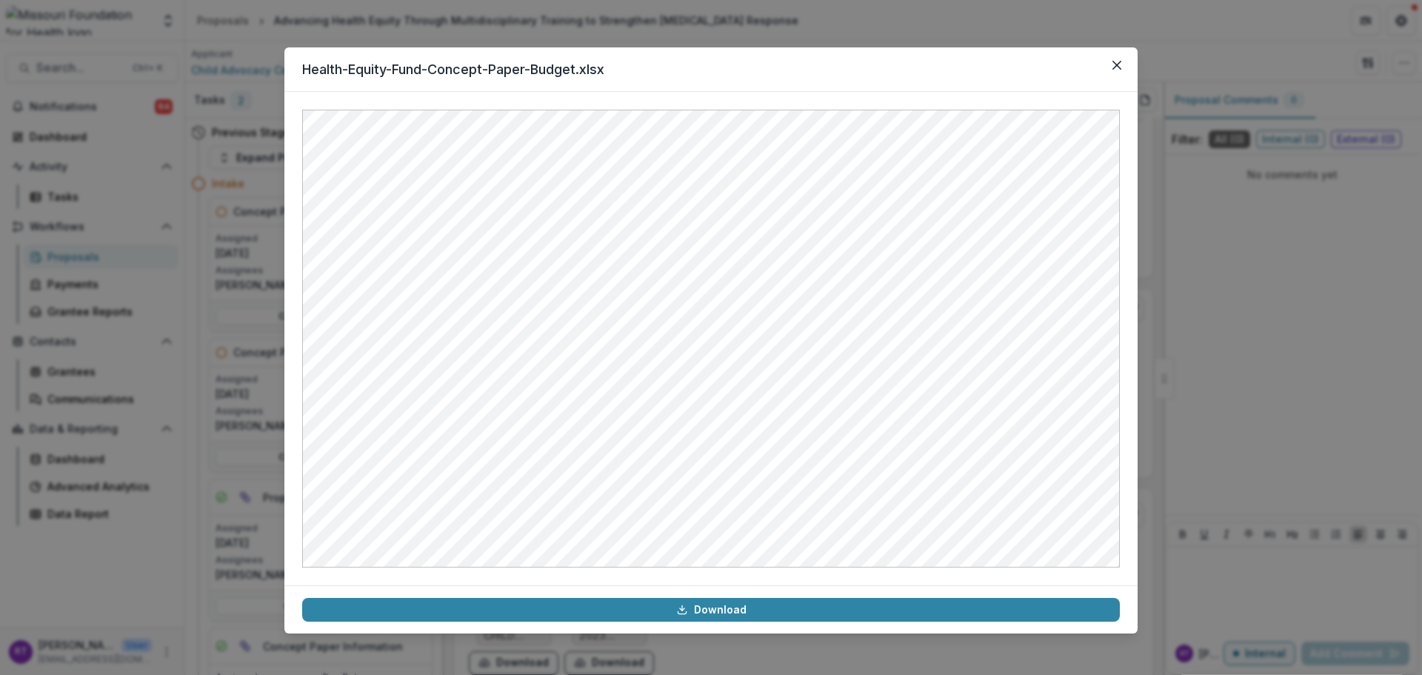
click at [1123, 65] on button "Close" at bounding box center [1117, 65] width 24 height 24
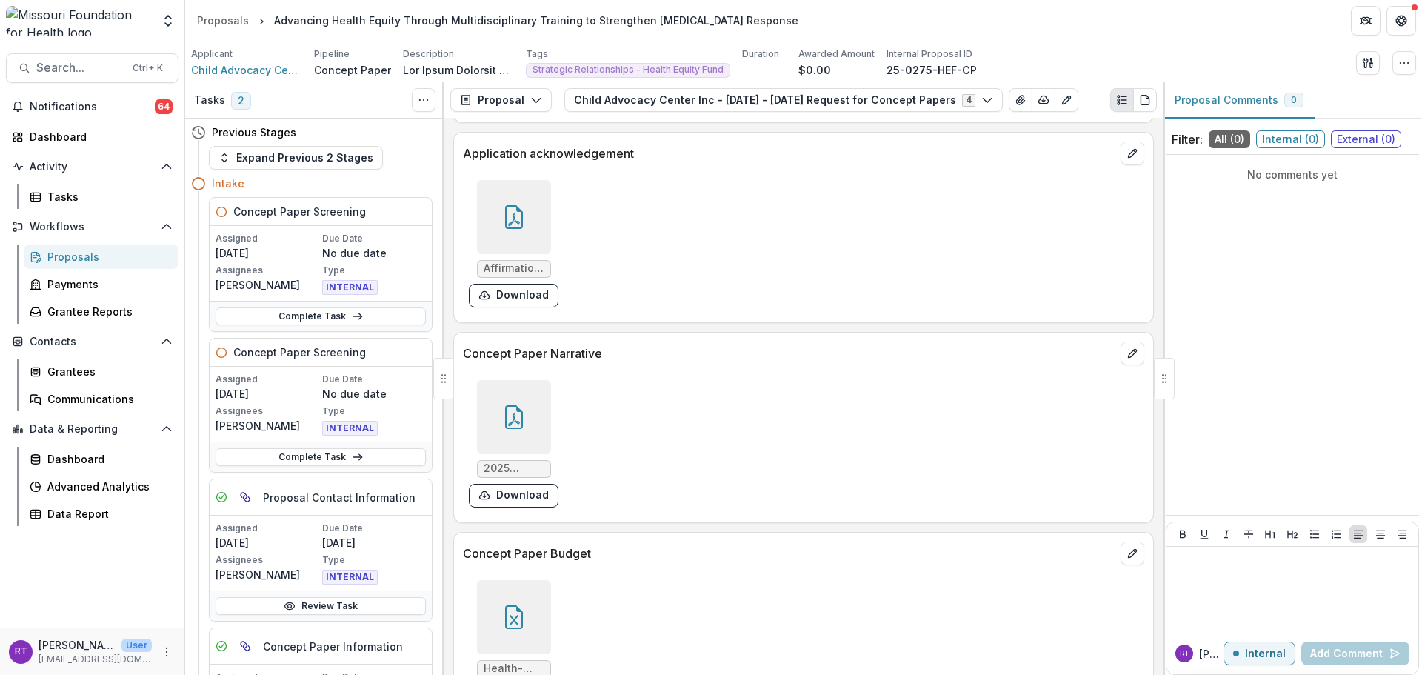
scroll to position [3760, 0]
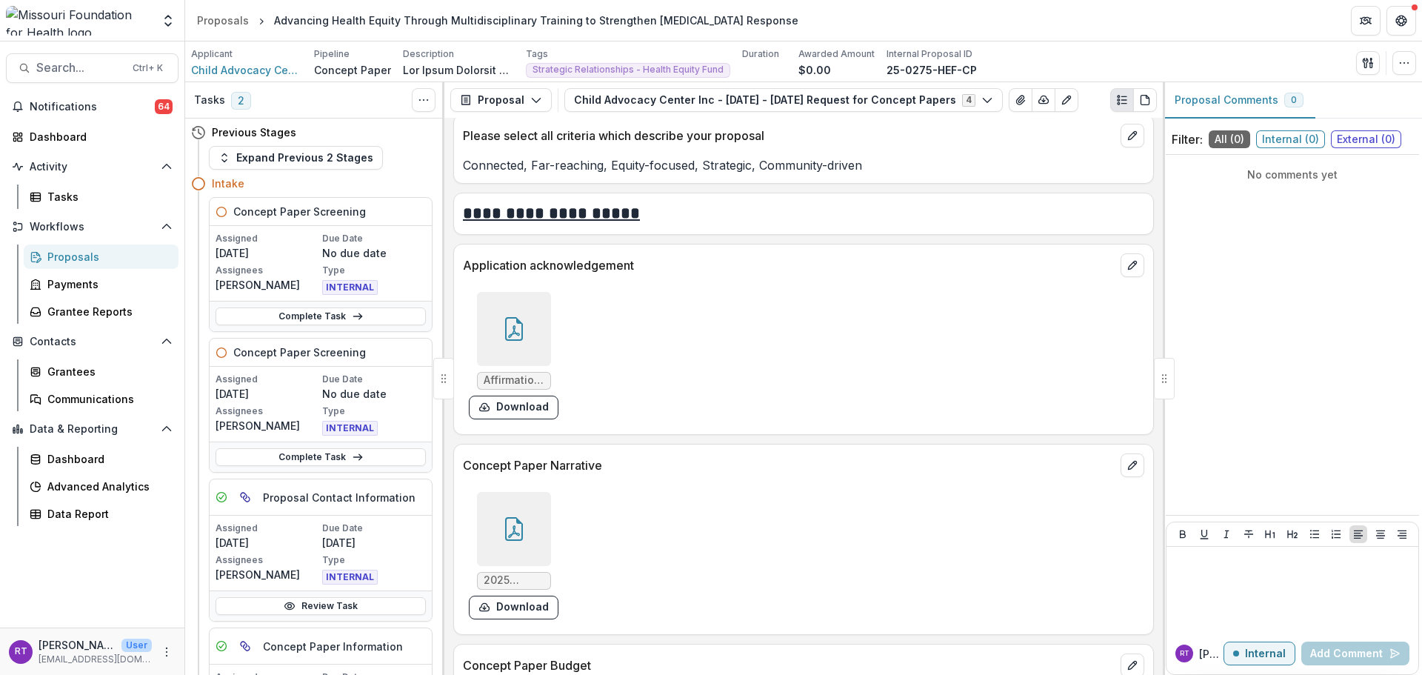
click at [539, 525] on div at bounding box center [514, 529] width 74 height 74
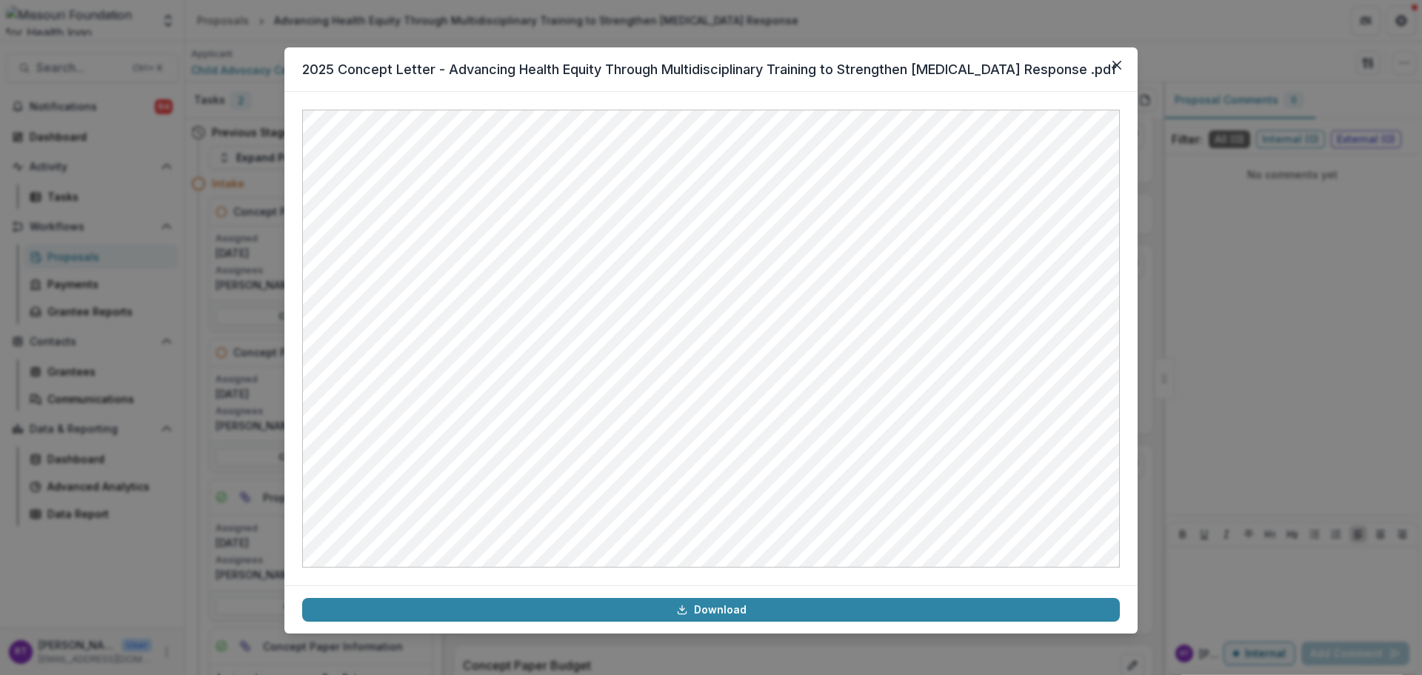
click at [1119, 62] on icon "Close" at bounding box center [1116, 65] width 9 height 9
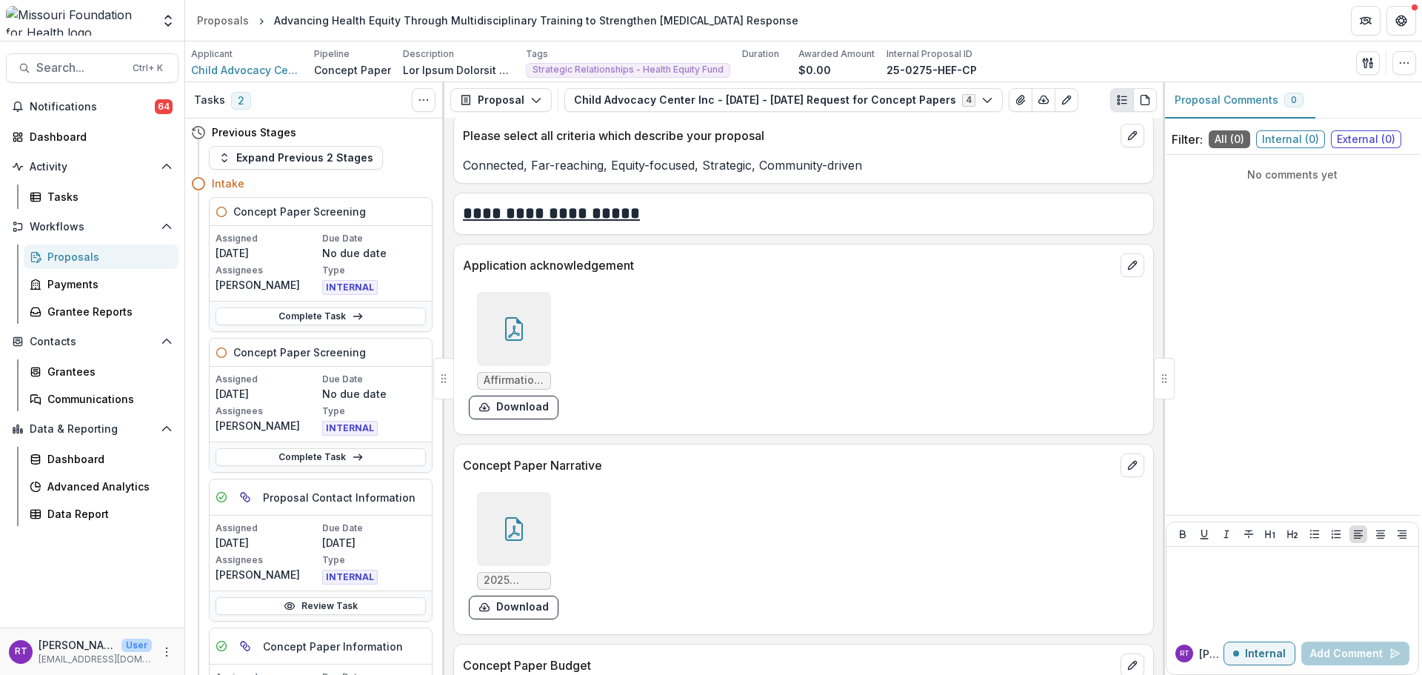
click at [362, 312] on link "Complete Task" at bounding box center [320, 316] width 210 height 18
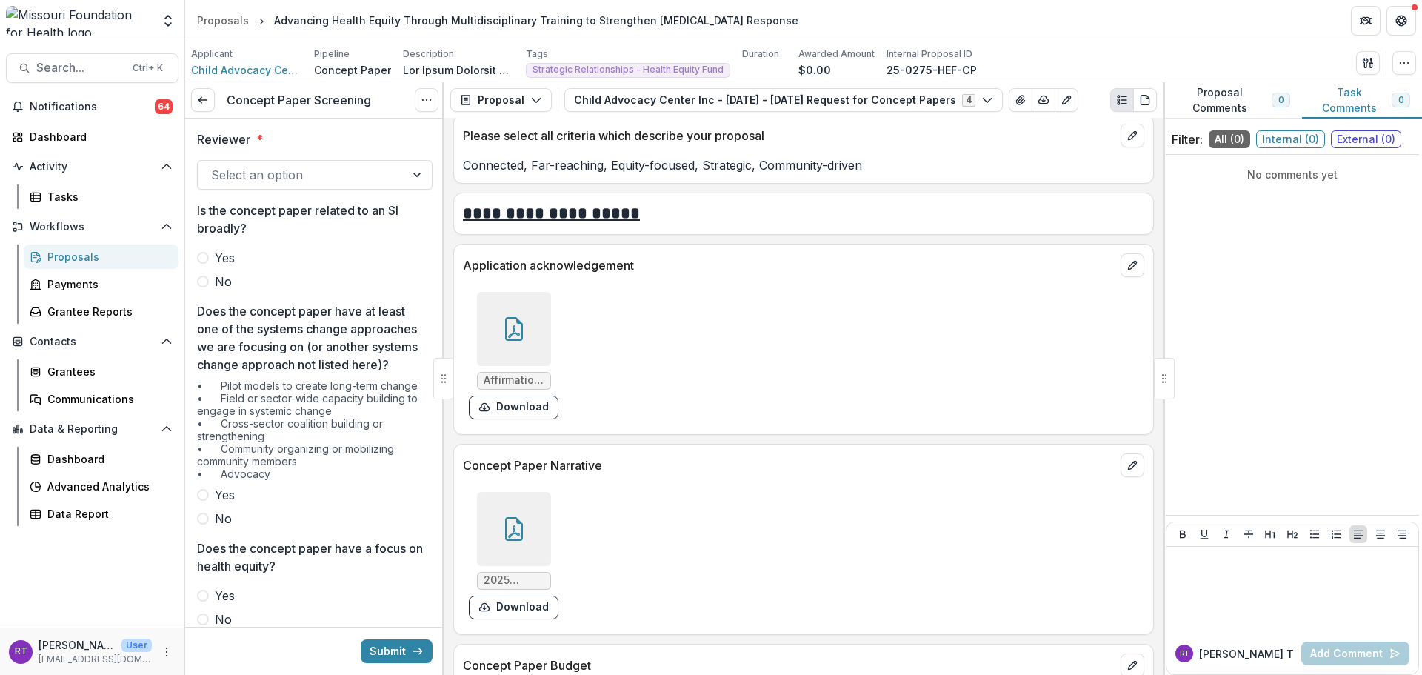
click at [249, 184] on div at bounding box center [301, 174] width 181 height 21
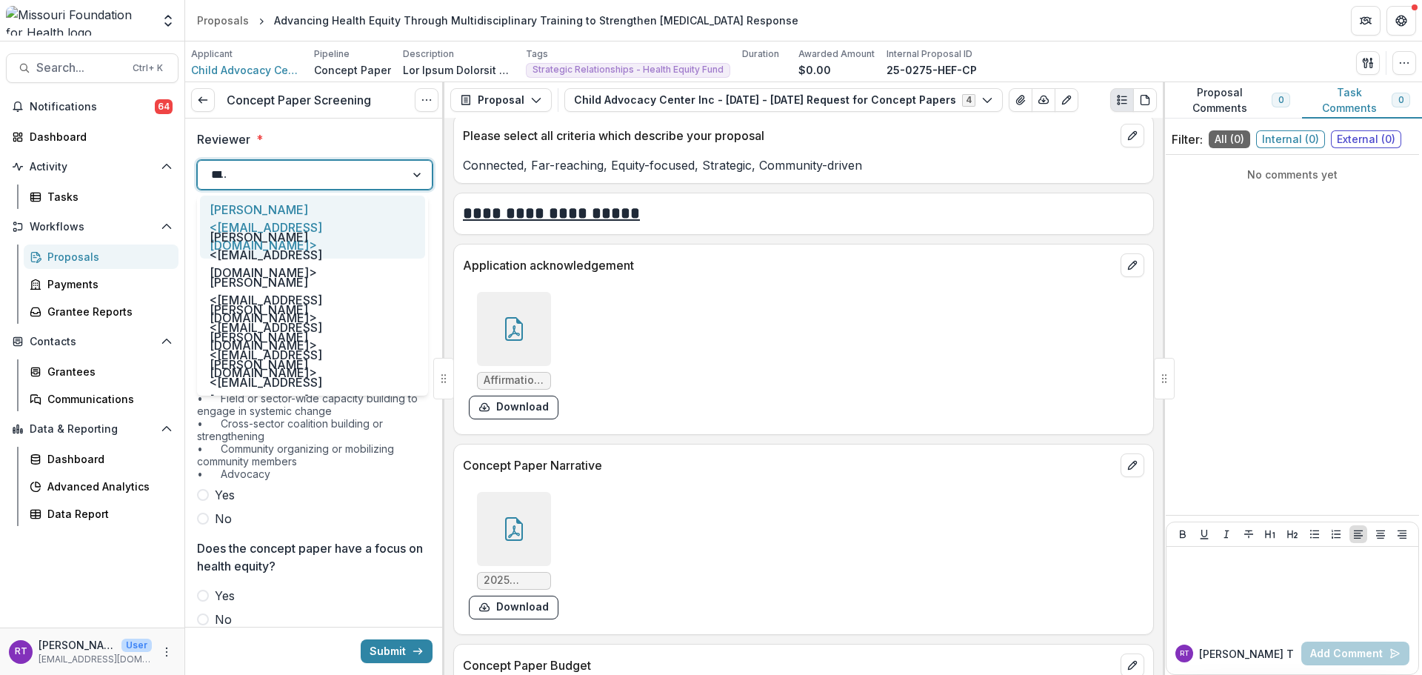
type input "*****"
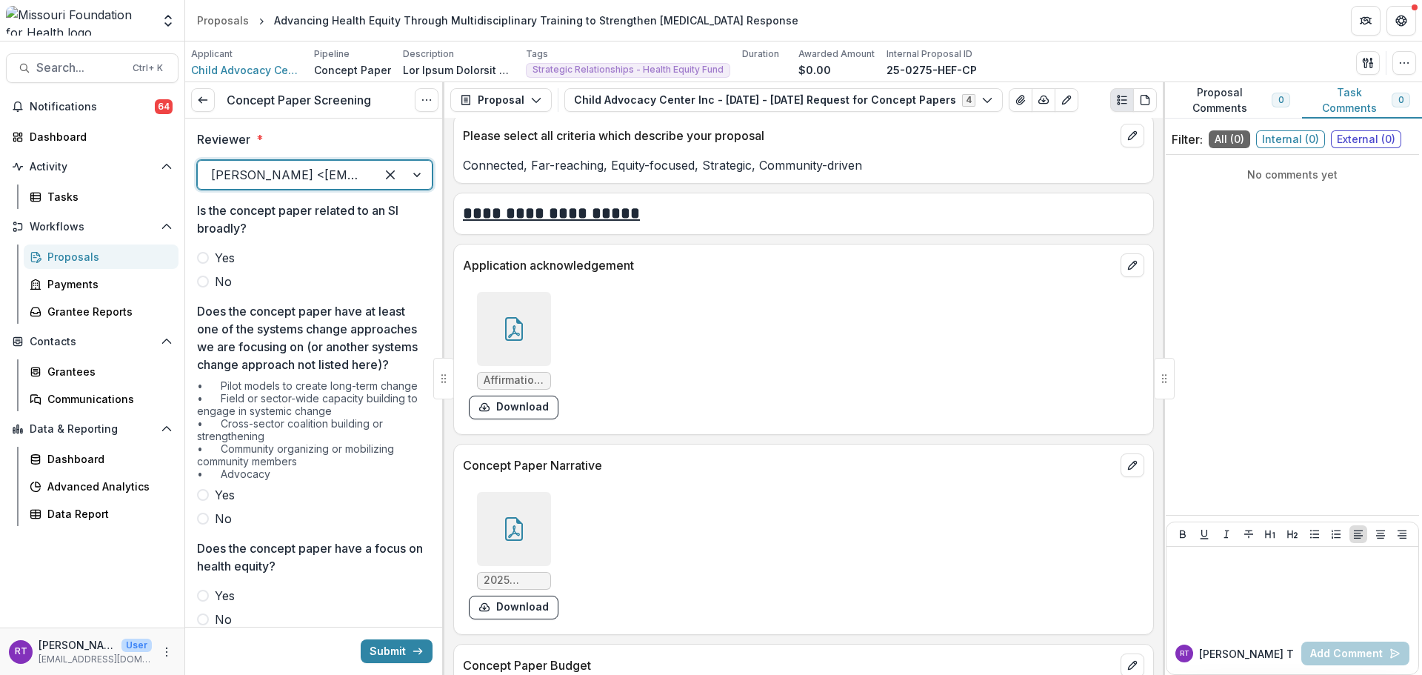
click at [219, 287] on span "No" at bounding box center [223, 281] width 17 height 18
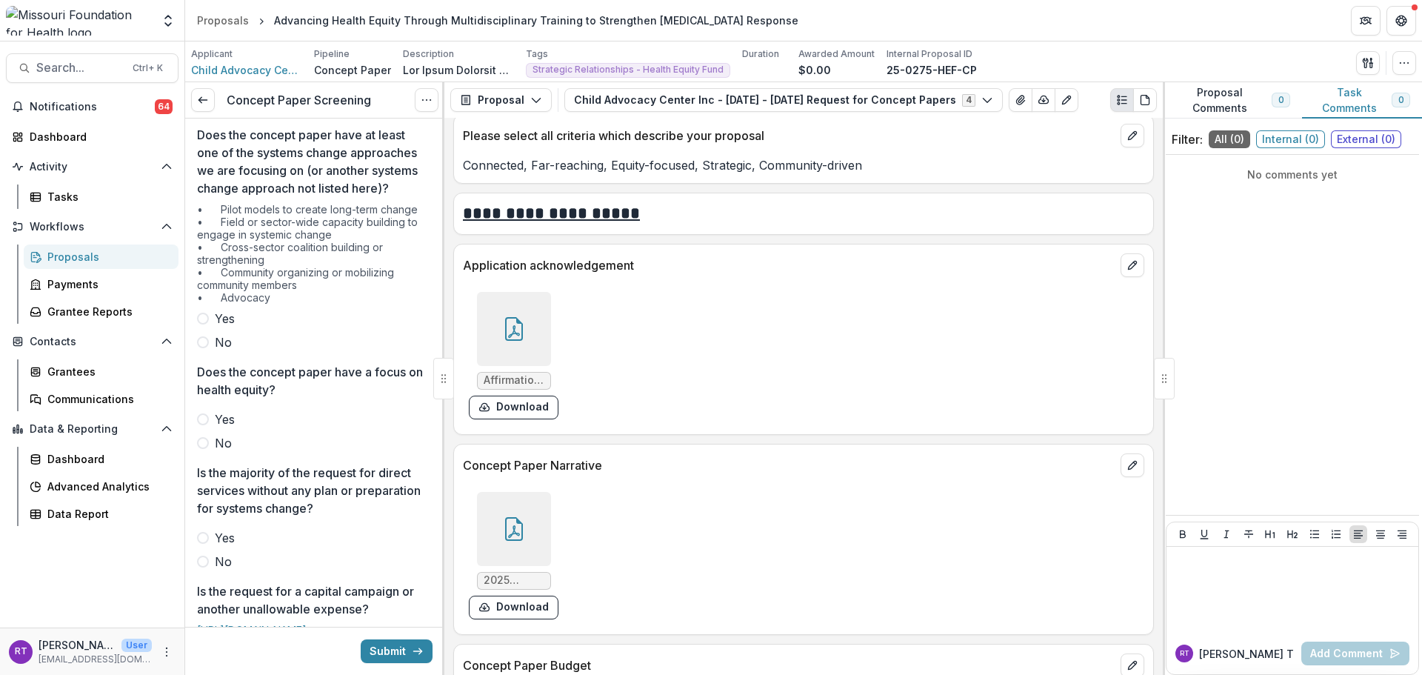
scroll to position [177, 0]
click at [226, 327] on span "Yes" at bounding box center [225, 318] width 20 height 18
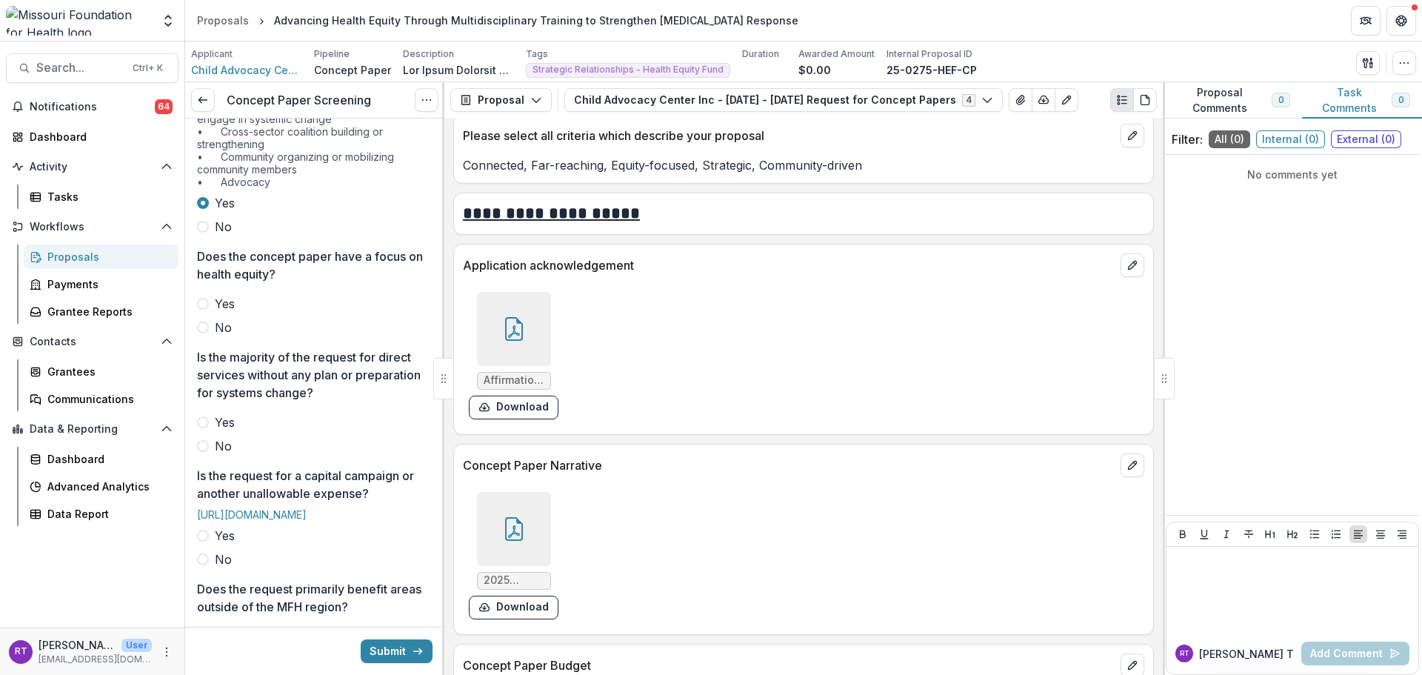
scroll to position [292, 0]
click at [230, 312] on span "Yes" at bounding box center [225, 303] width 20 height 18
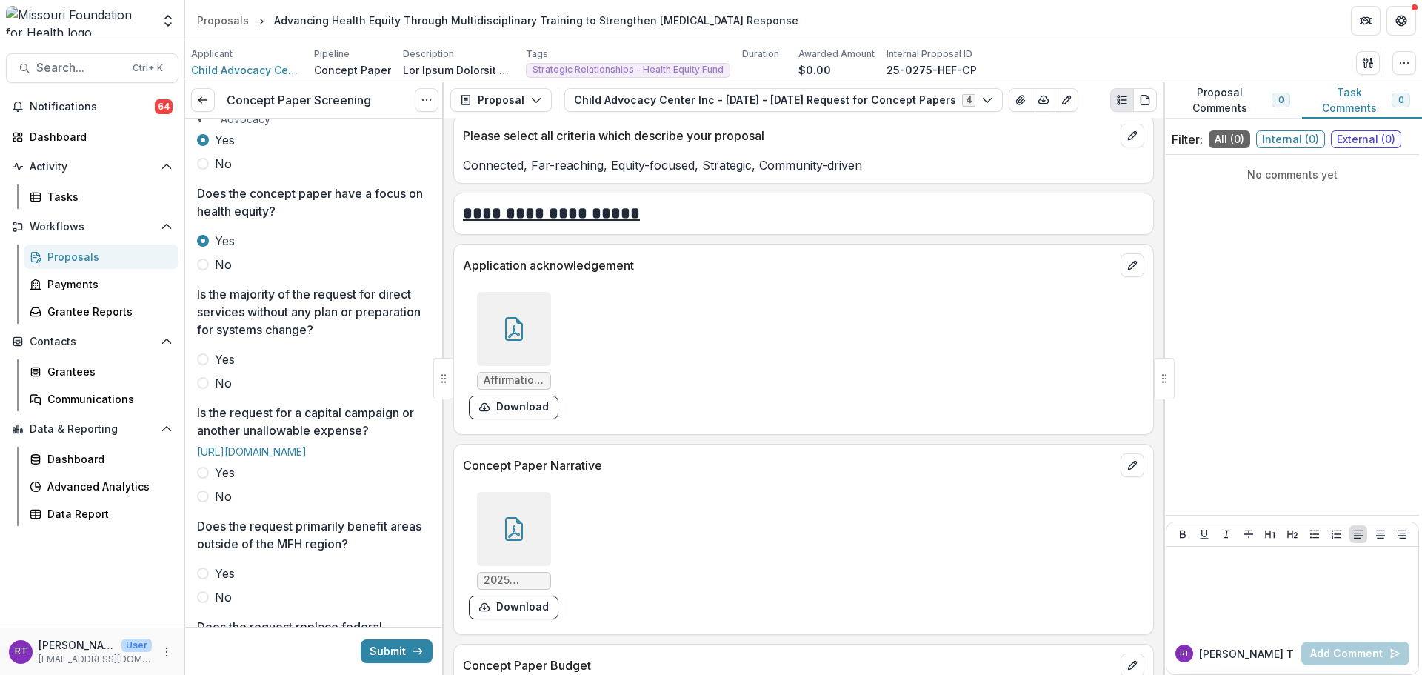
scroll to position [355, 0]
click at [535, 523] on div at bounding box center [514, 529] width 74 height 74
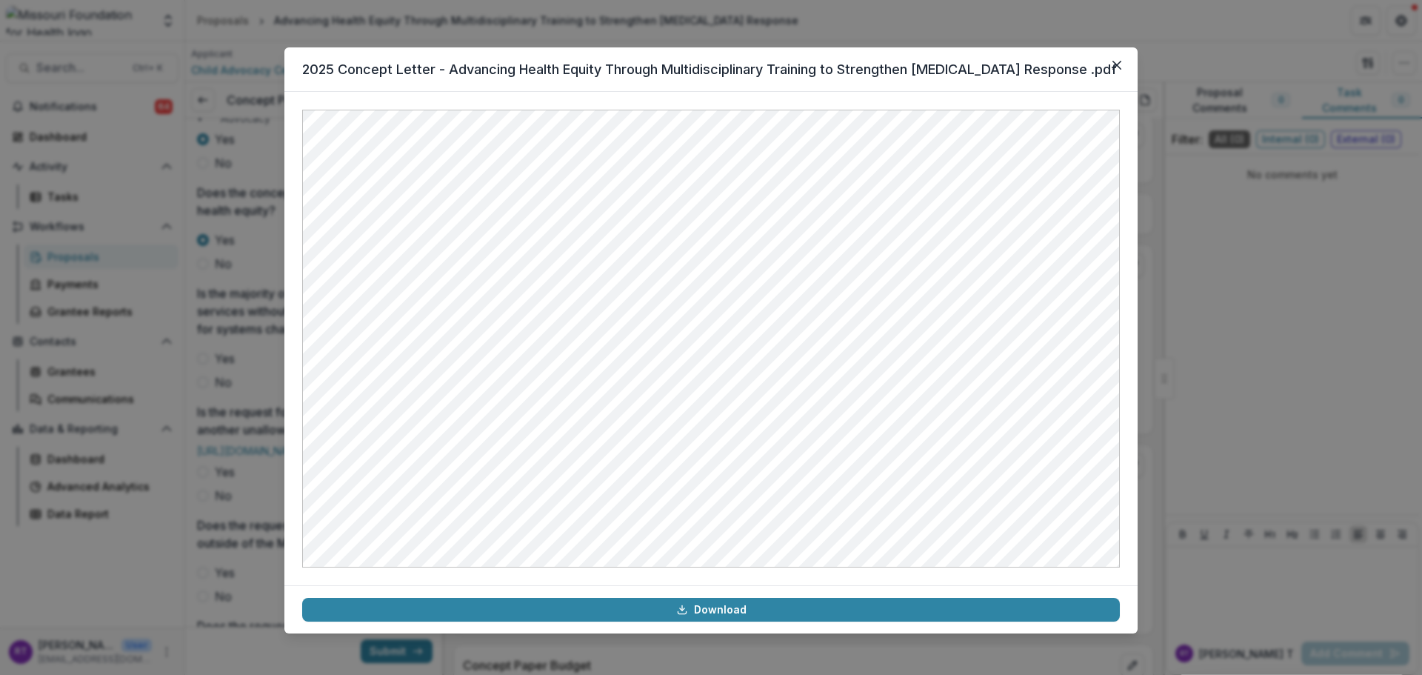
click at [1116, 64] on icon "Close" at bounding box center [1116, 65] width 9 height 9
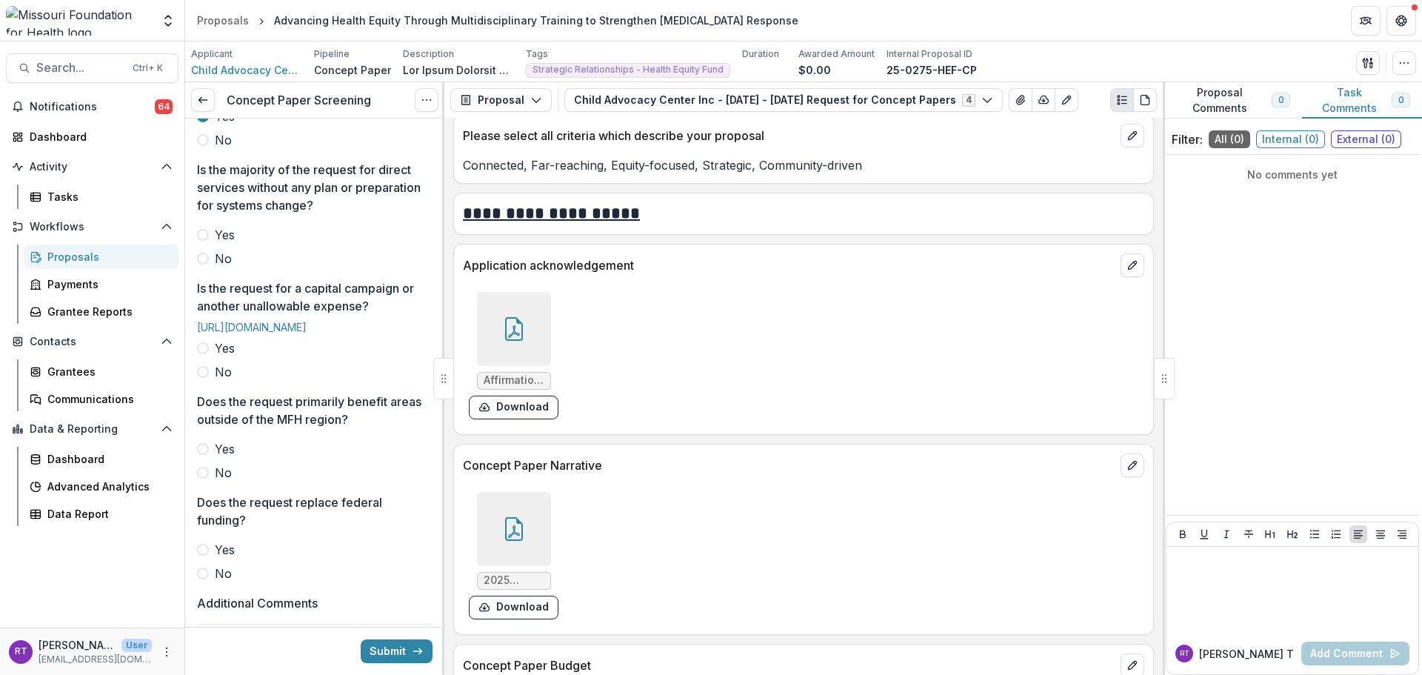
scroll to position [479, 0]
click at [221, 267] on span "No" at bounding box center [223, 259] width 17 height 18
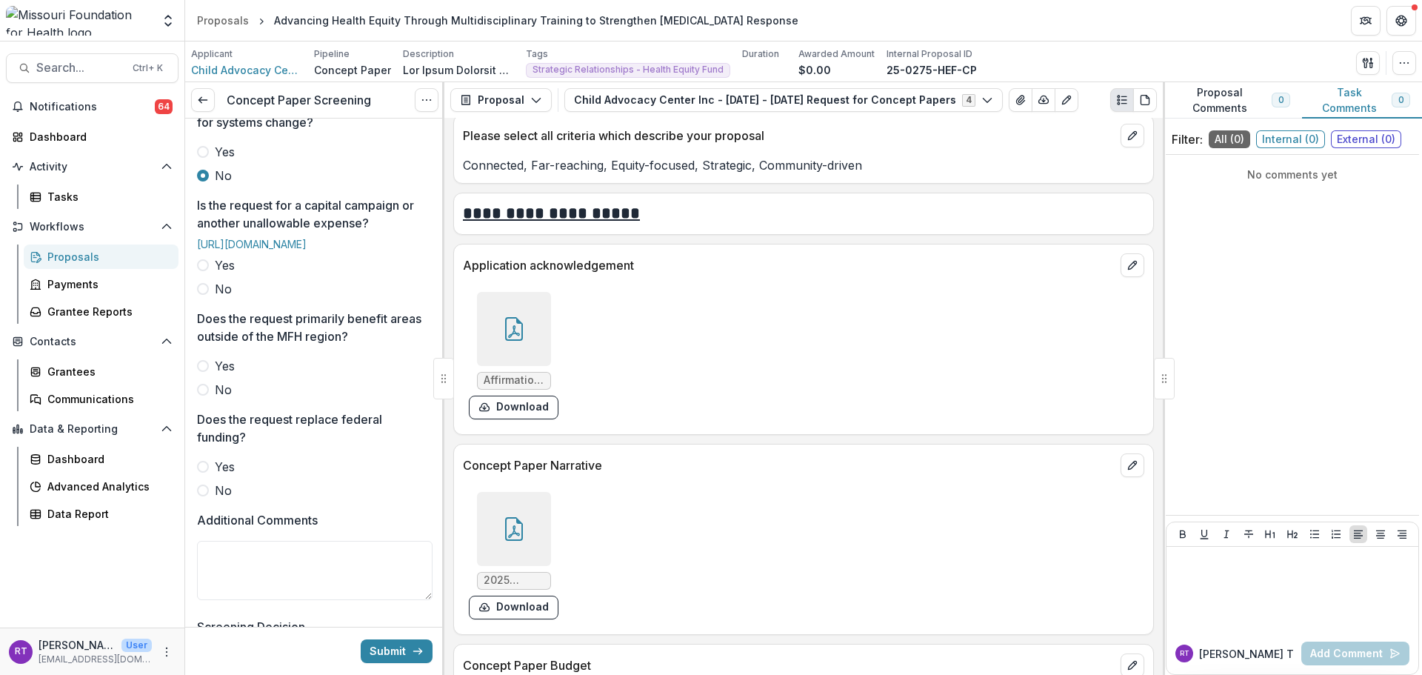
scroll to position [578, 0]
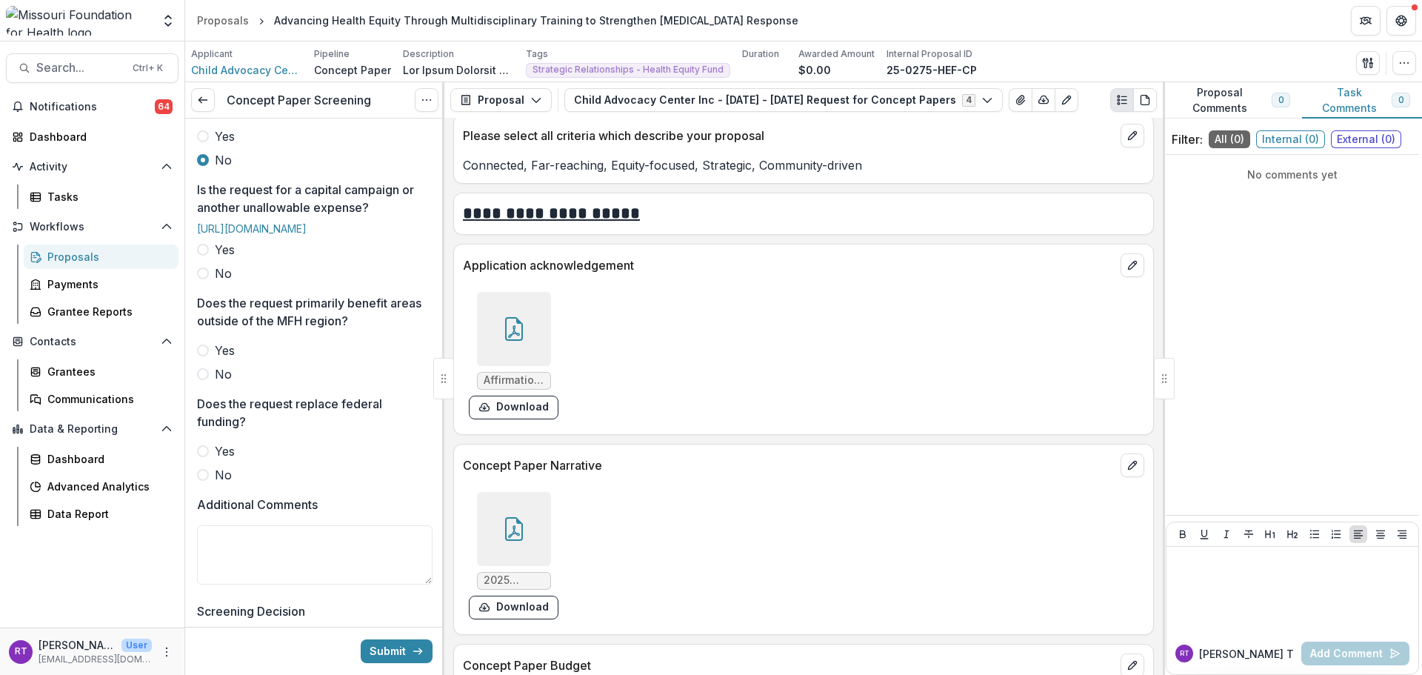
click at [217, 282] on span "No" at bounding box center [223, 273] width 17 height 18
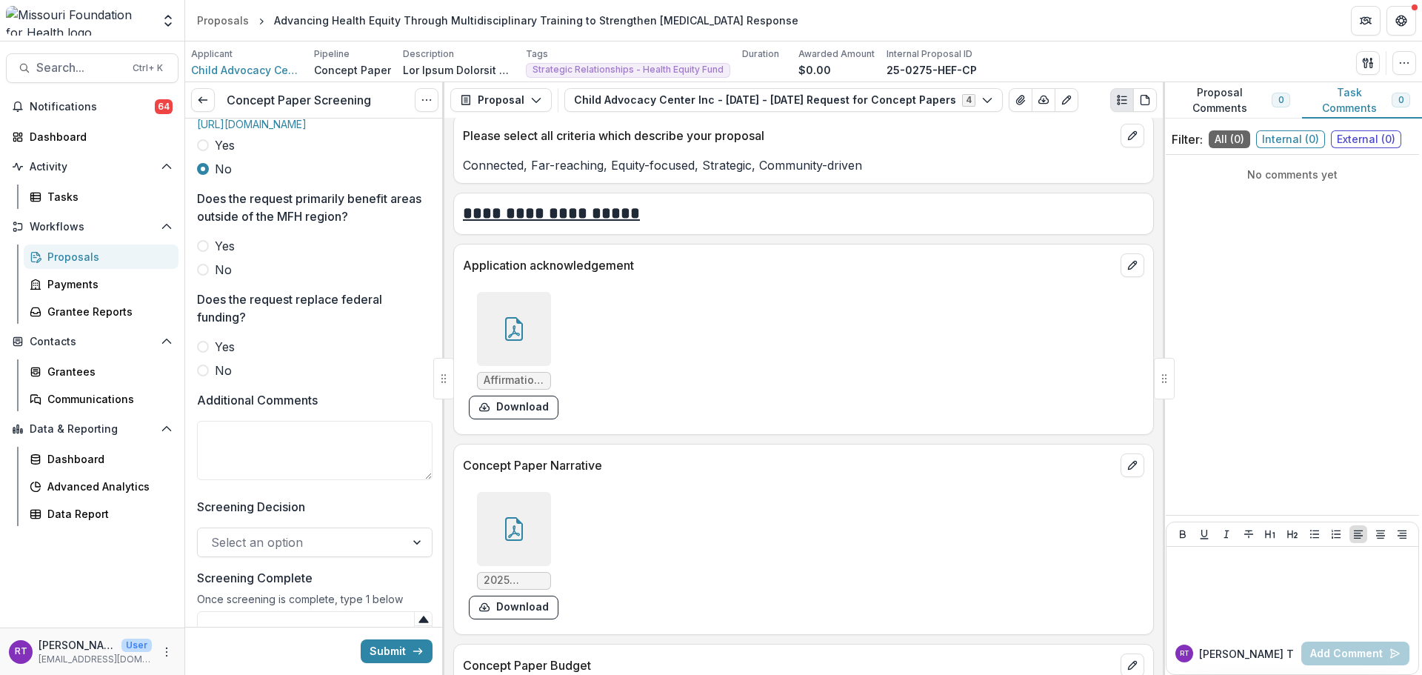
scroll to position [683, 0]
click at [210, 278] on label "No" at bounding box center [314, 269] width 235 height 18
click at [230, 378] on span "No" at bounding box center [223, 370] width 17 height 18
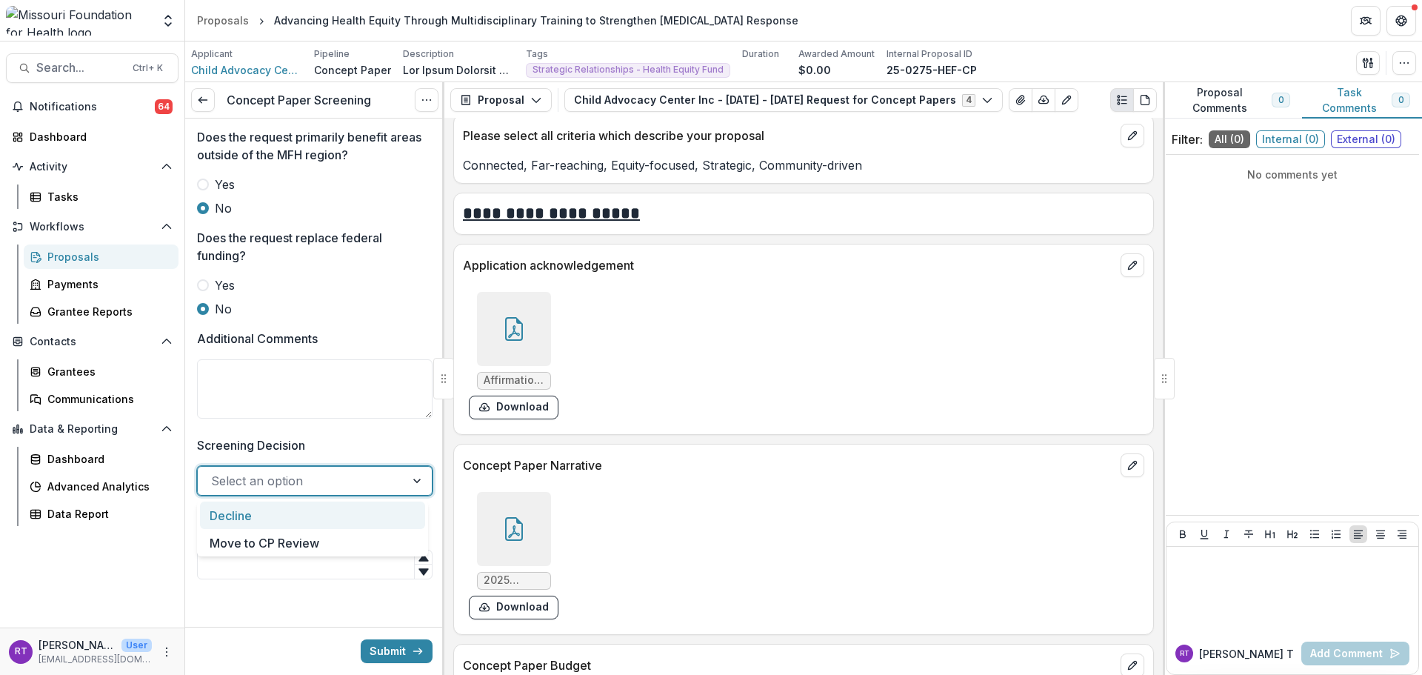
click at [338, 493] on div "Select an option" at bounding box center [314, 481] width 235 height 30
click at [337, 540] on div "Move to CP Review" at bounding box center [312, 542] width 225 height 27
click at [316, 555] on input "Screening Complete" at bounding box center [314, 564] width 235 height 30
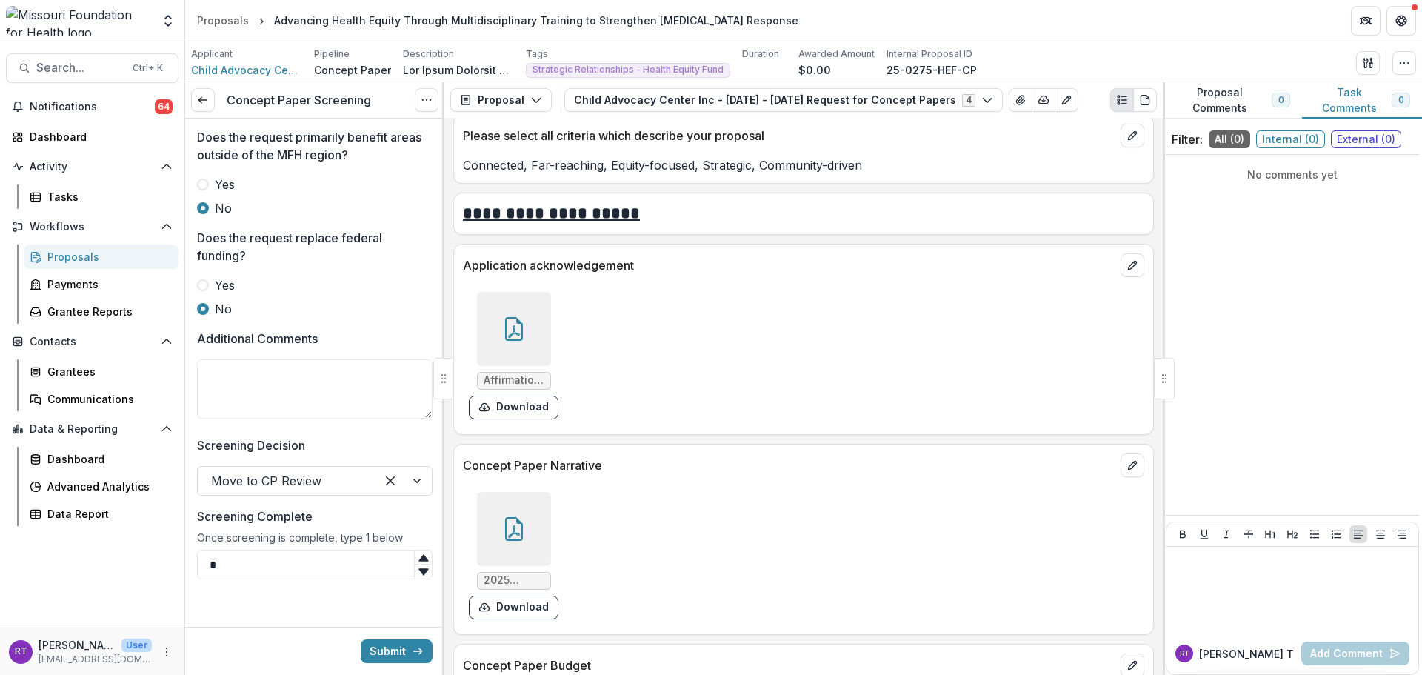
type input "*"
click at [402, 654] on button "Submit" at bounding box center [397, 651] width 72 height 24
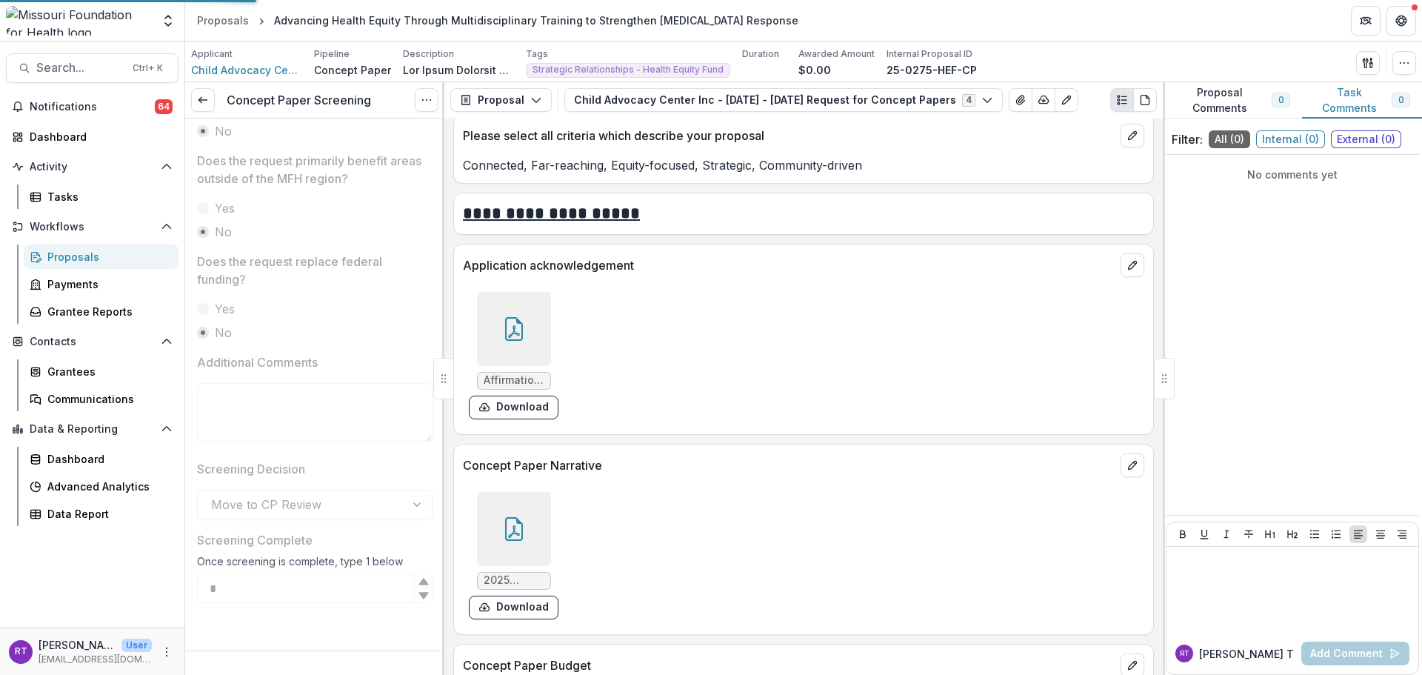
scroll to position [788, 0]
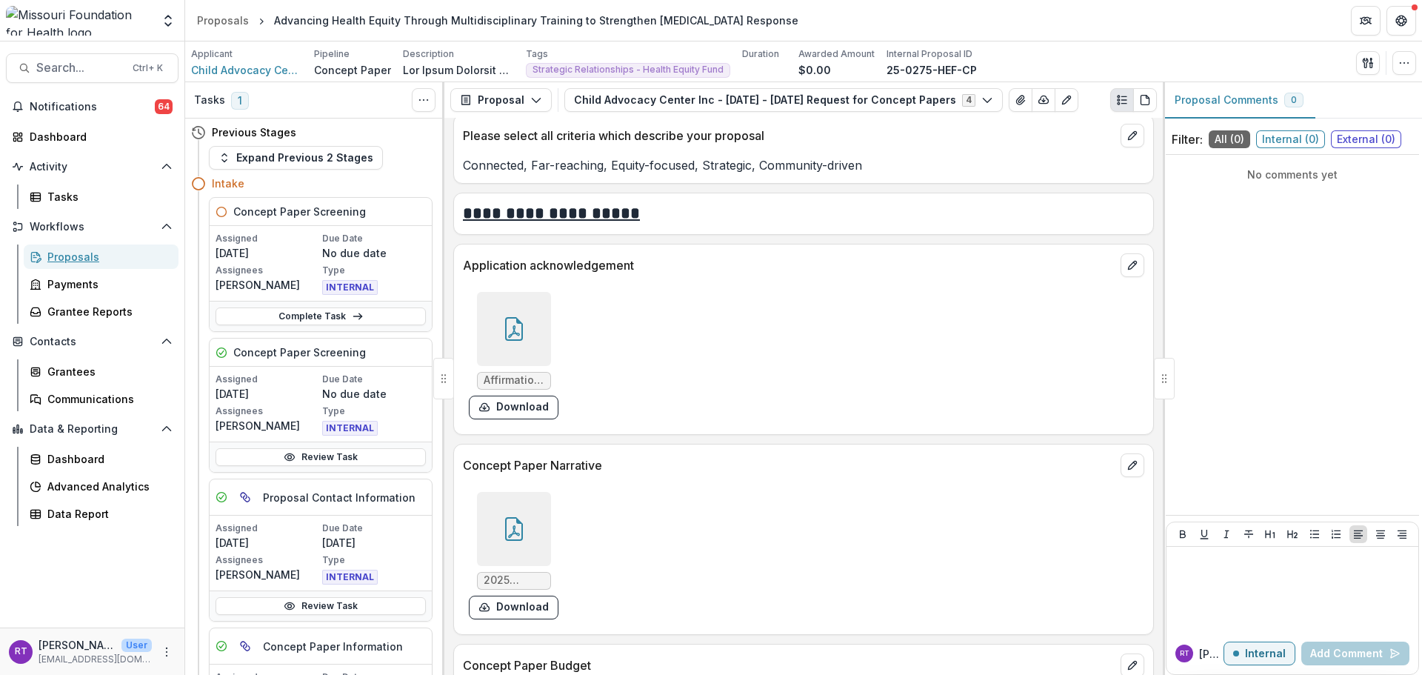
click at [124, 259] on div "Proposals" at bounding box center [106, 257] width 119 height 16
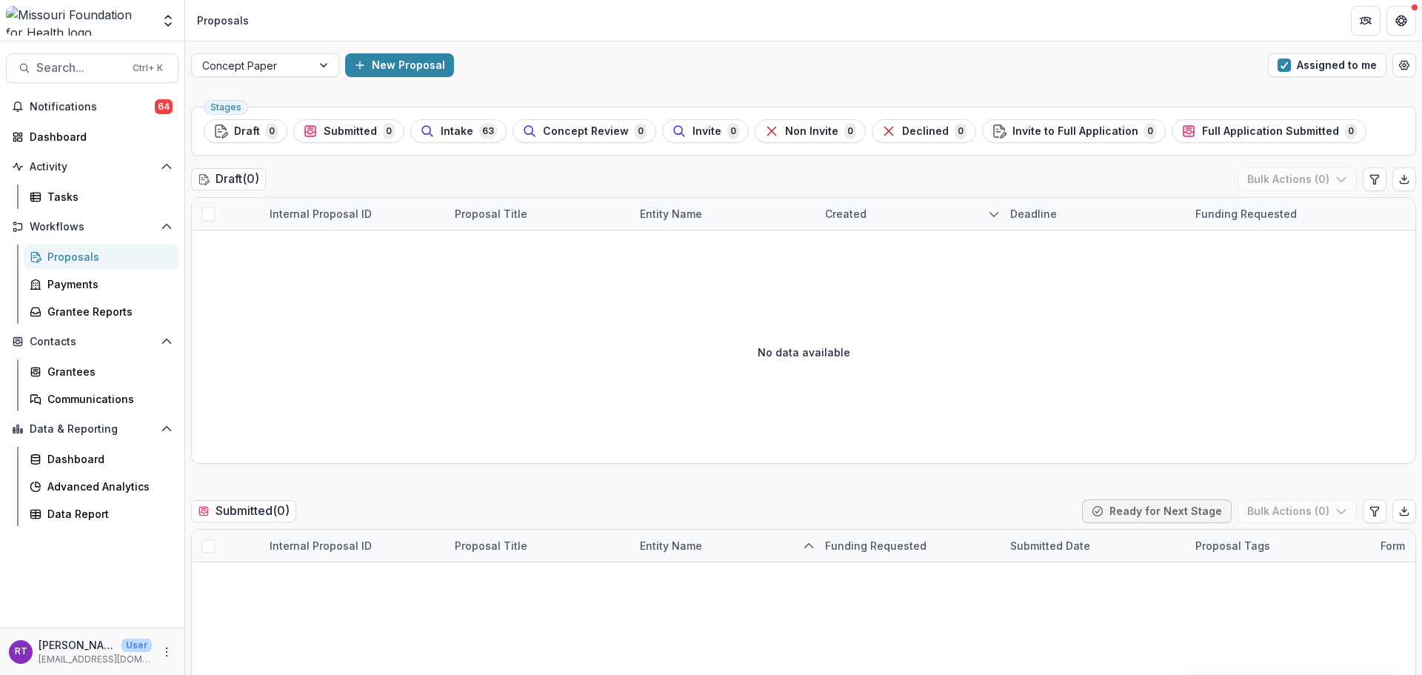
click at [464, 130] on span "Intake" at bounding box center [457, 131] width 33 height 13
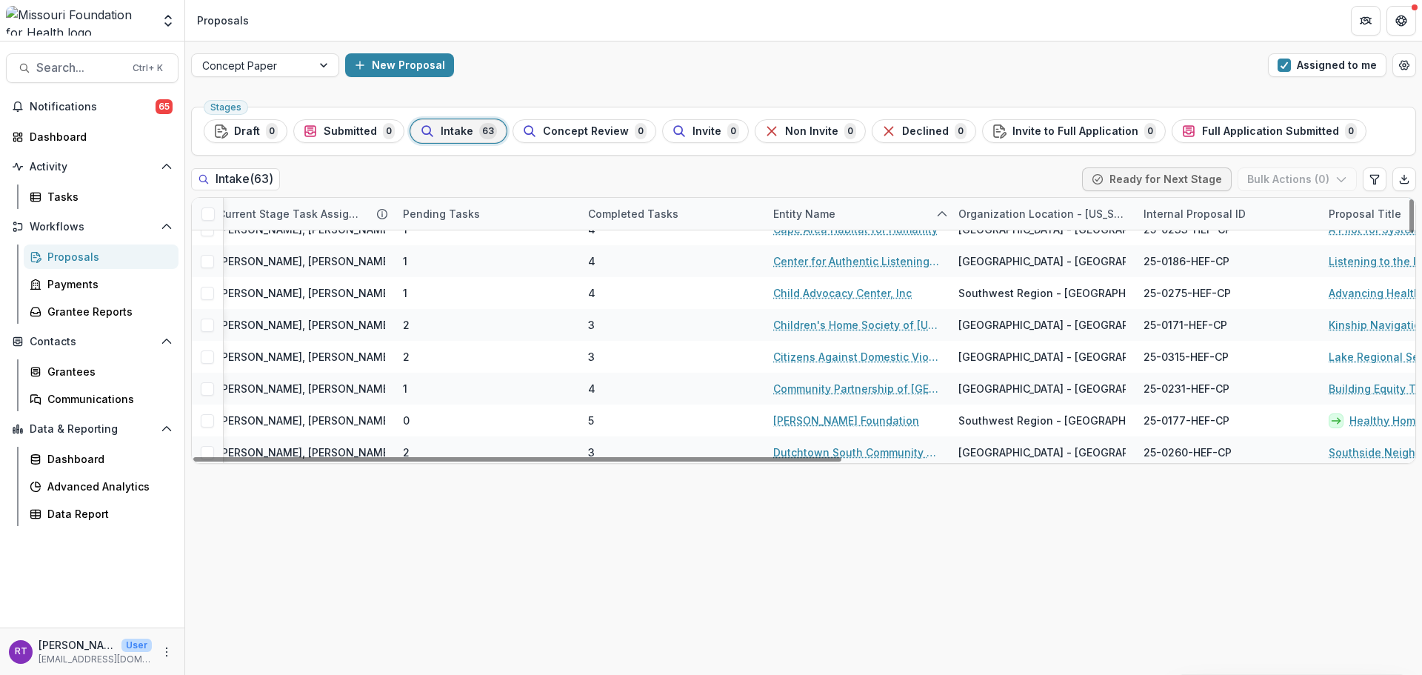
scroll to position [231, 52]
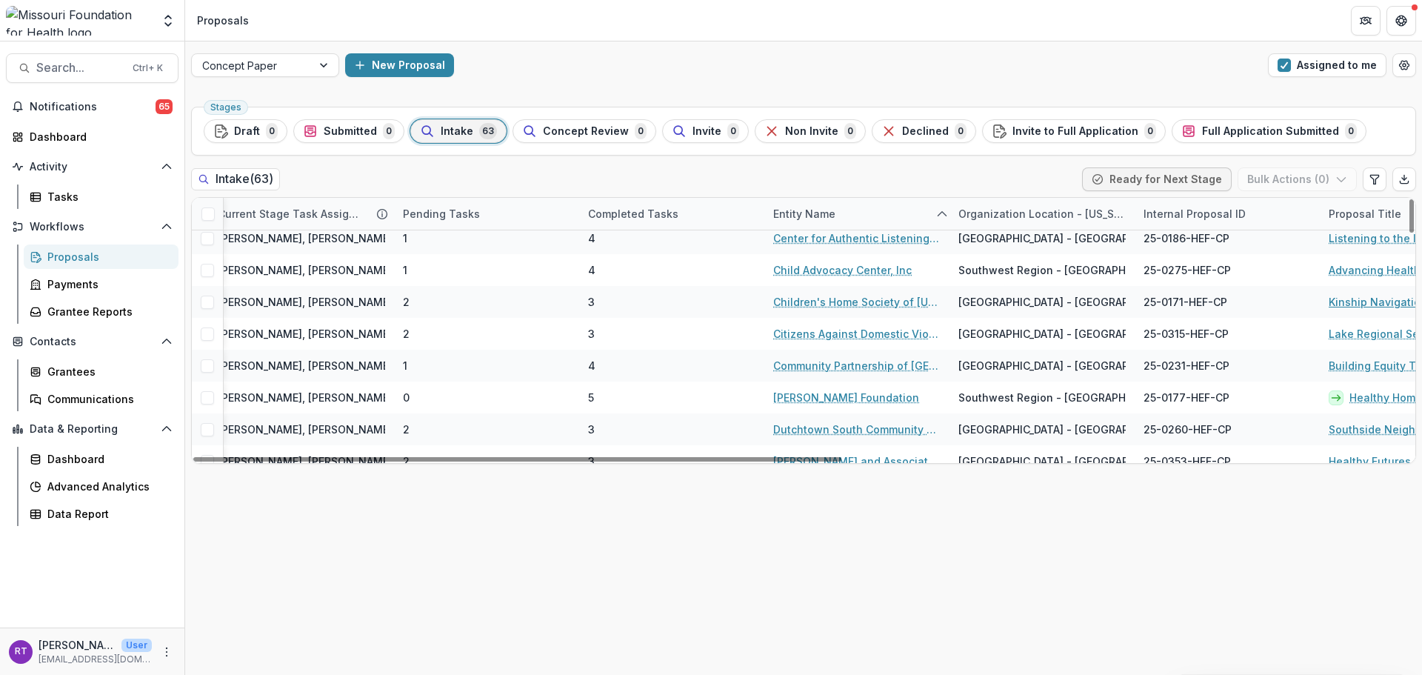
click at [1385, 301] on link "Kinship Navigation to Prevent [PERSON_NAME] Care Placement" at bounding box center [1411, 302] width 167 height 16
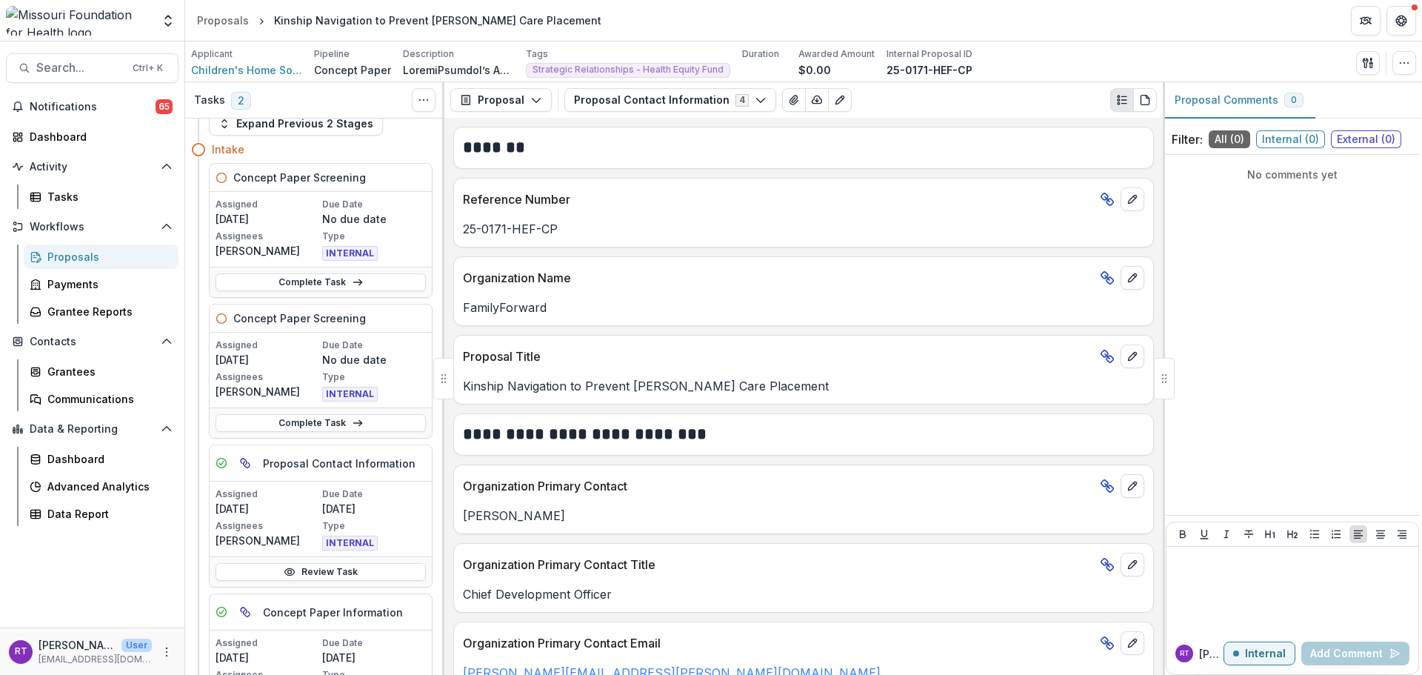
click at [677, 107] on button "Proposal Contact Information 4" at bounding box center [670, 100] width 212 height 24
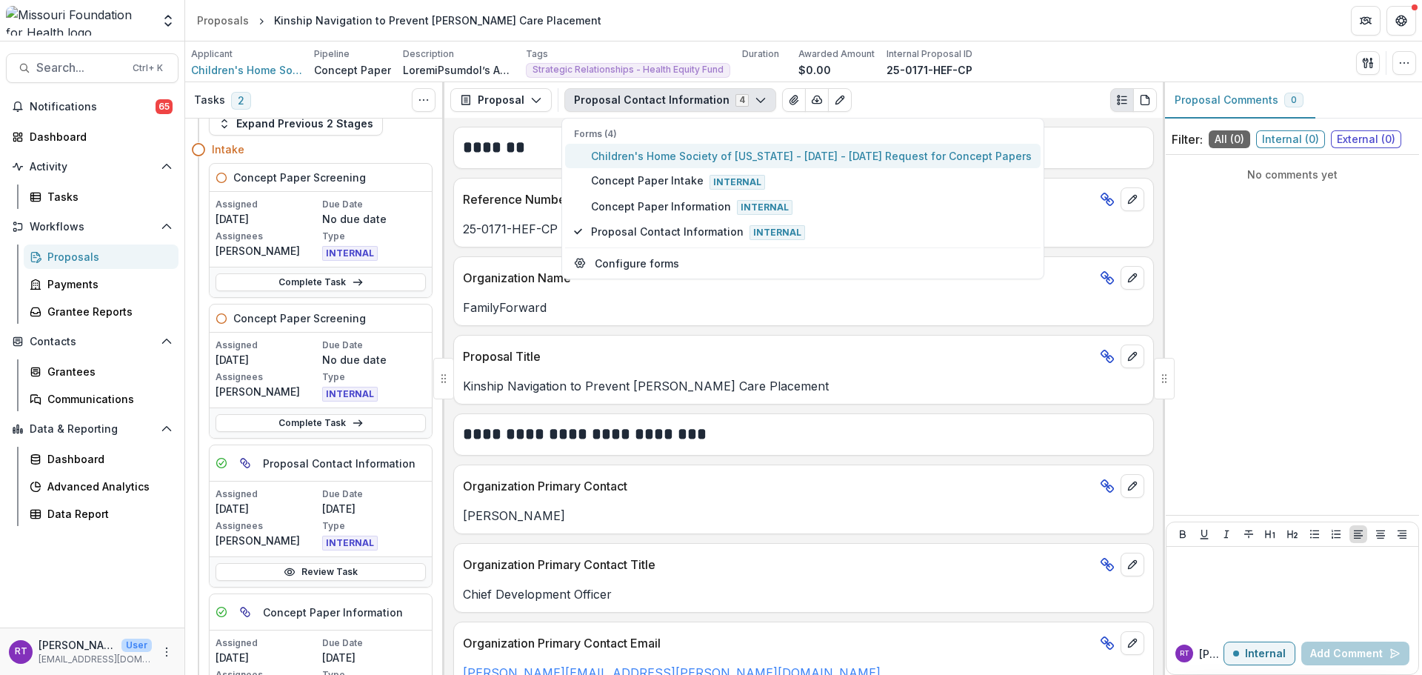
click at [702, 158] on span "Children's Home Society of [US_STATE] - [DATE] - [DATE] Request for Concept Pap…" at bounding box center [811, 156] width 441 height 16
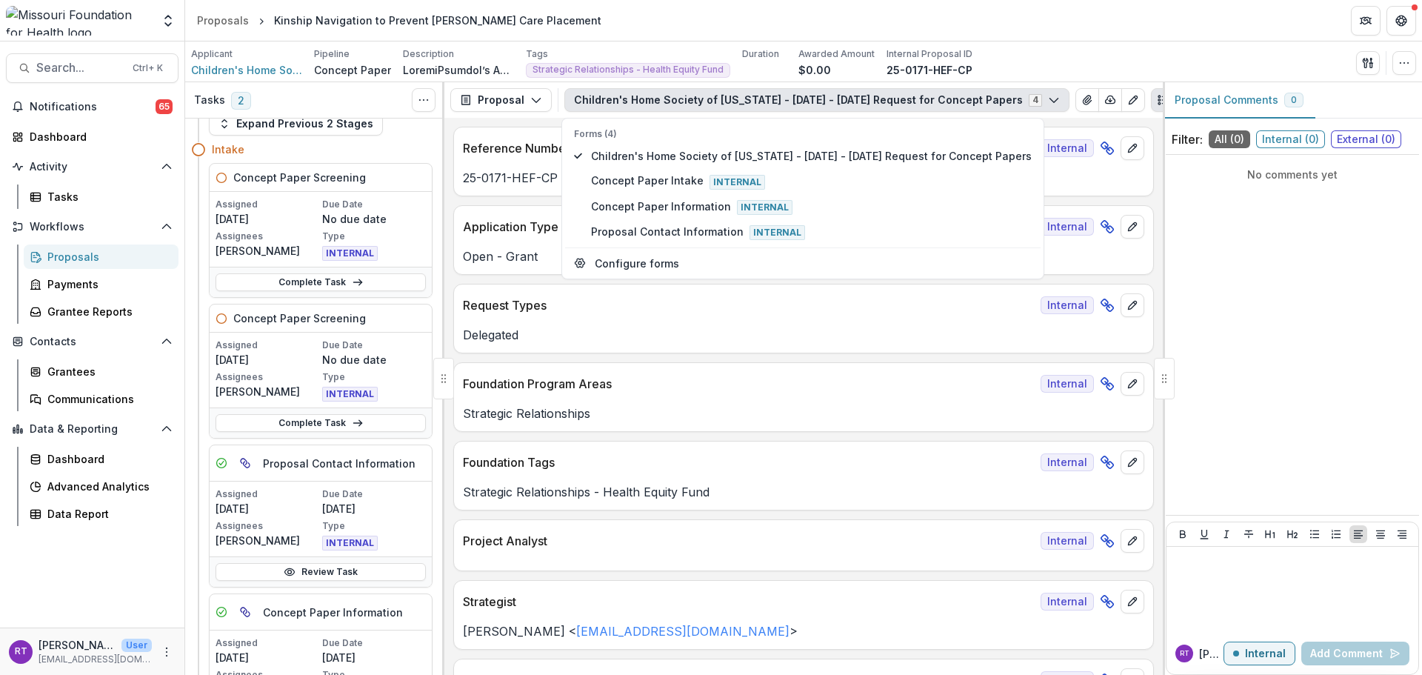
click at [949, 300] on p "Request Types" at bounding box center [749, 305] width 572 height 18
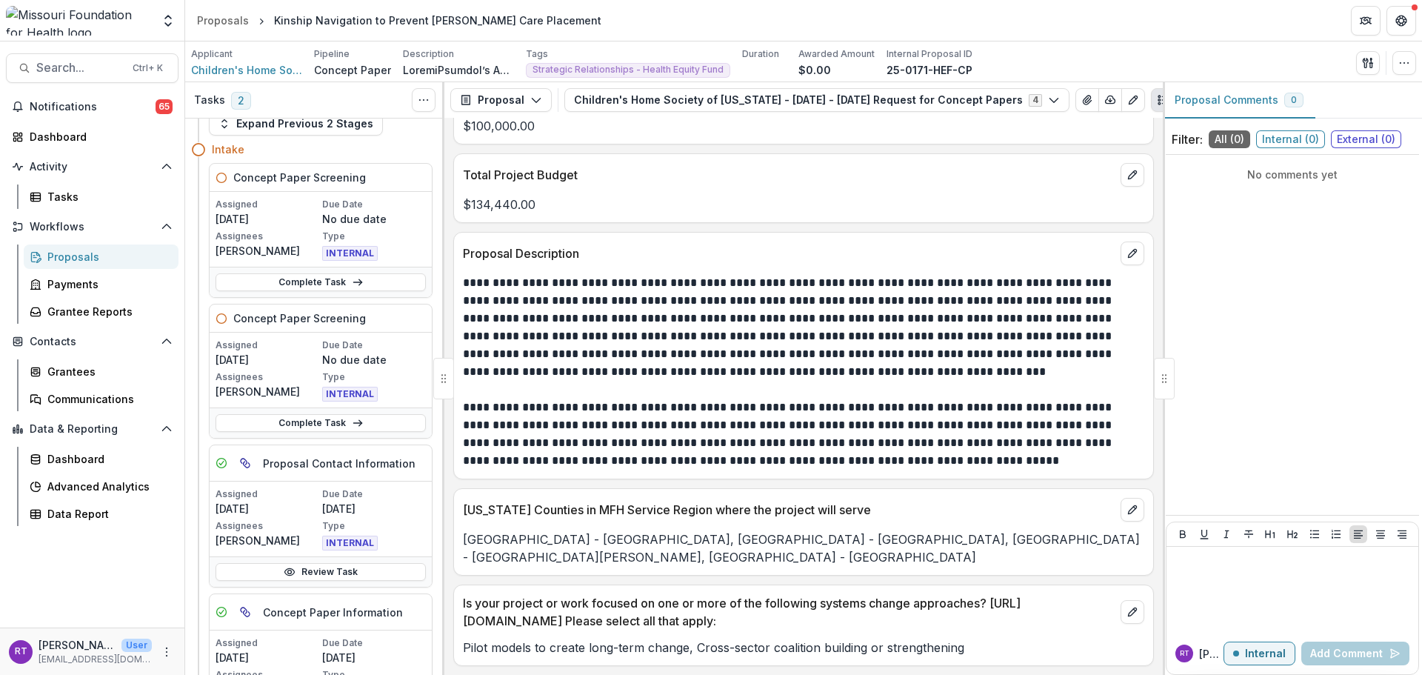
scroll to position [3208, 0]
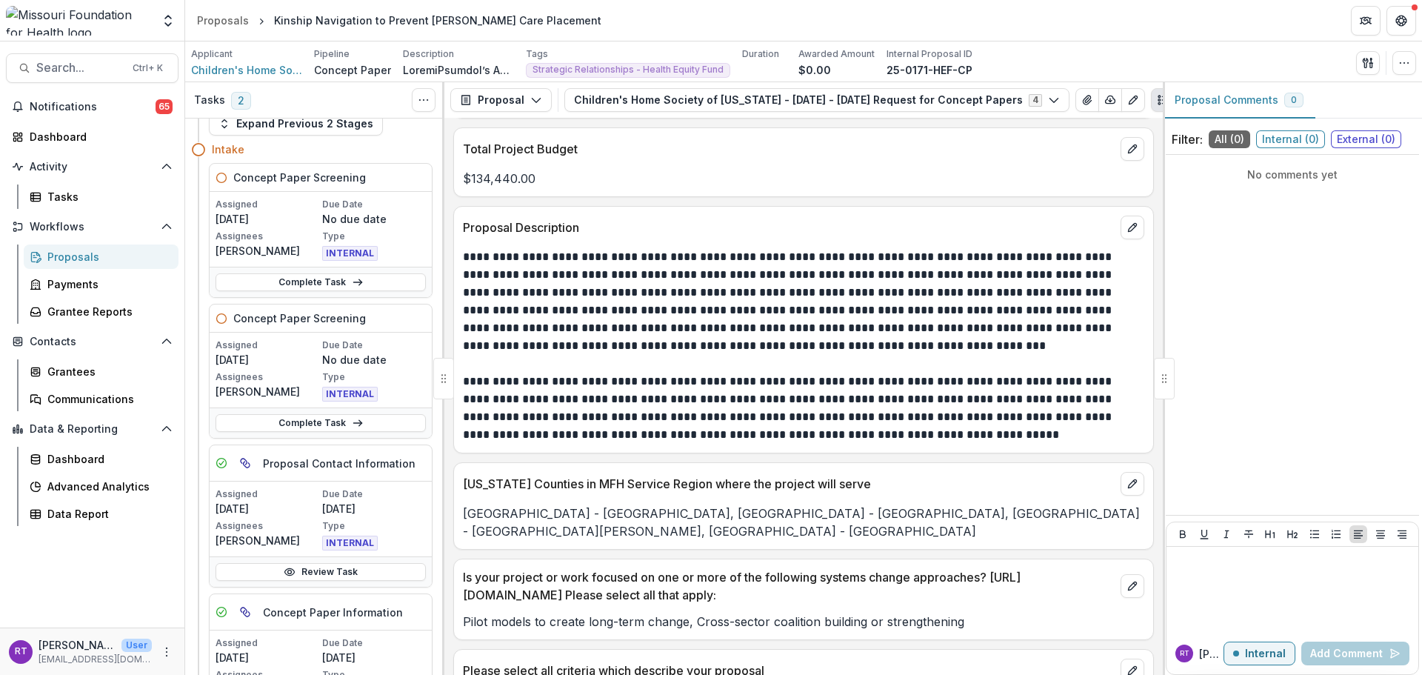
click at [998, 359] on p at bounding box center [801, 364] width 677 height 18
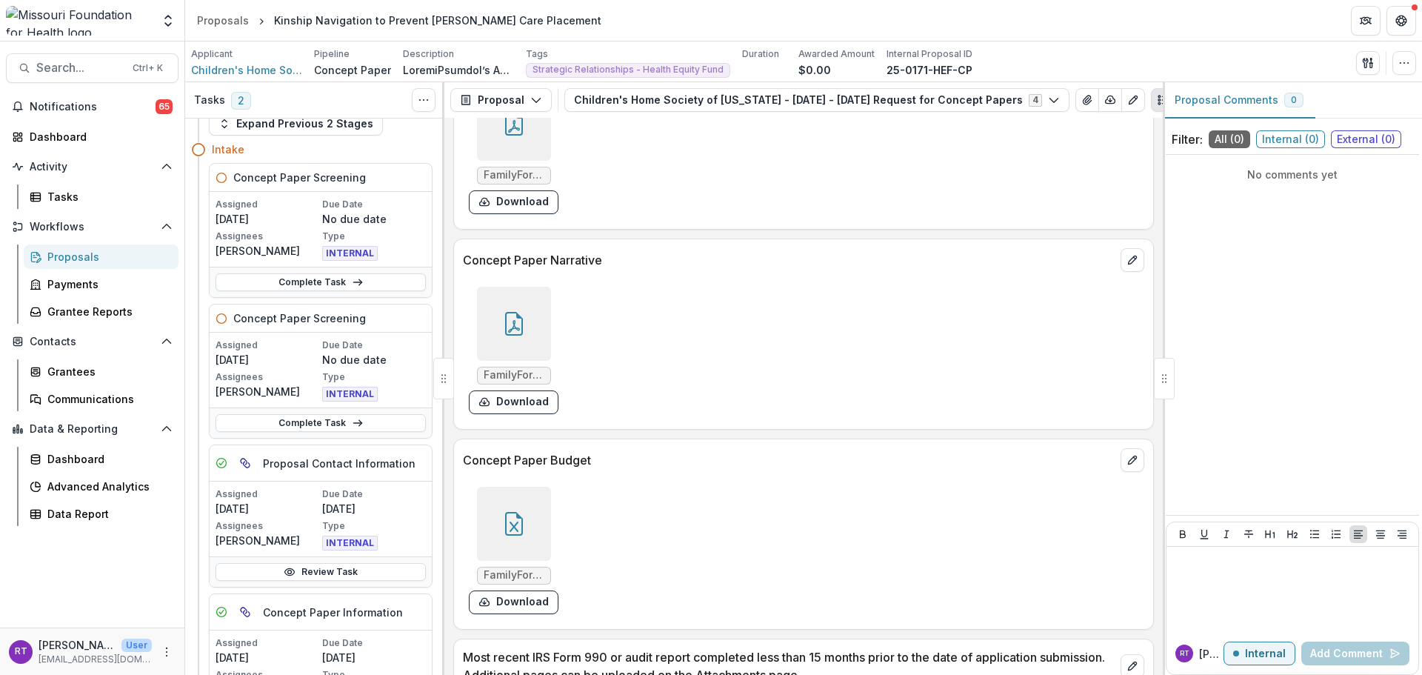
scroll to position [3948, 0]
click at [551, 527] on div at bounding box center [514, 523] width 86 height 74
click at [502, 521] on icon at bounding box center [514, 523] width 24 height 24
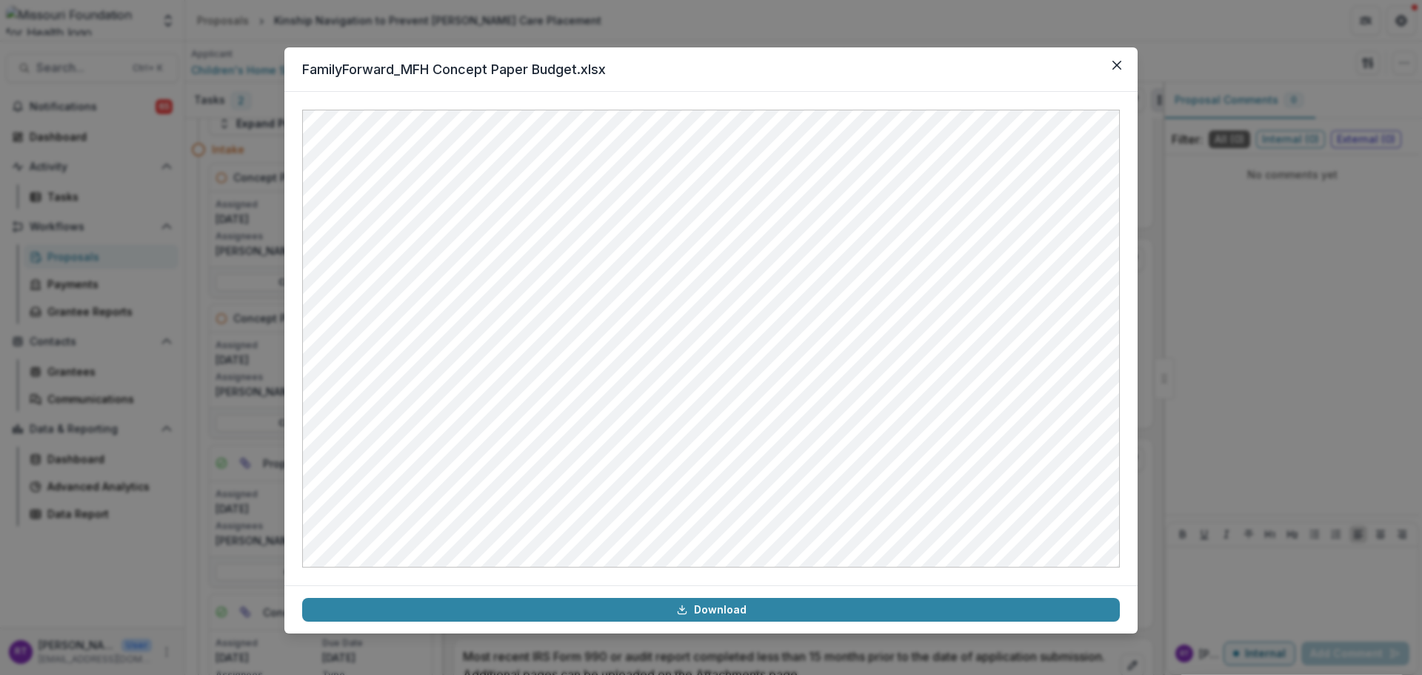
click at [1117, 62] on icon "Close" at bounding box center [1116, 65] width 9 height 9
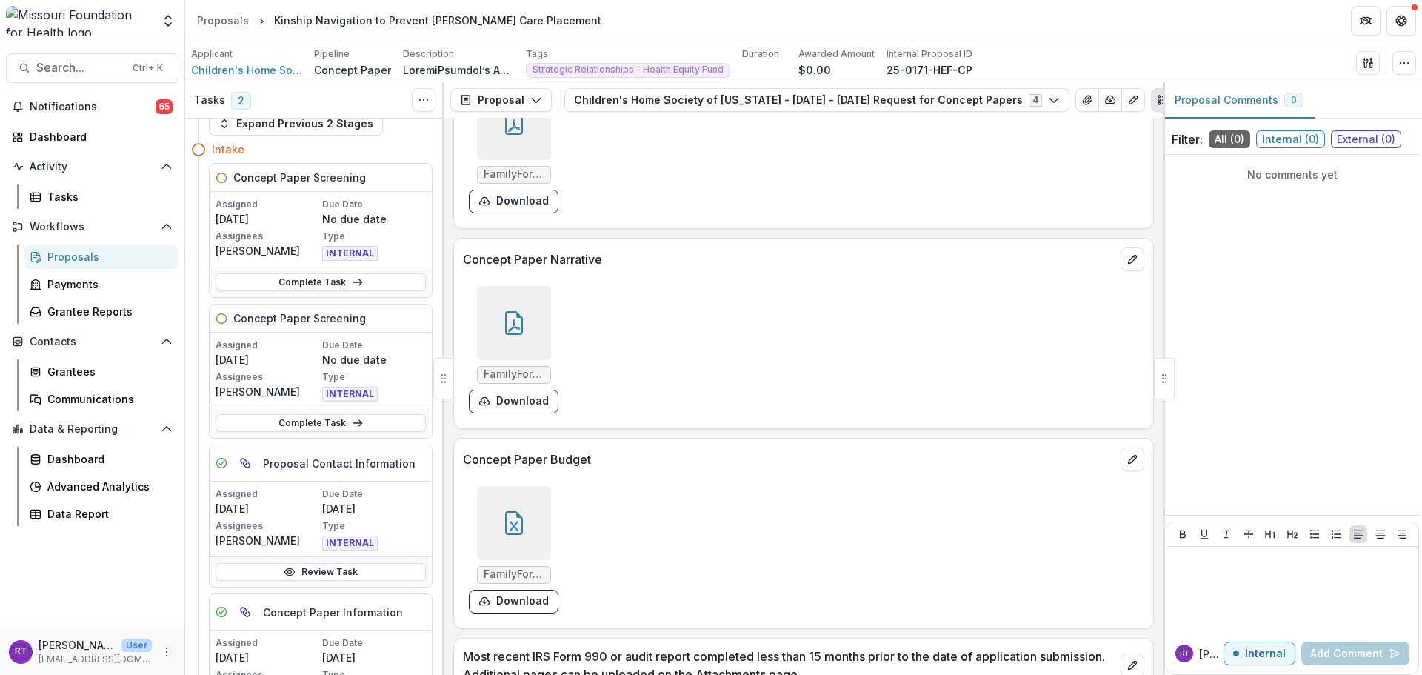
click at [505, 298] on div at bounding box center [514, 323] width 74 height 74
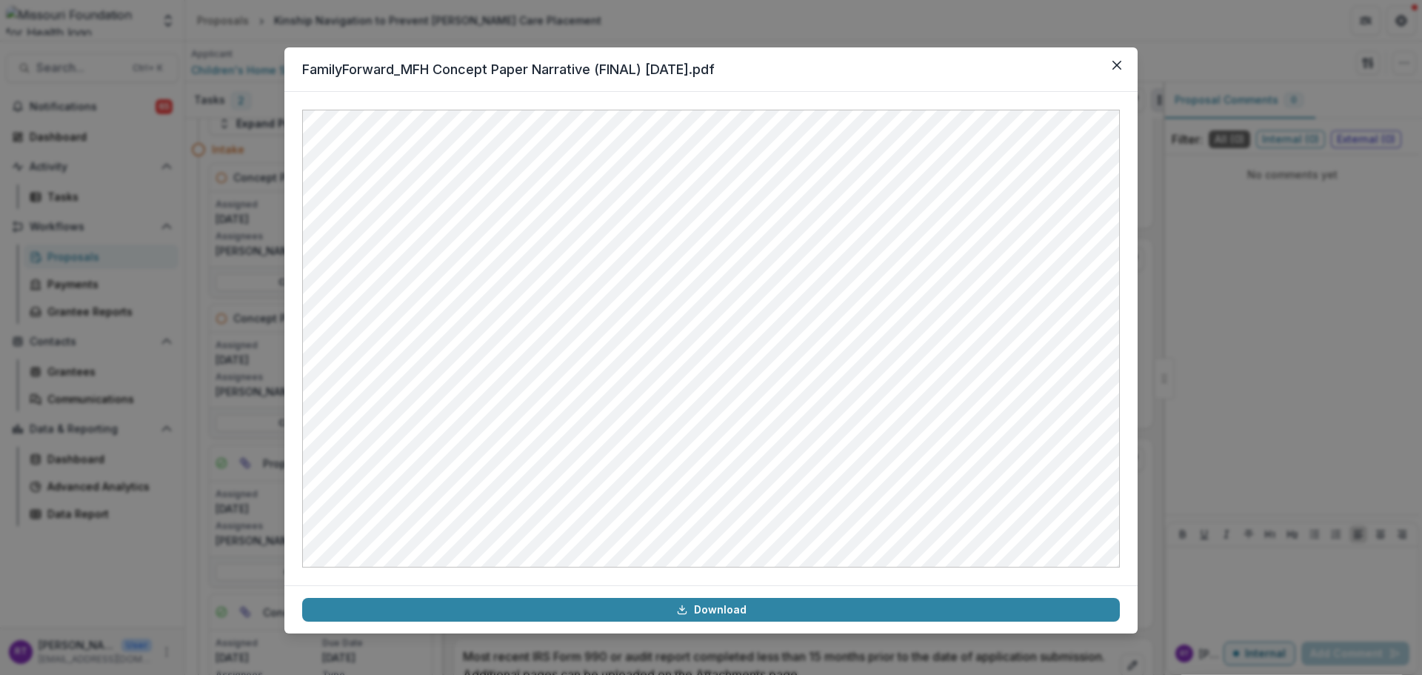
click at [1112, 60] on button "Close" at bounding box center [1117, 65] width 24 height 24
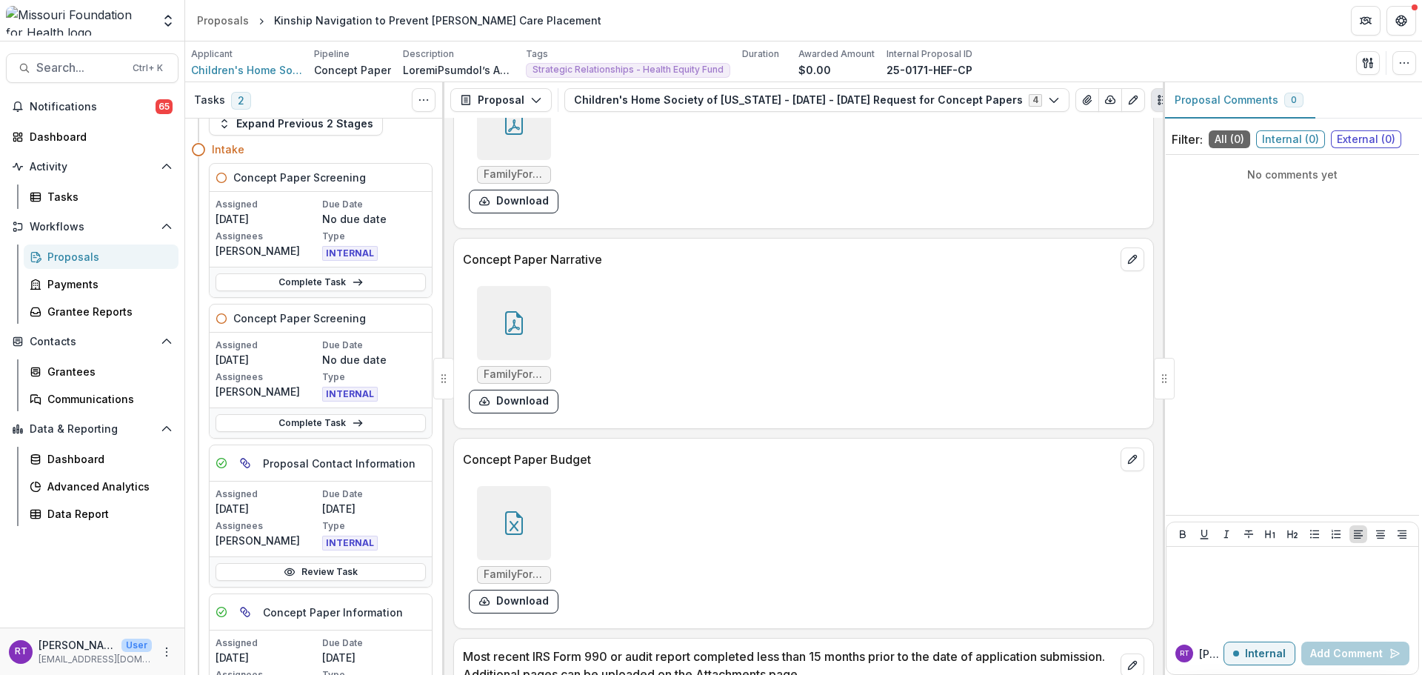
click at [297, 275] on link "Complete Task" at bounding box center [320, 282] width 210 height 18
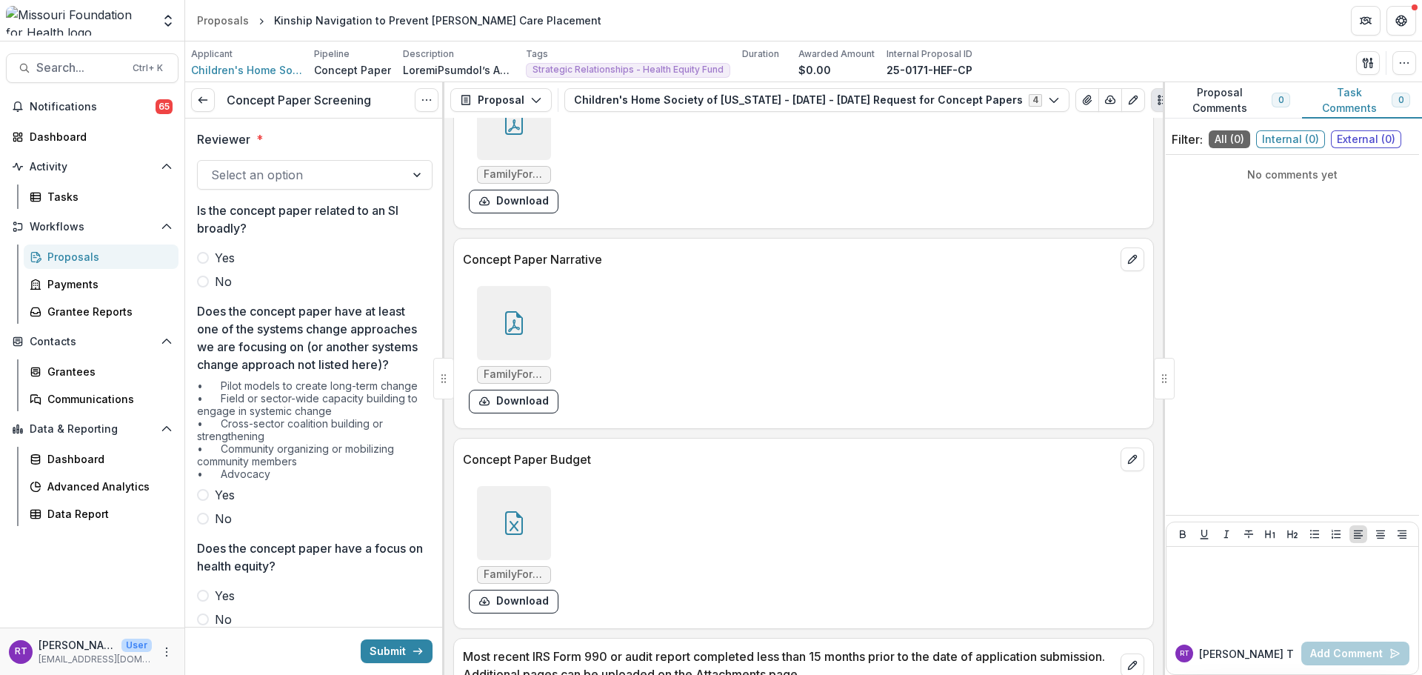
click at [284, 168] on div at bounding box center [301, 174] width 181 height 21
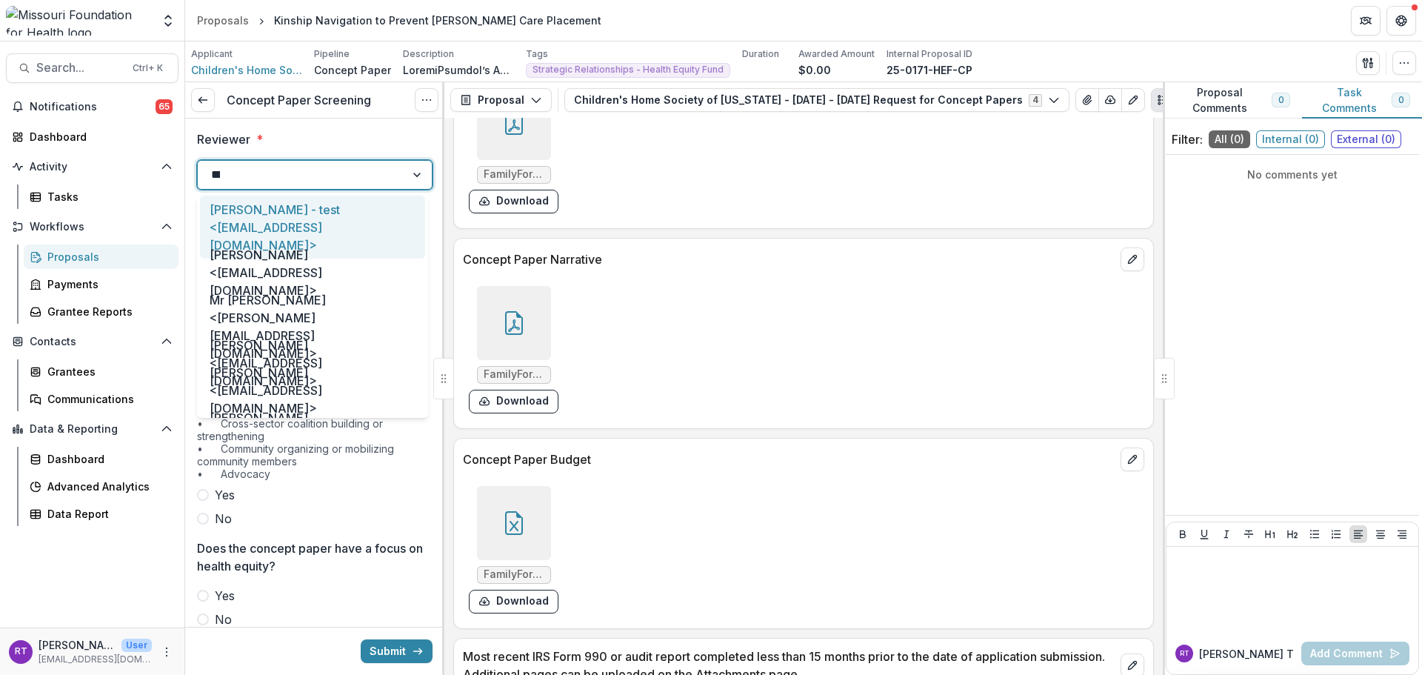
type input "*****"
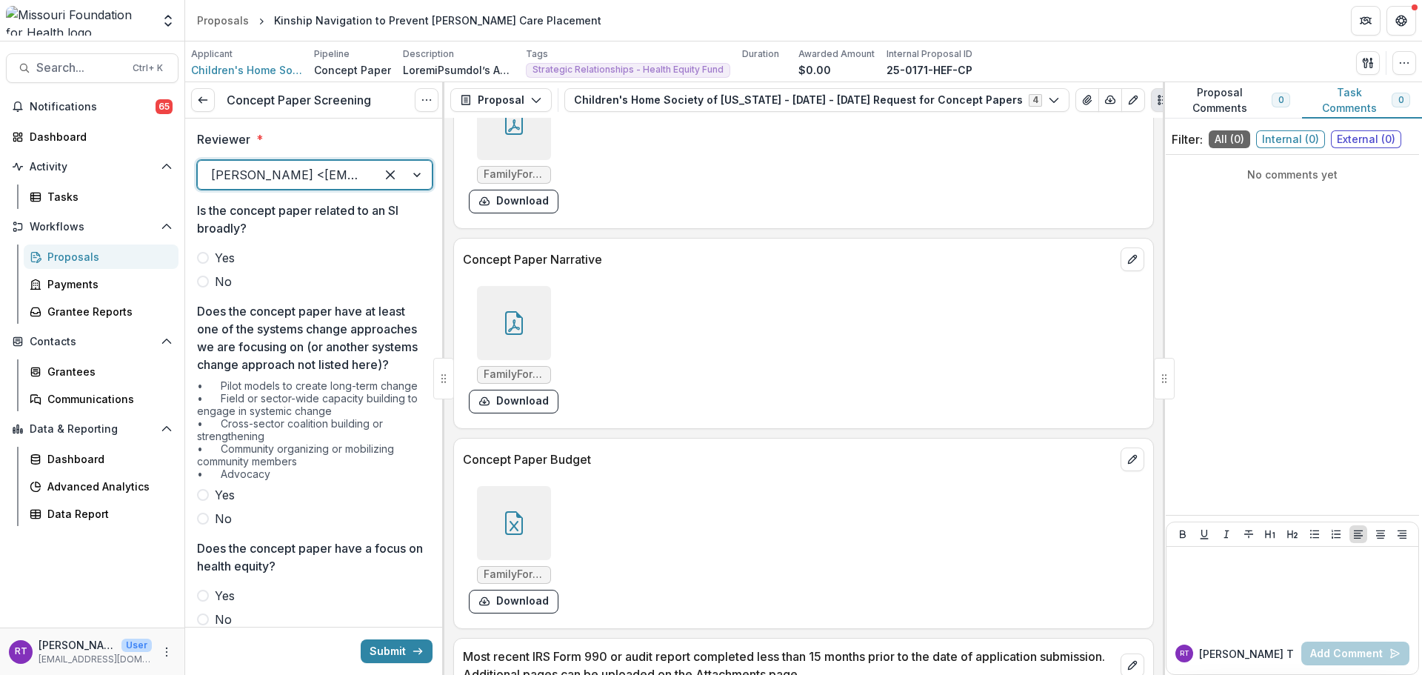
click at [221, 272] on span "No" at bounding box center [223, 281] width 17 height 18
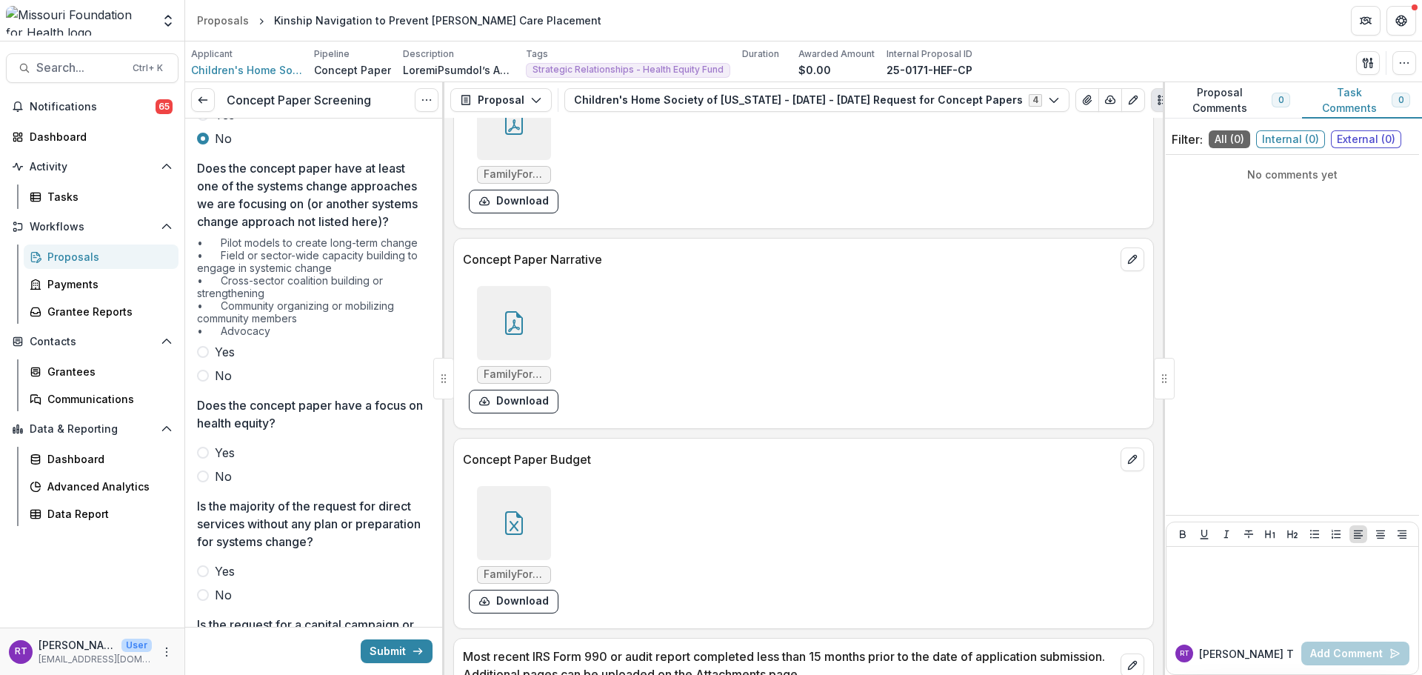
scroll to position [148, 0]
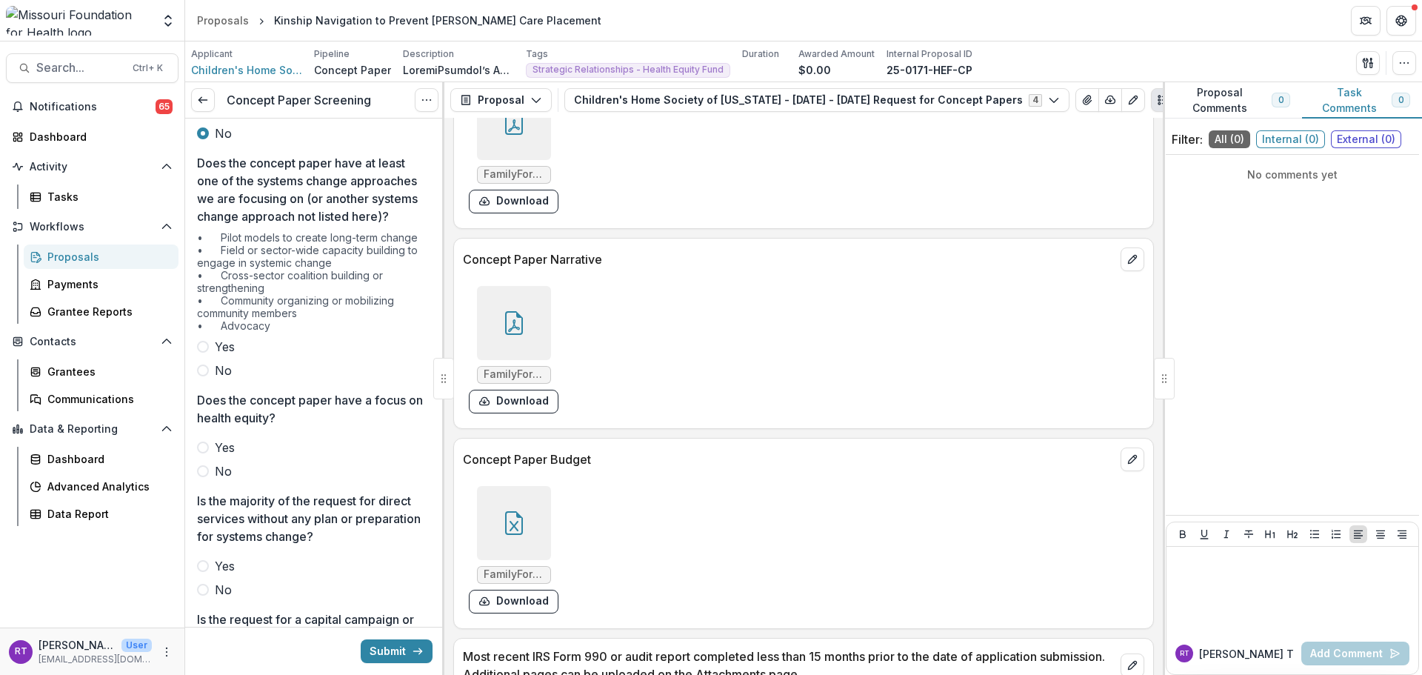
click at [224, 355] on span "Yes" at bounding box center [225, 347] width 20 height 18
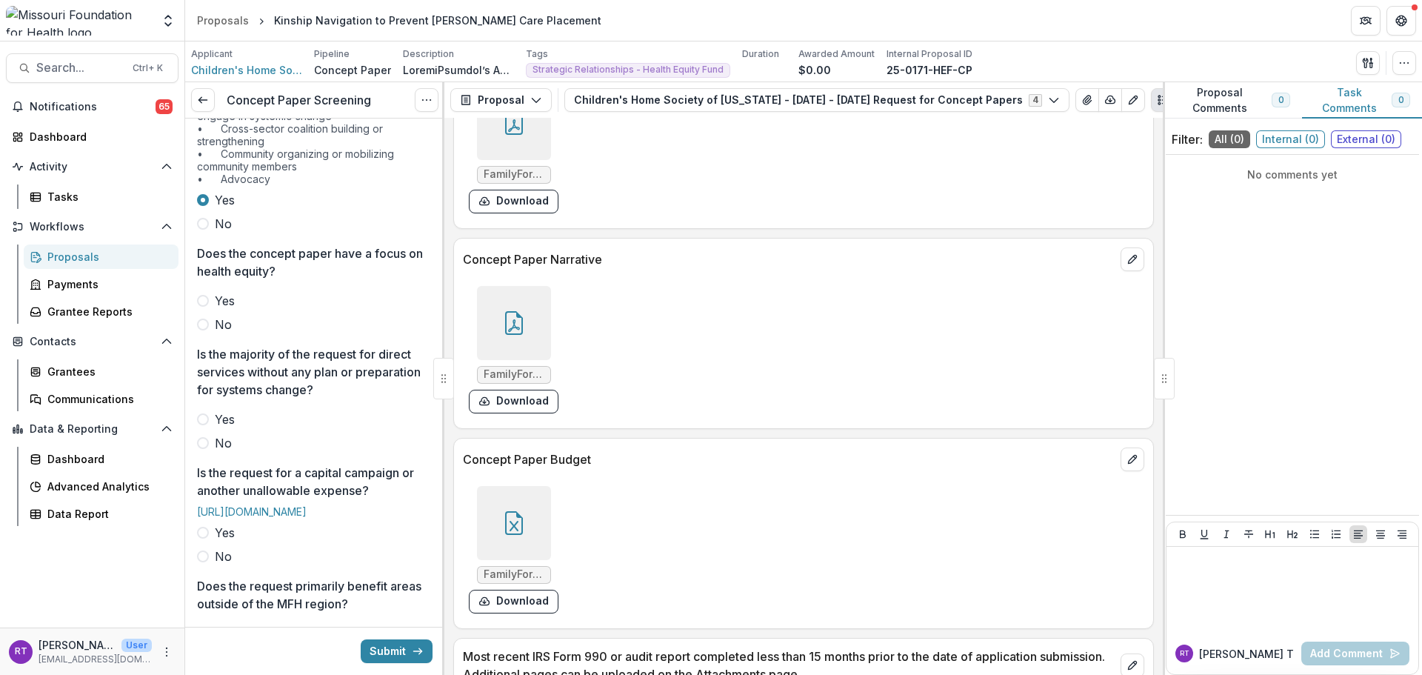
scroll to position [296, 0]
click at [227, 308] on span "Yes" at bounding box center [225, 299] width 20 height 18
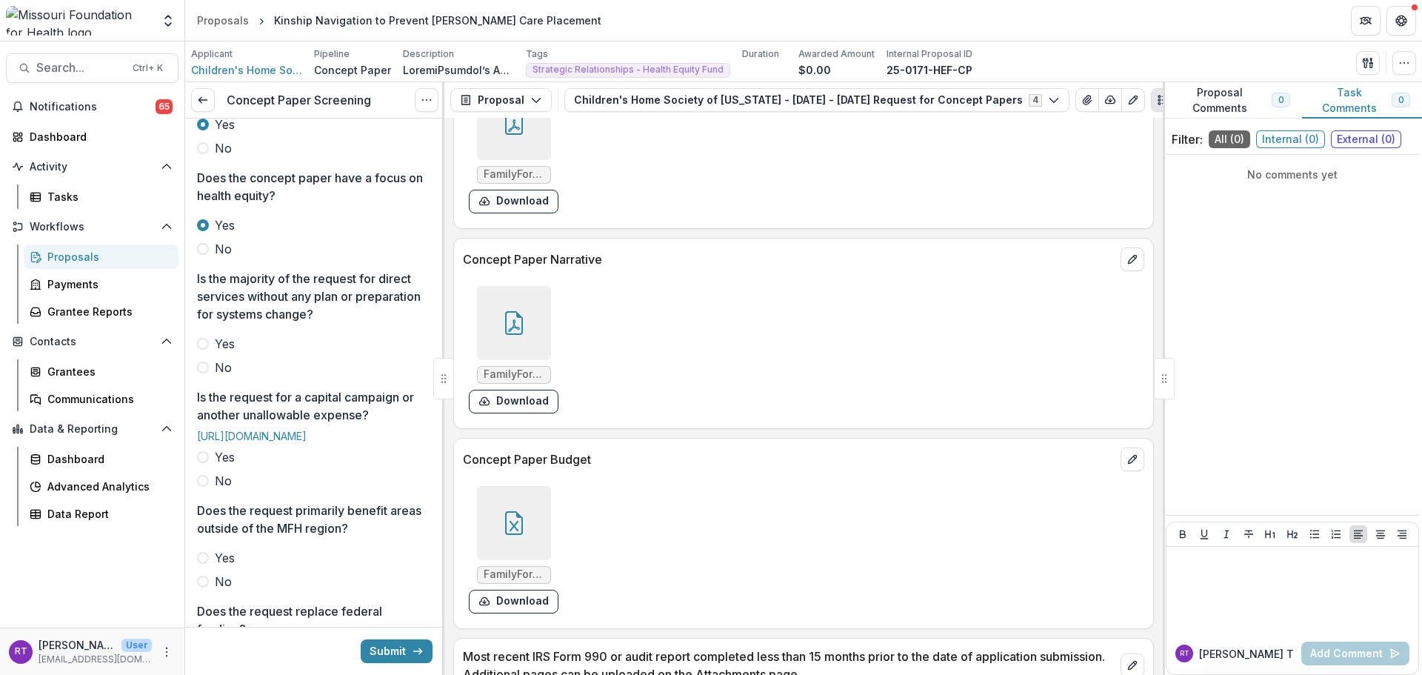
scroll to position [444, 0]
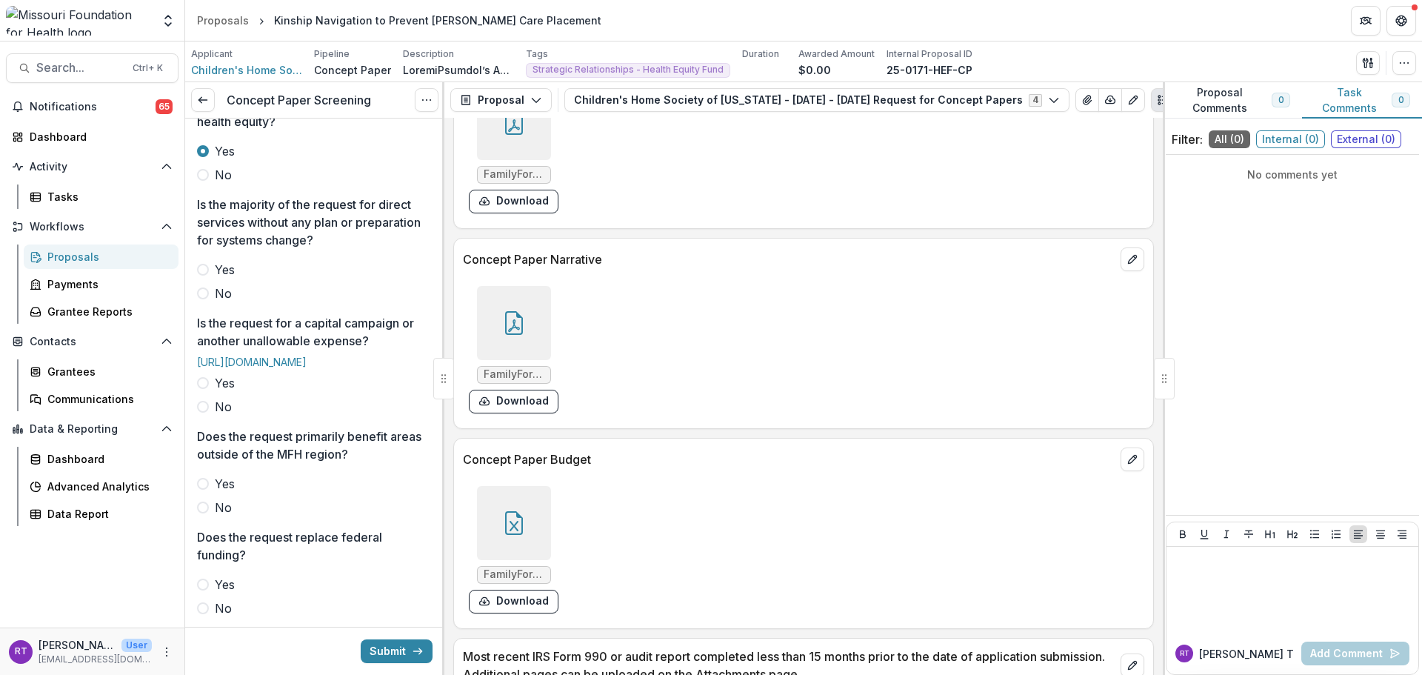
drag, startPoint x: 224, startPoint y: 290, endPoint x: 223, endPoint y: 298, distance: 7.6
click at [224, 278] on span "Yes" at bounding box center [225, 270] width 20 height 18
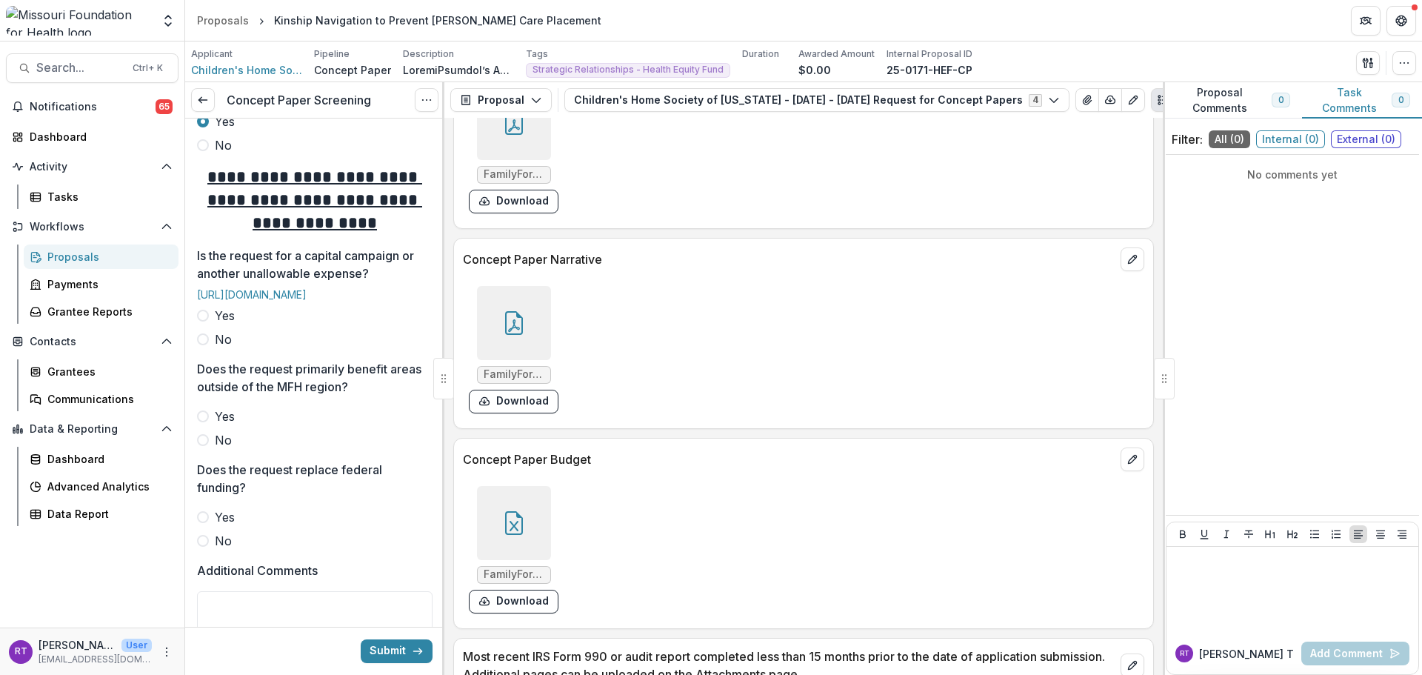
scroll to position [666, 0]
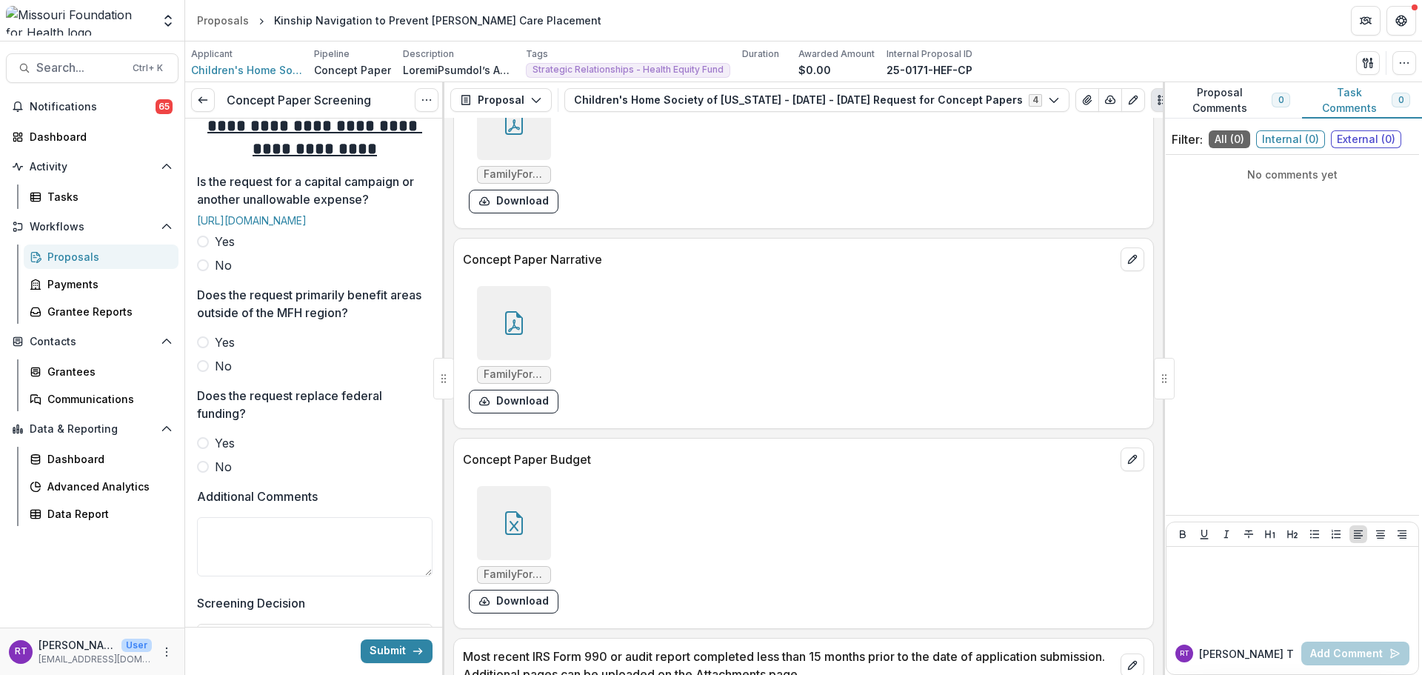
click at [219, 274] on div "Yes No" at bounding box center [314, 253] width 235 height 41
click at [222, 274] on span "No" at bounding box center [223, 265] width 17 height 18
drag, startPoint x: 224, startPoint y: 413, endPoint x: 244, endPoint y: 441, distance: 34.4
click at [244, 375] on div "Yes No" at bounding box center [314, 353] width 235 height 41
click at [230, 375] on span "No" at bounding box center [223, 366] width 17 height 18
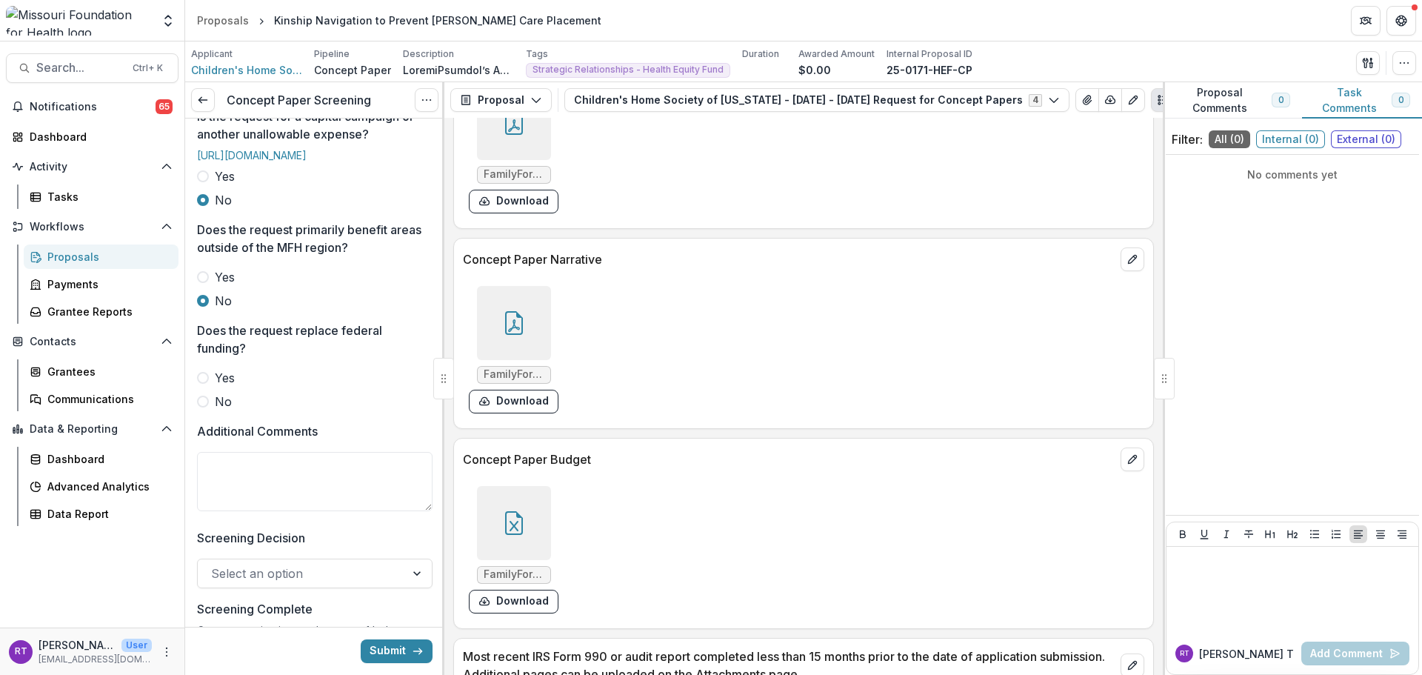
scroll to position [815, 0]
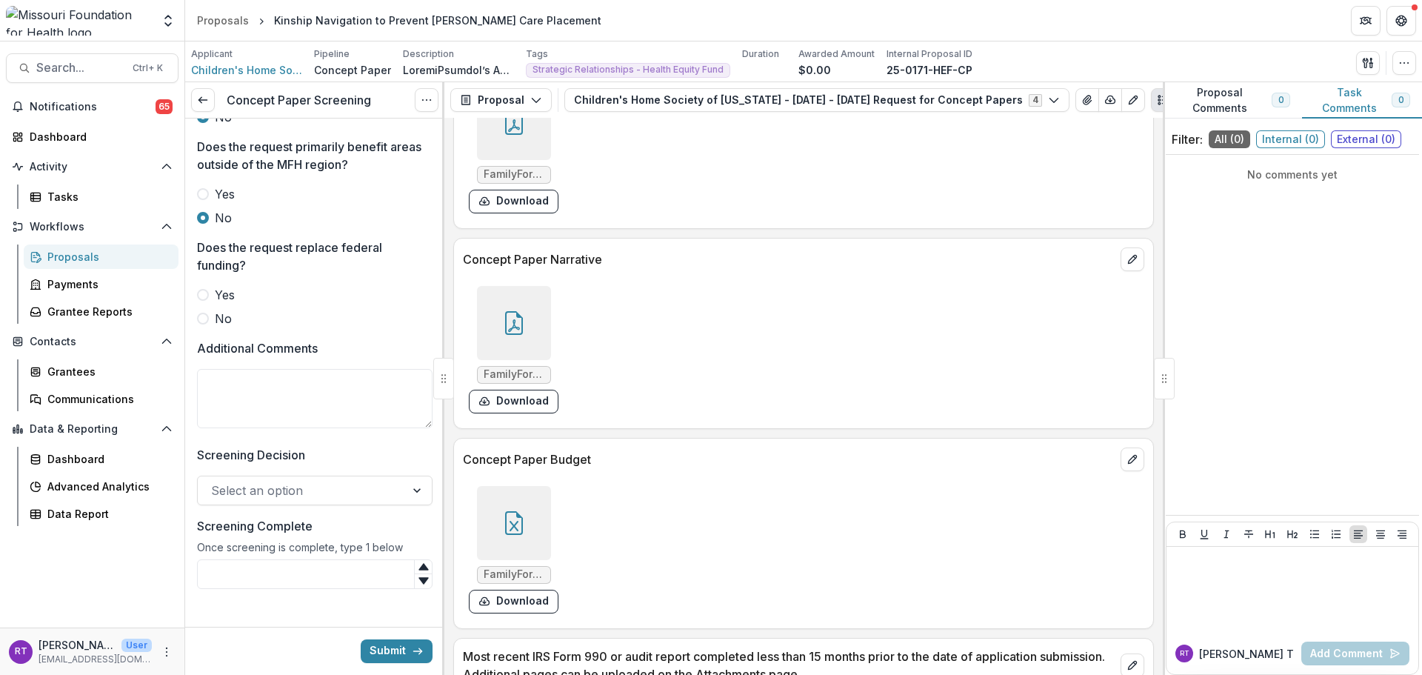
click at [214, 327] on label "No" at bounding box center [314, 319] width 235 height 18
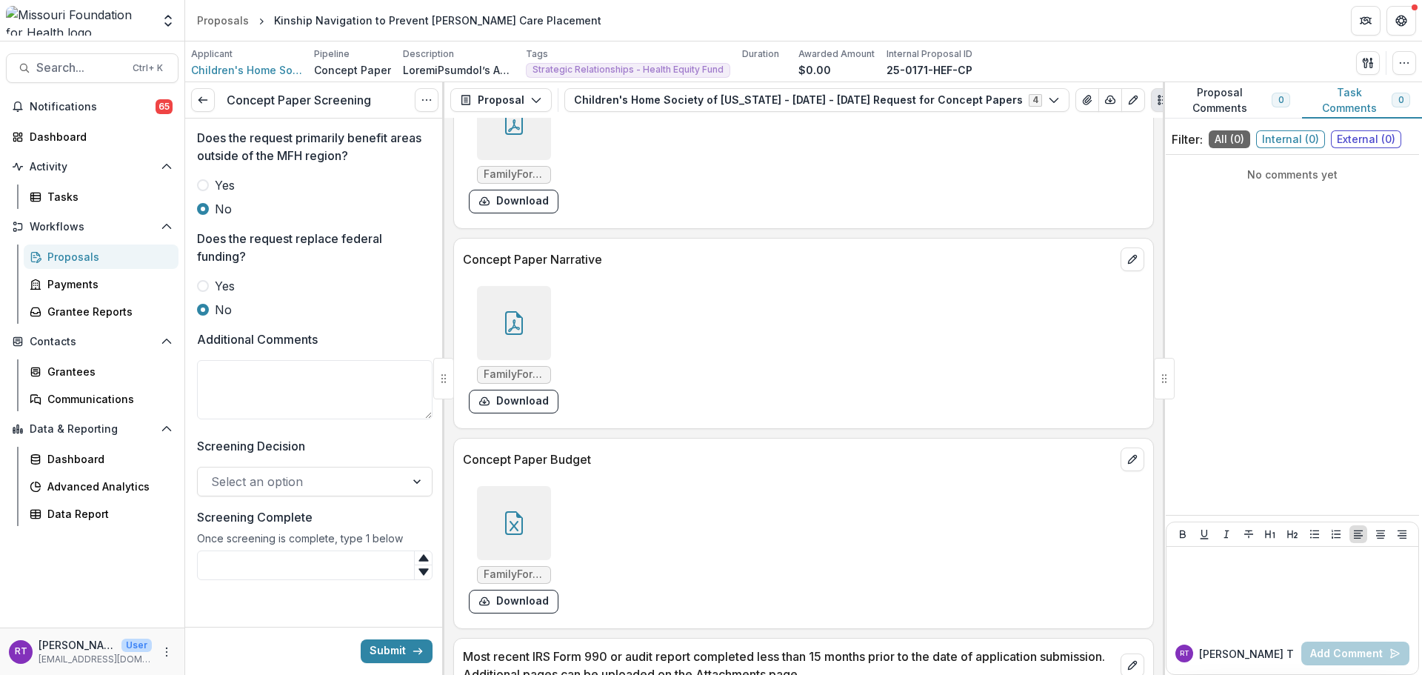
scroll to position [889, 0]
click at [259, 412] on textarea "Additional Comments" at bounding box center [314, 389] width 235 height 59
type textarea "*"
type textarea "**********"
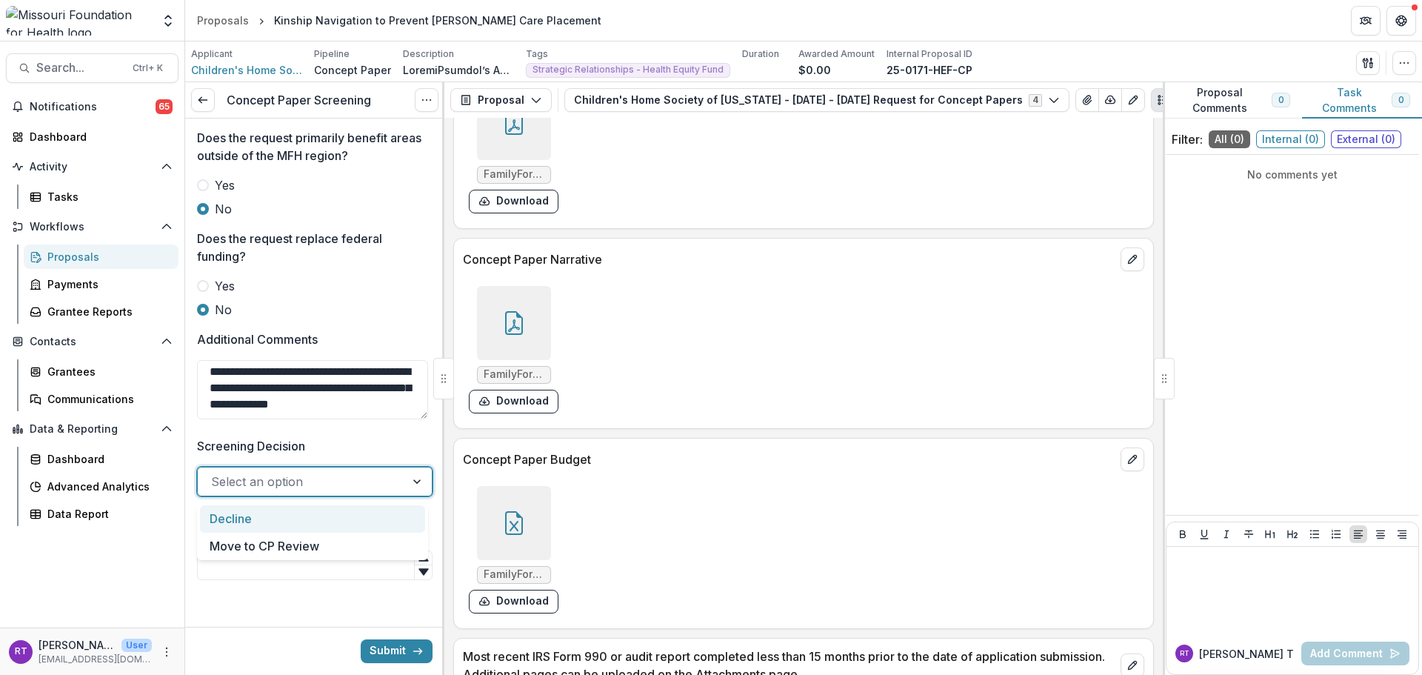
click at [310, 486] on div at bounding box center [301, 481] width 181 height 21
click at [320, 541] on div "Move to CP Review" at bounding box center [312, 545] width 225 height 27
click at [319, 565] on input "Screening Complete" at bounding box center [314, 565] width 235 height 30
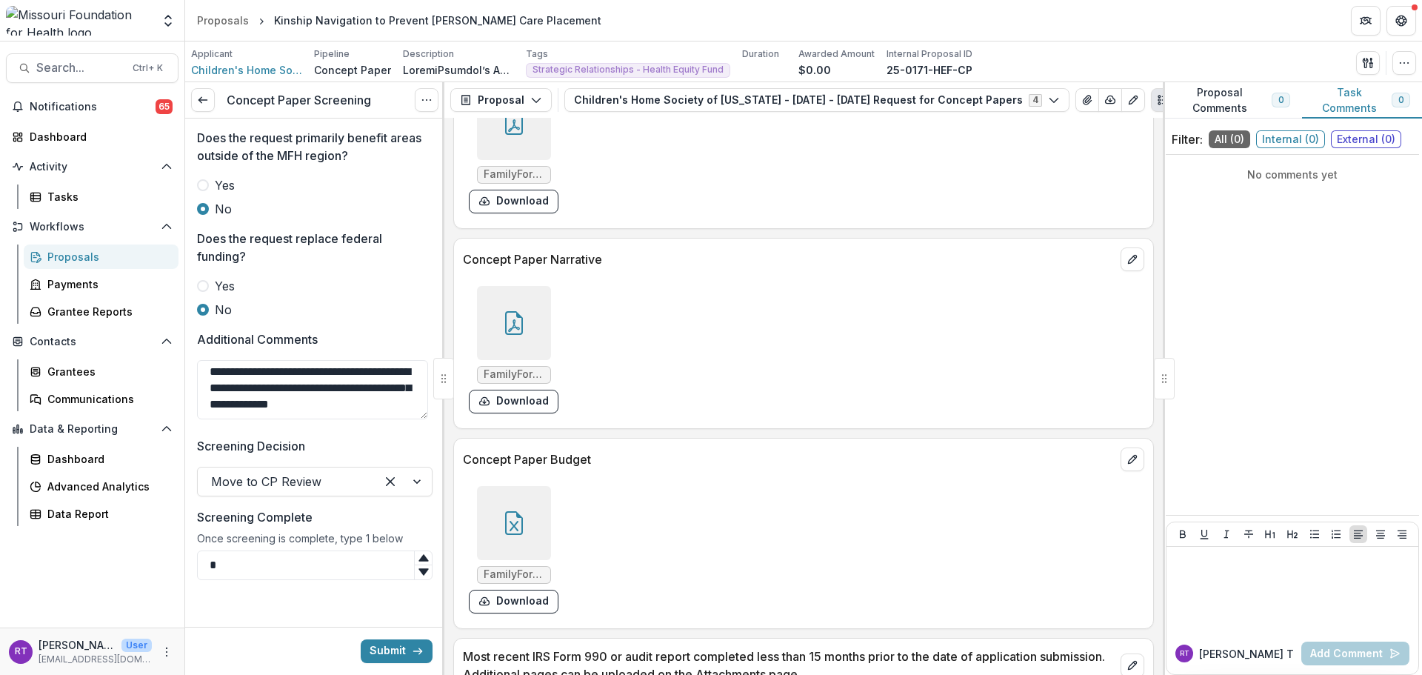
type input "*"
click at [298, 377] on textarea "**********" at bounding box center [312, 389] width 231 height 59
click at [207, 377] on textarea "**********" at bounding box center [312, 389] width 231 height 59
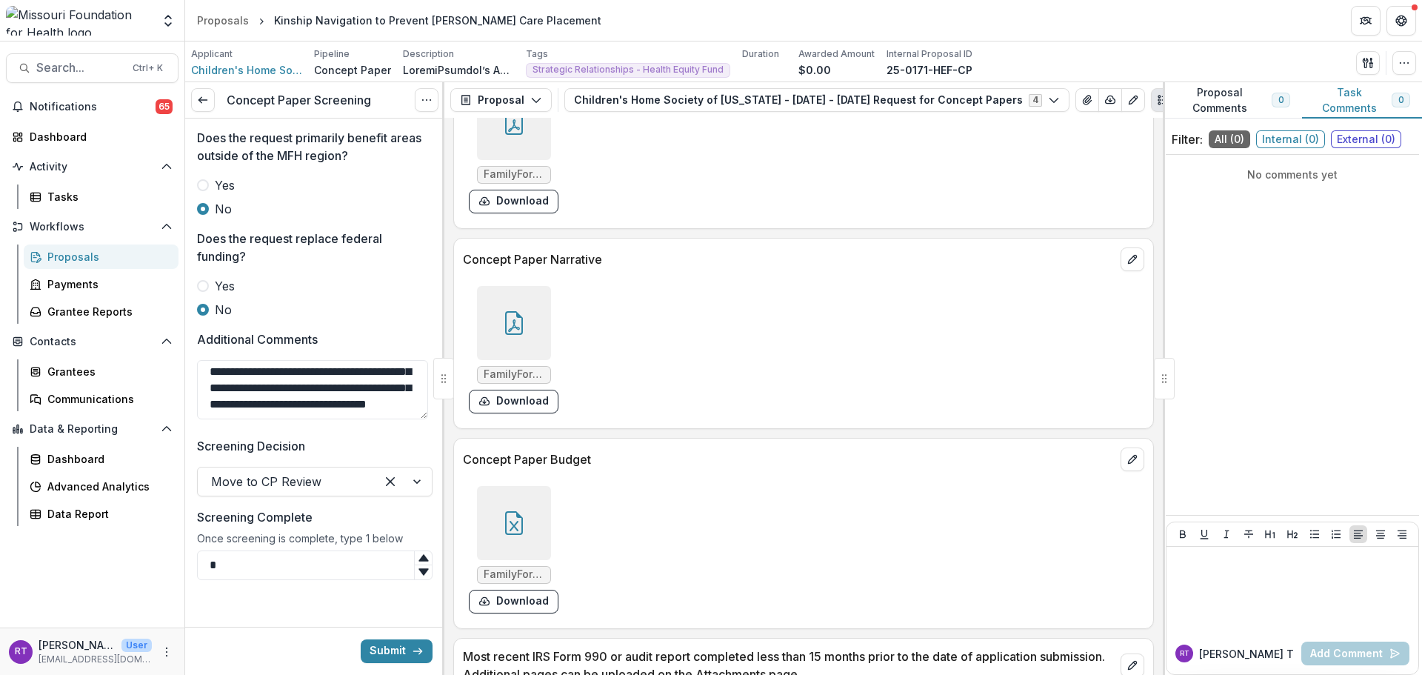
type textarea "**********"
click at [399, 657] on button "Submit" at bounding box center [397, 651] width 72 height 24
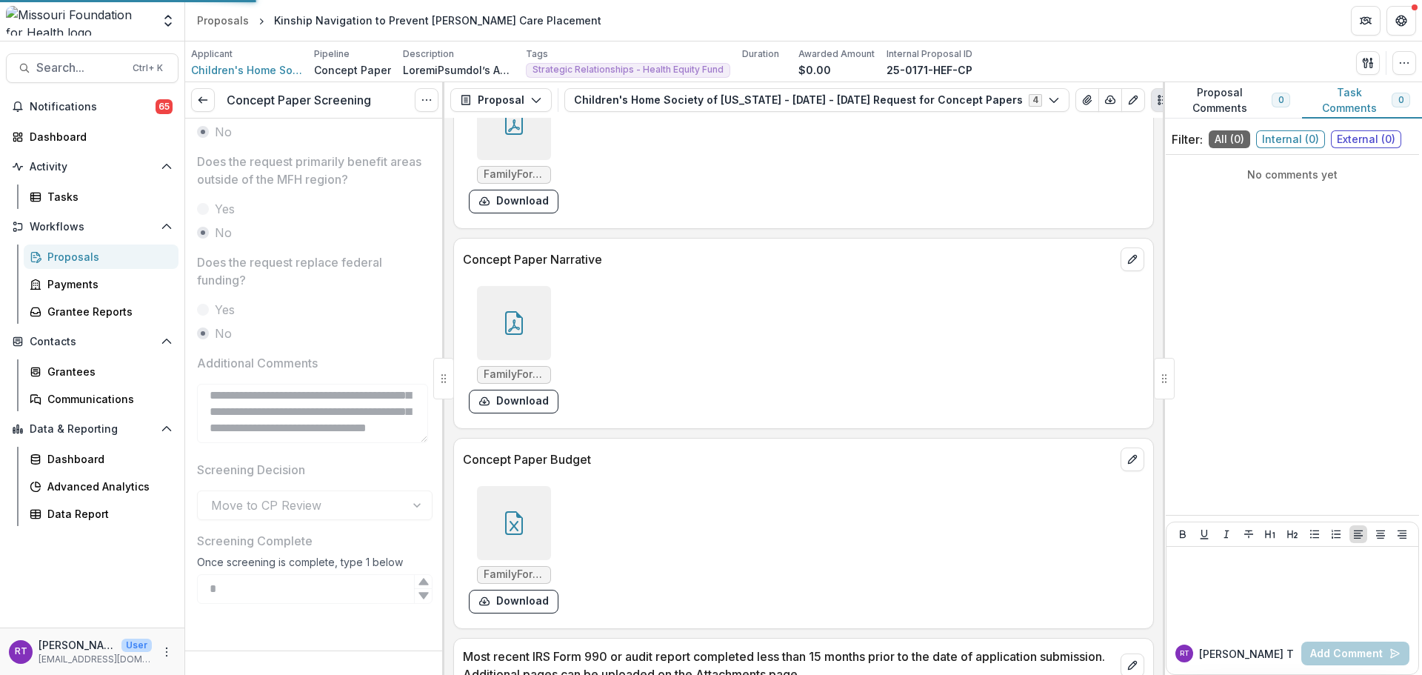
scroll to position [868, 0]
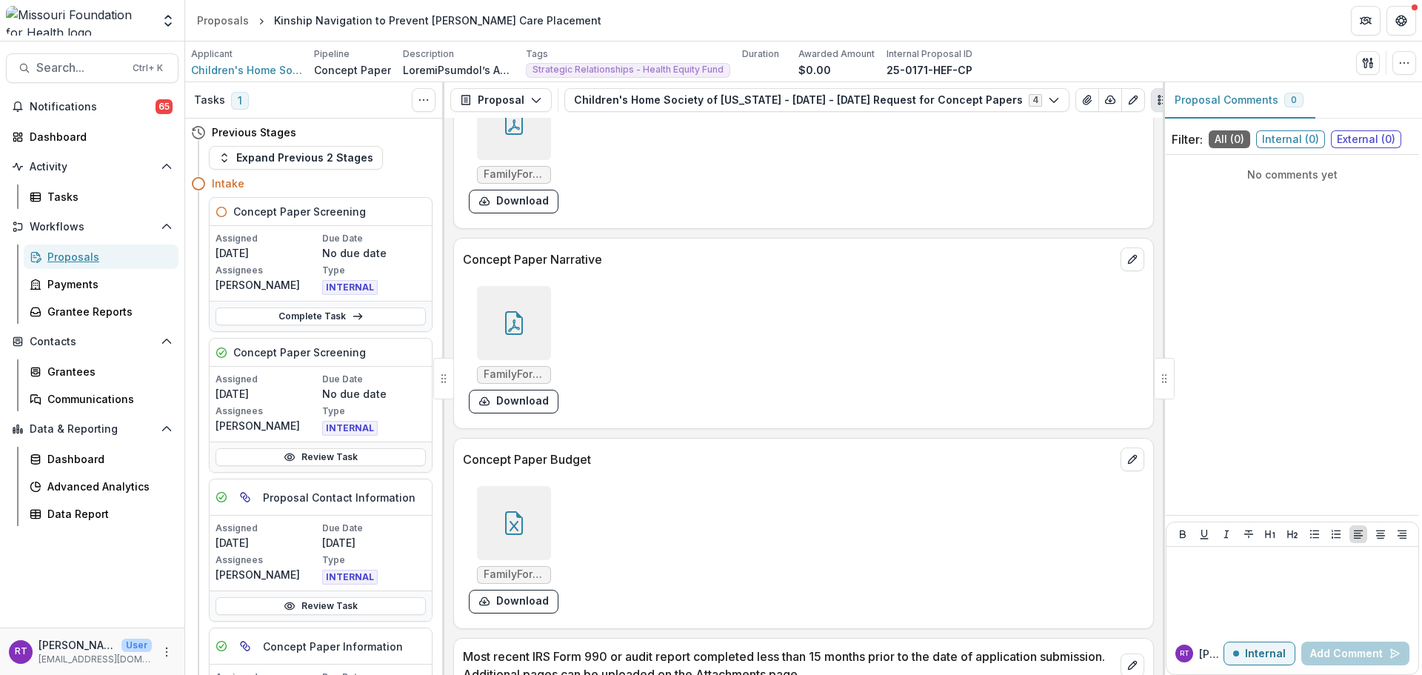
click at [85, 258] on div "Proposals" at bounding box center [106, 257] width 119 height 16
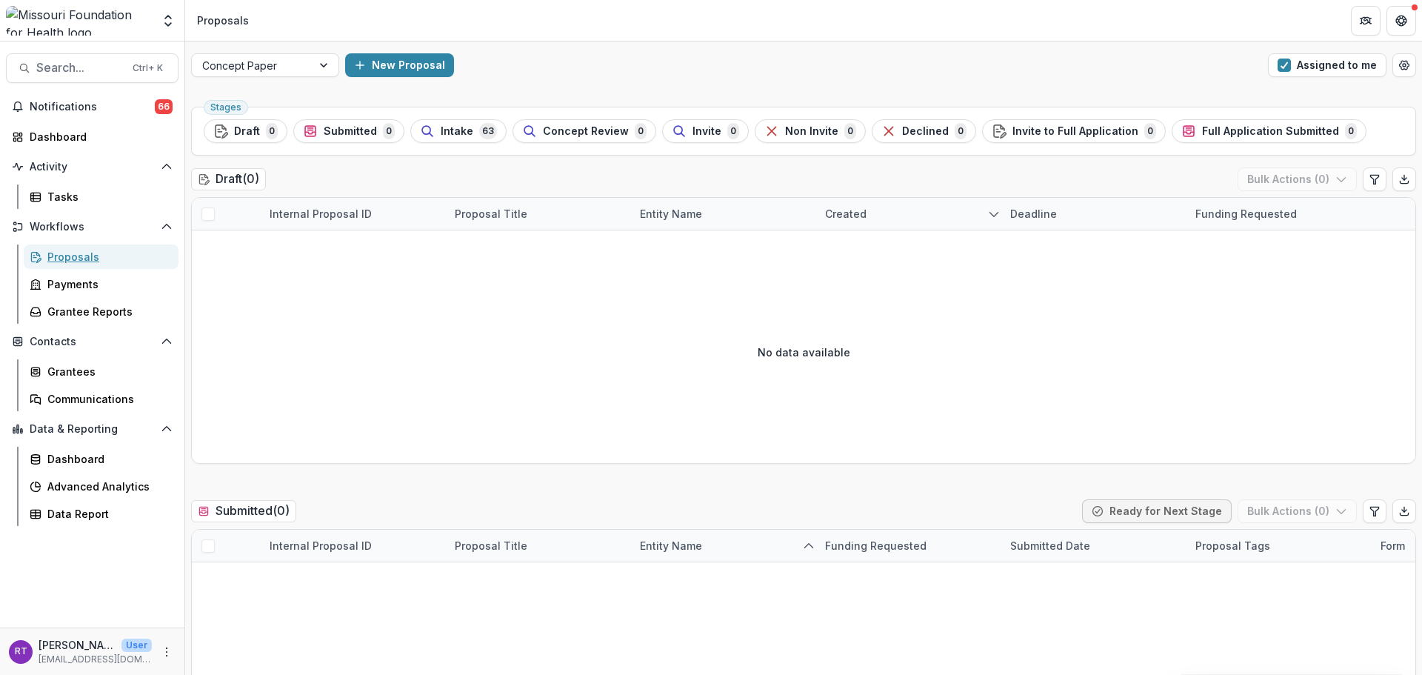
click at [118, 258] on div "Proposals" at bounding box center [106, 257] width 119 height 16
